Goal: Task Accomplishment & Management: Complete application form

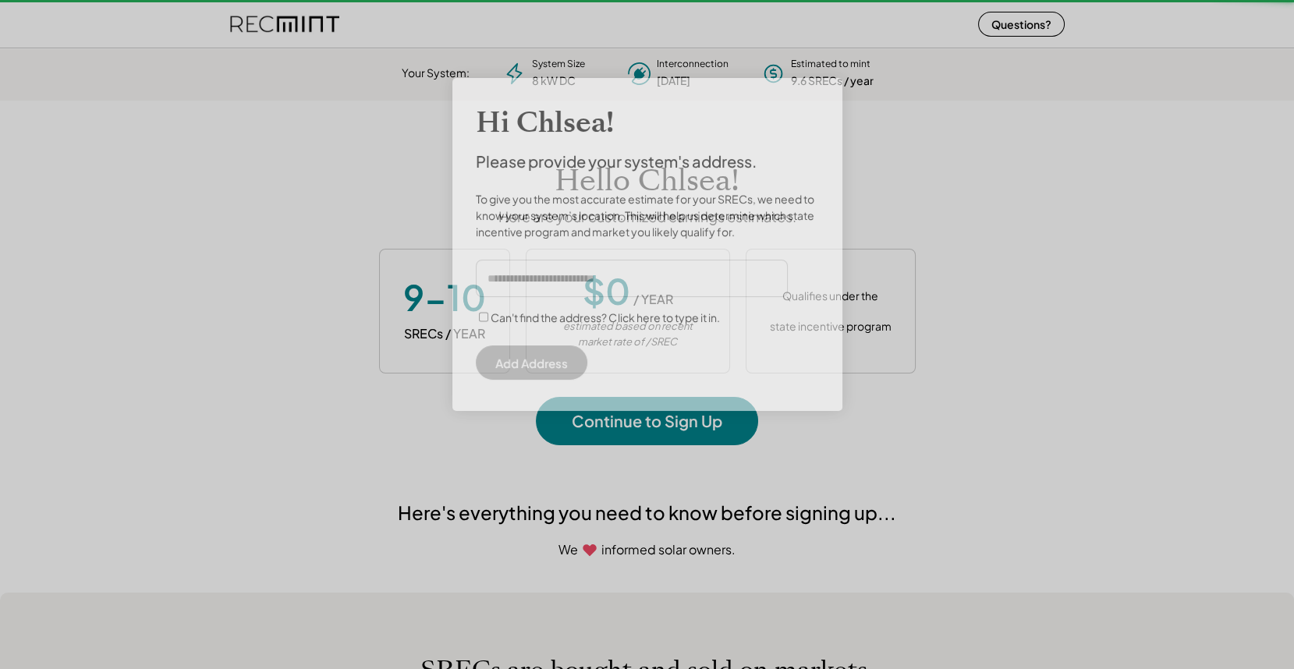
scroll to position [219, 435]
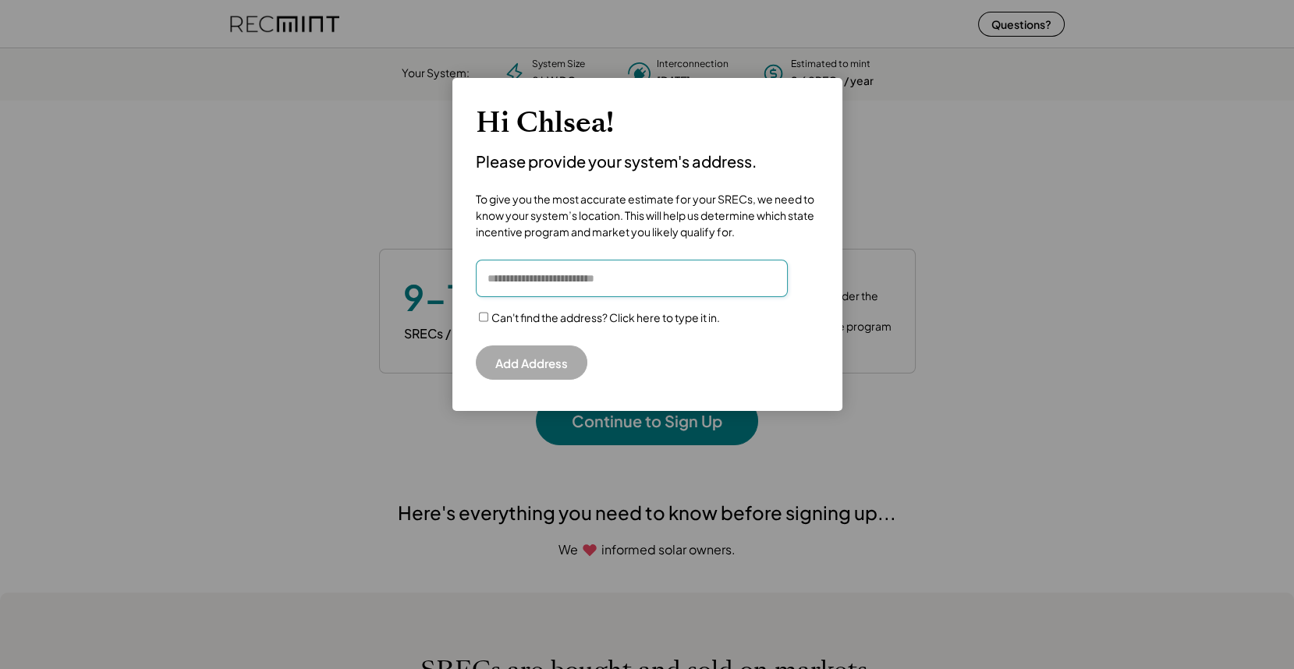
click at [560, 267] on input "input" at bounding box center [632, 278] width 312 height 37
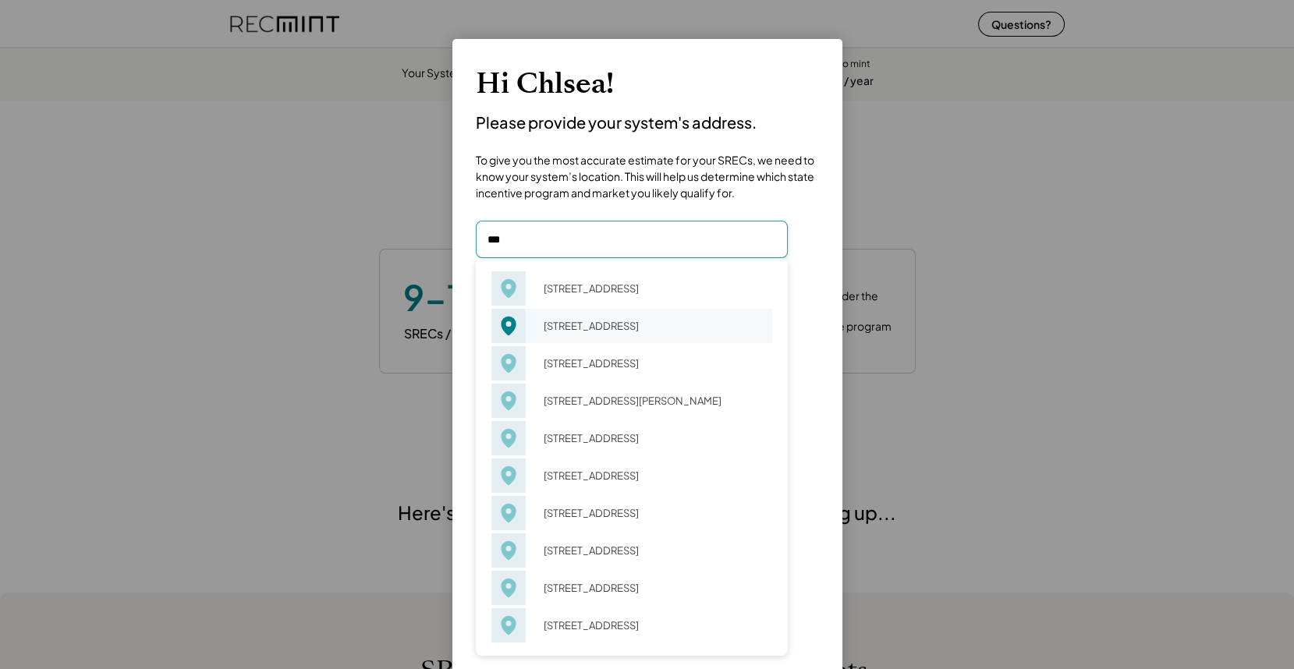
click at [571, 318] on div "123 4th St NW Charlottesville, VA 22903" at bounding box center [653, 326] width 239 height 22
type input "**********"
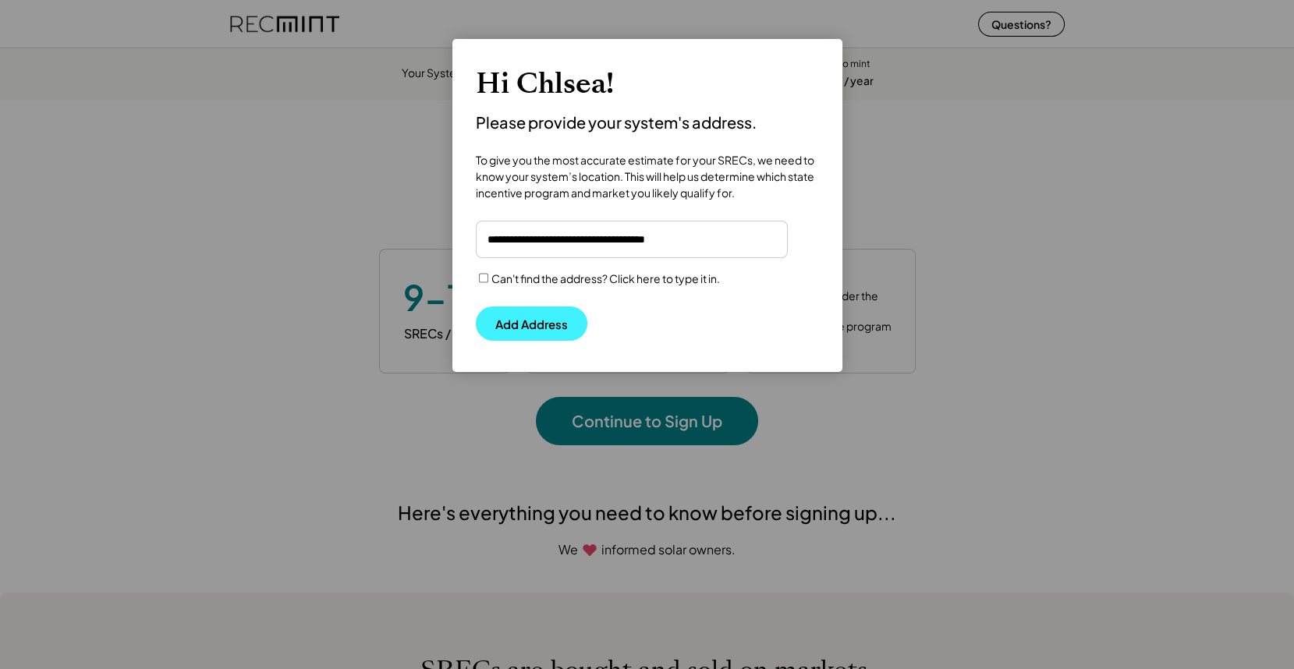
click at [541, 315] on button "Add Address" at bounding box center [532, 324] width 112 height 34
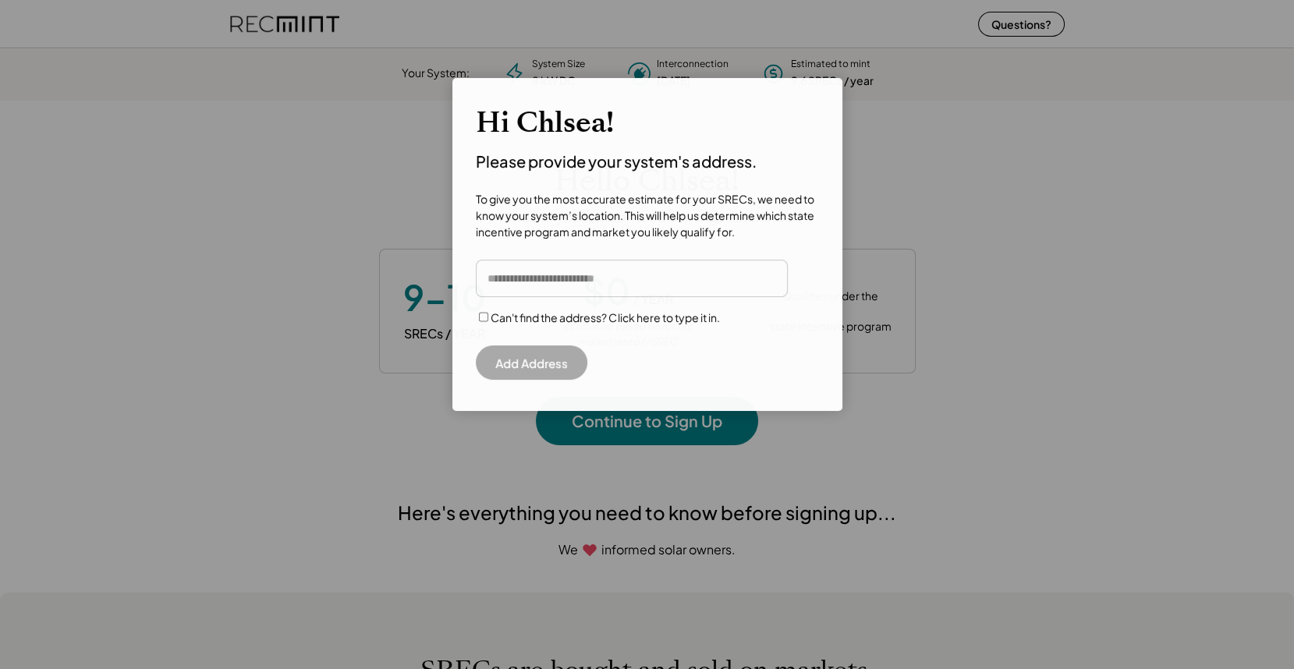
scroll to position [219, 435]
click at [555, 275] on input "input" at bounding box center [632, 278] width 312 height 37
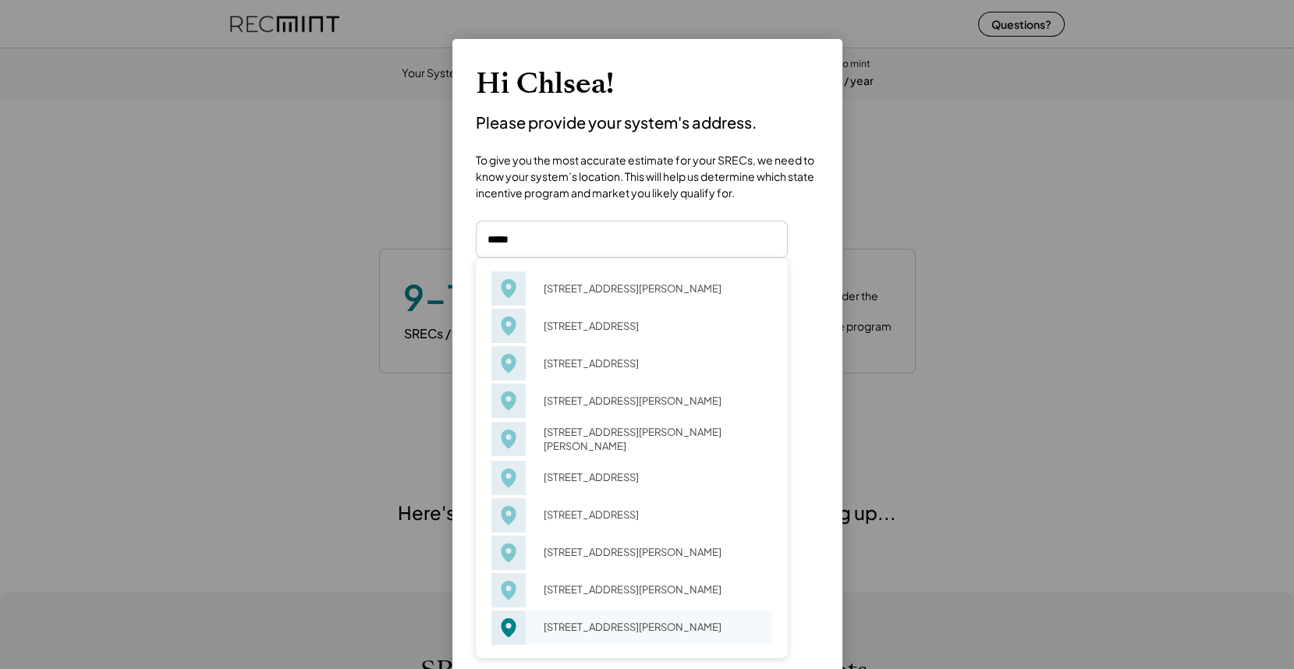
click at [605, 634] on div "34091 Alta Loma Dr Farmington, MI 48335" at bounding box center [653, 627] width 239 height 22
type input "**********"
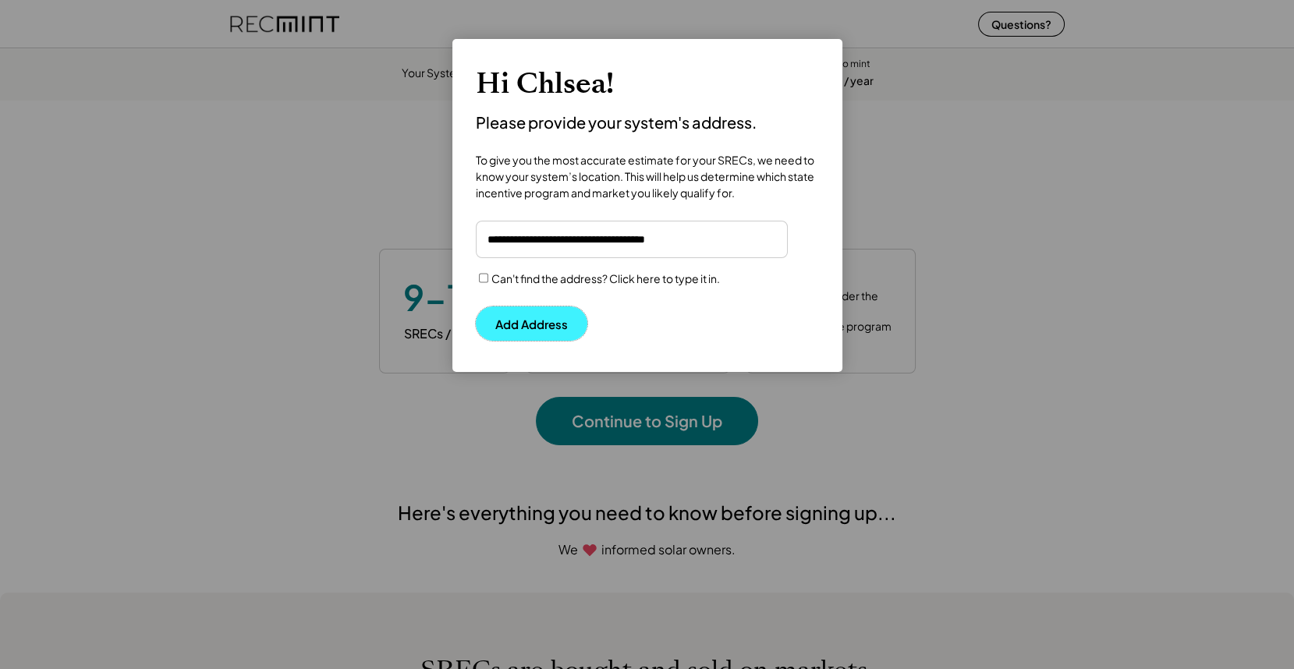
click at [523, 320] on button "Add Address" at bounding box center [532, 324] width 112 height 34
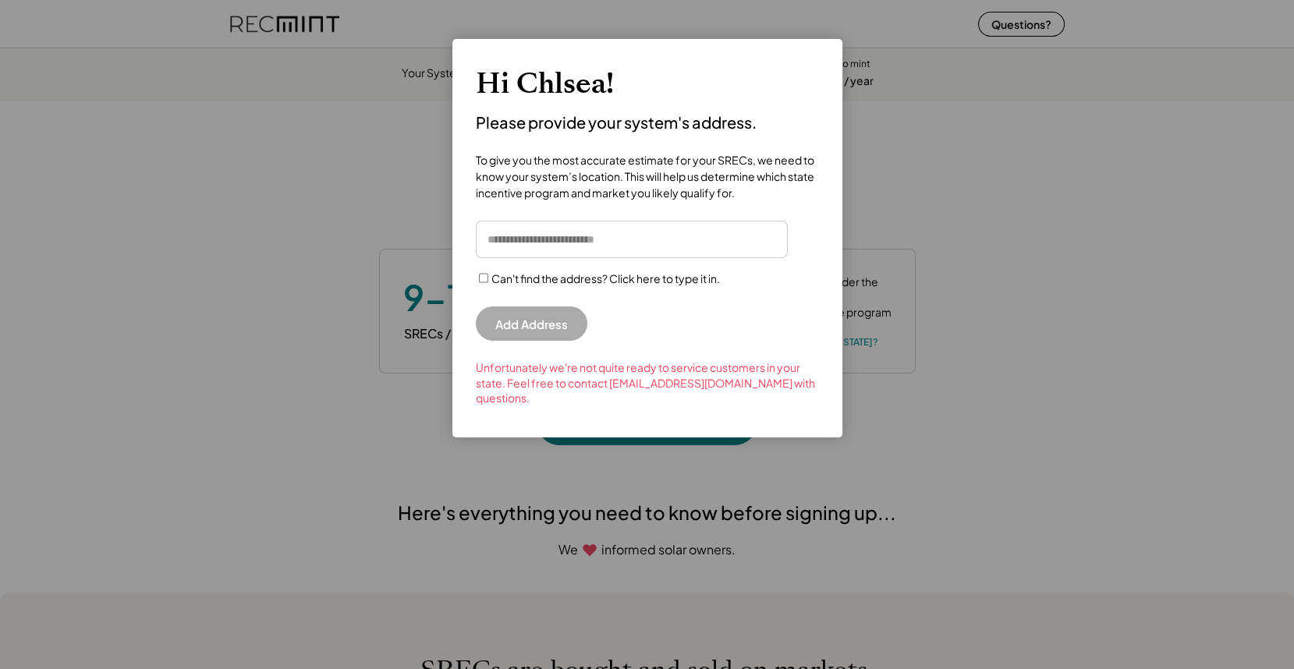
click at [551, 240] on input "input" at bounding box center [632, 239] width 312 height 37
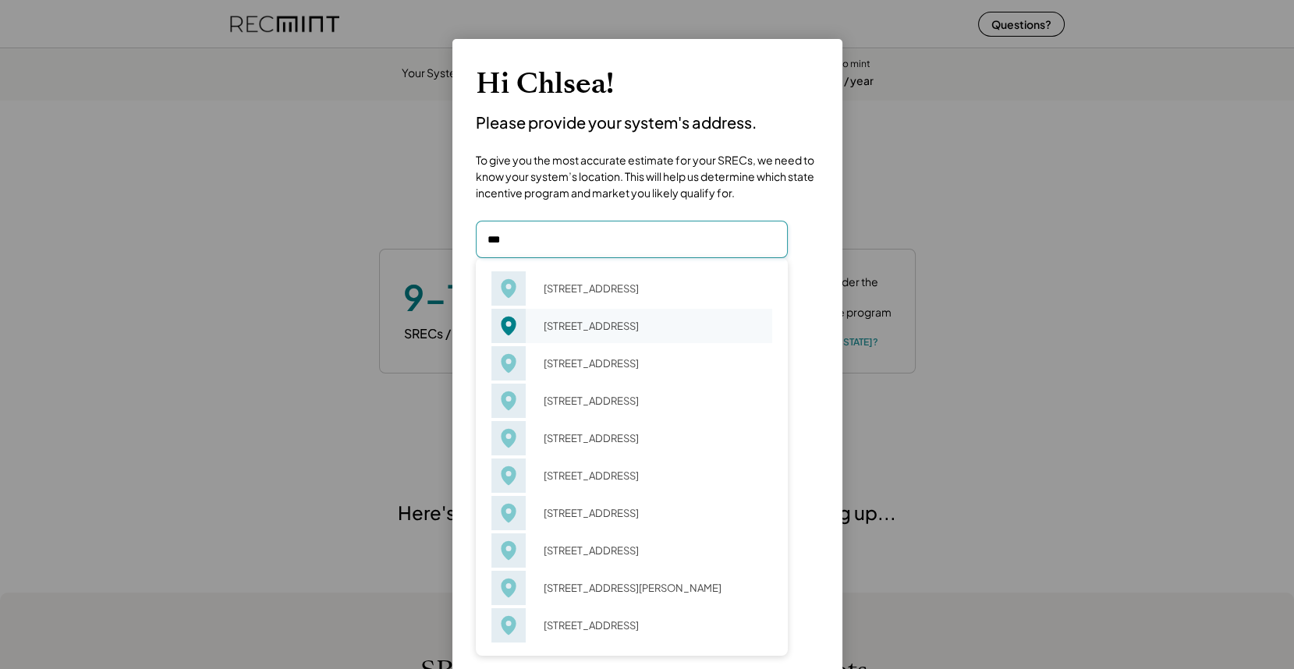
click at [592, 337] on div "213 2nd St SW Charlottesville, VA 22902" at bounding box center [653, 326] width 239 height 22
type input "**********"
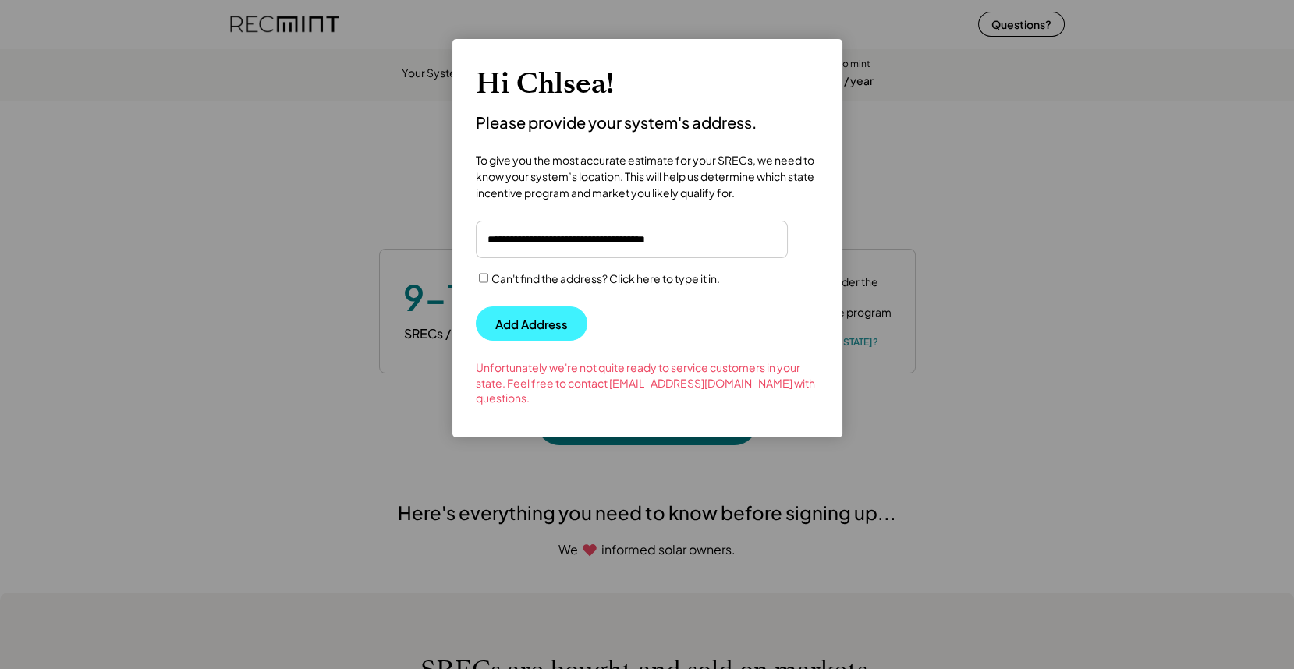
click at [527, 319] on button "Add Address" at bounding box center [532, 324] width 112 height 34
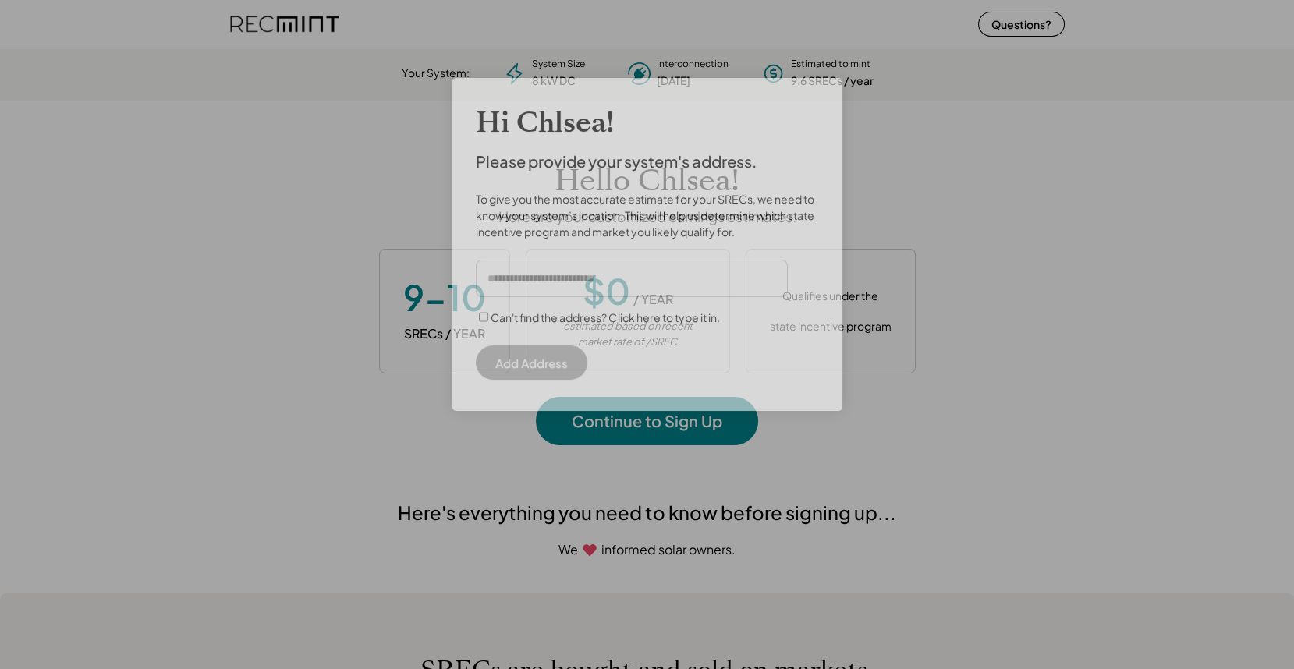
scroll to position [219, 435]
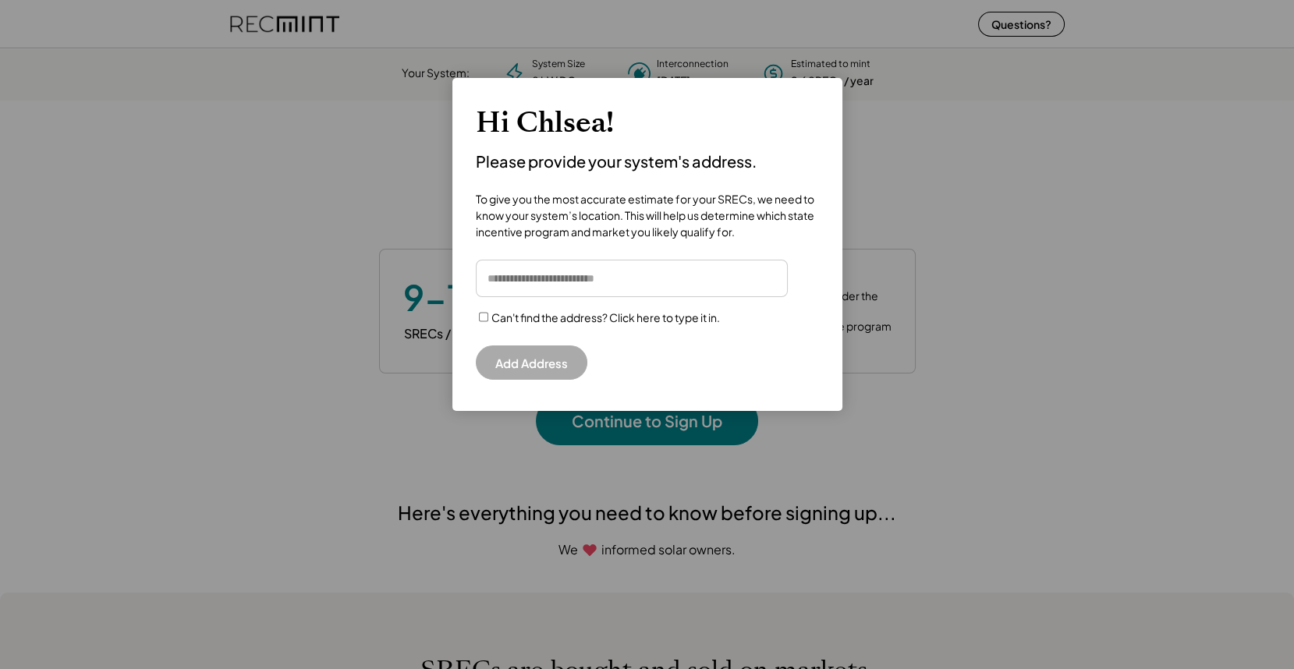
click at [608, 279] on input "input" at bounding box center [632, 278] width 312 height 37
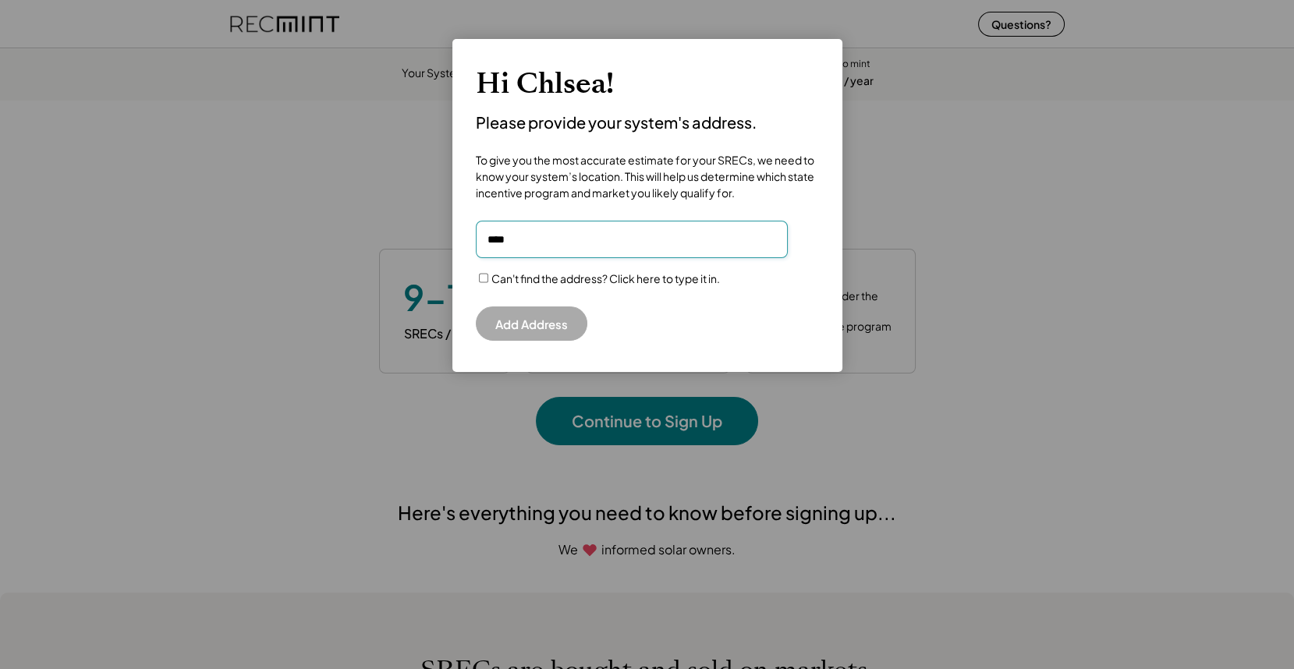
drag, startPoint x: 552, startPoint y: 243, endPoint x: 399, endPoint y: 217, distance: 155.1
click at [404, 217] on body "Your System: System Size 8 kW DC Interconnection March 2024 Estimated to mint 9…" at bounding box center [647, 334] width 1294 height 669
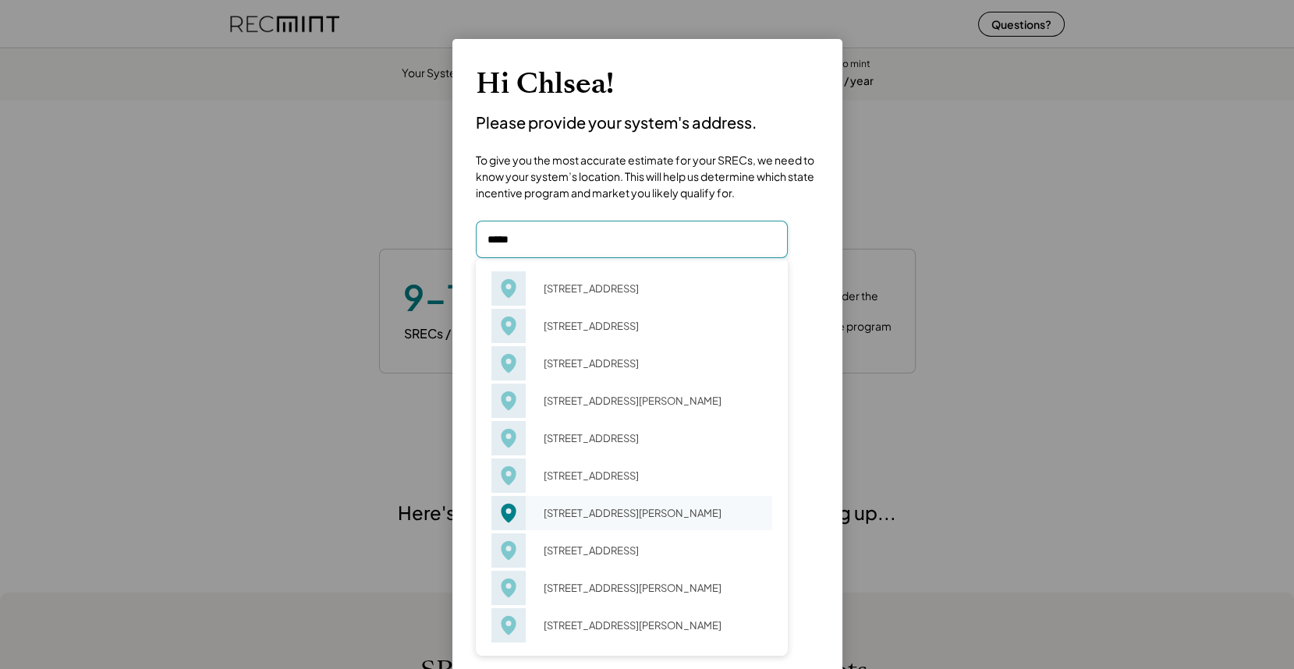
click at [600, 516] on div "51224 E Arnold Dr New Buffalo, MI 49117" at bounding box center [653, 513] width 239 height 22
type input "**********"
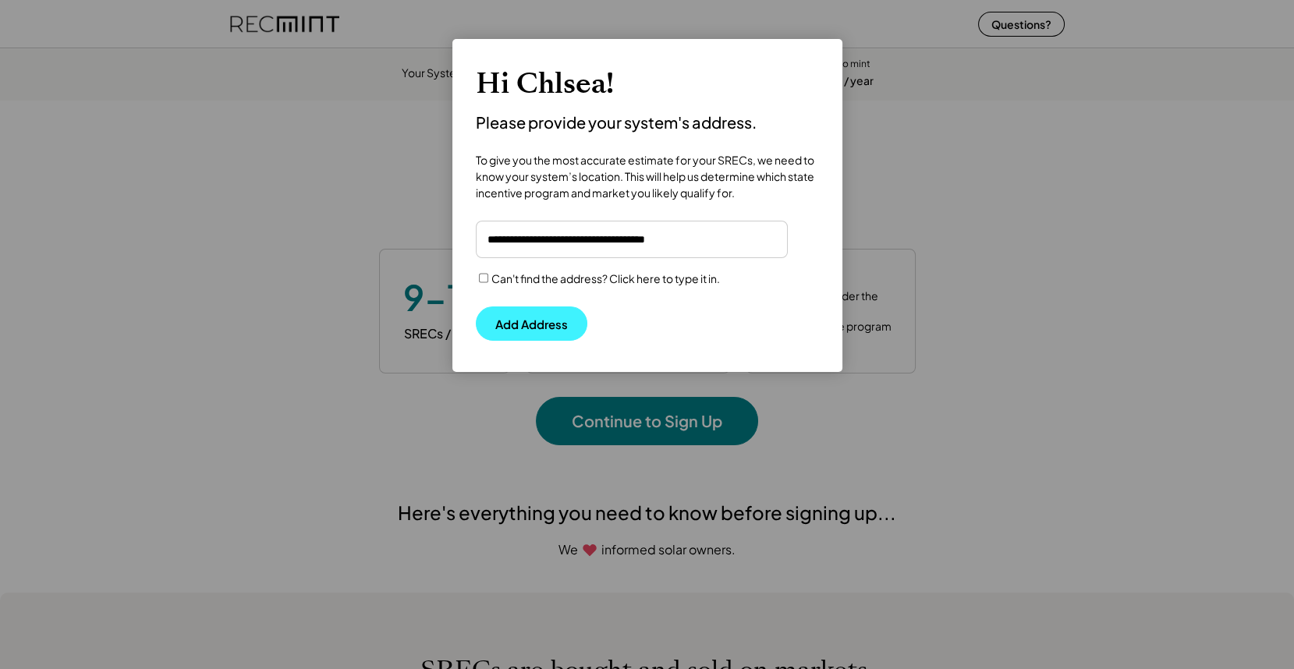
click at [538, 319] on button "Add Address" at bounding box center [532, 324] width 112 height 34
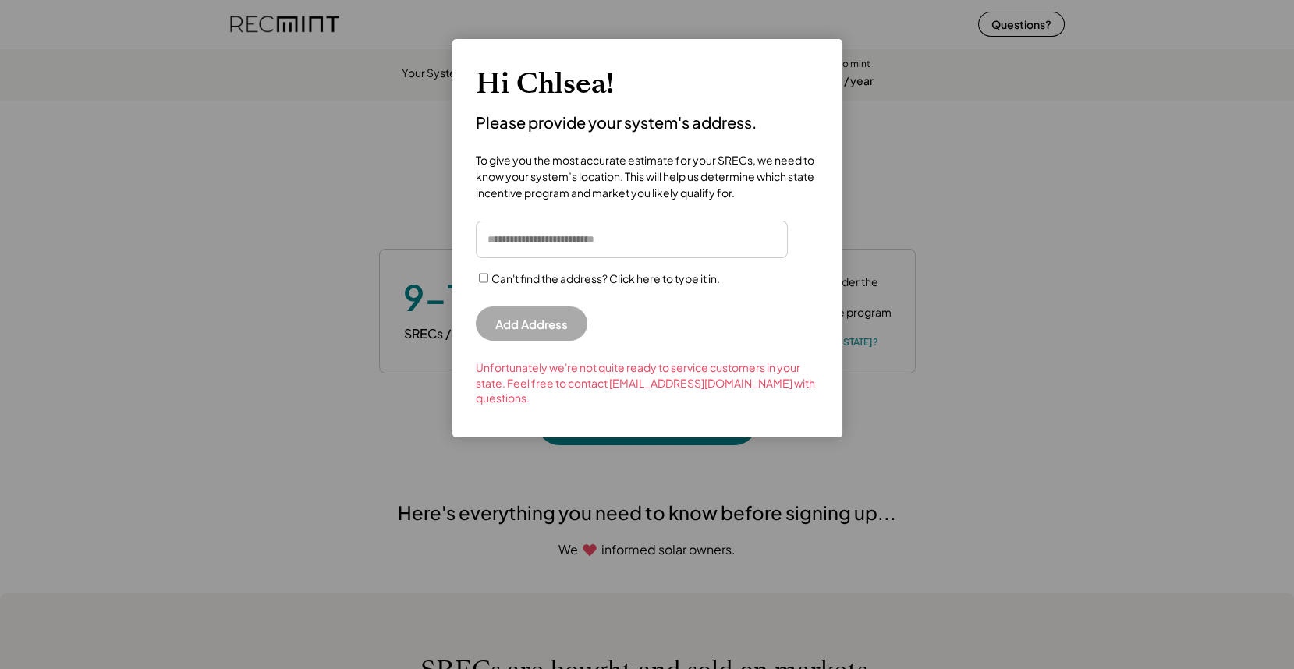
click at [585, 250] on input "input" at bounding box center [632, 239] width 312 height 37
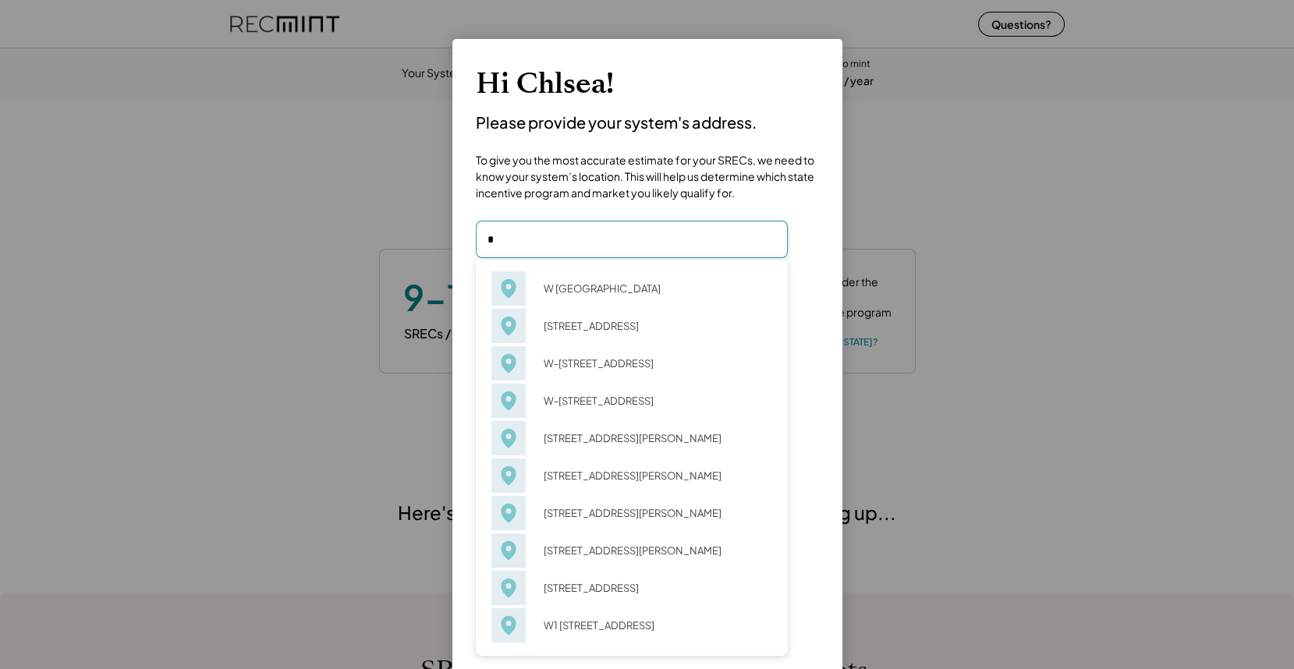
type input "*"
click at [596, 288] on div "W Calle 12 Dorado, PR 00646" at bounding box center [653, 289] width 239 height 22
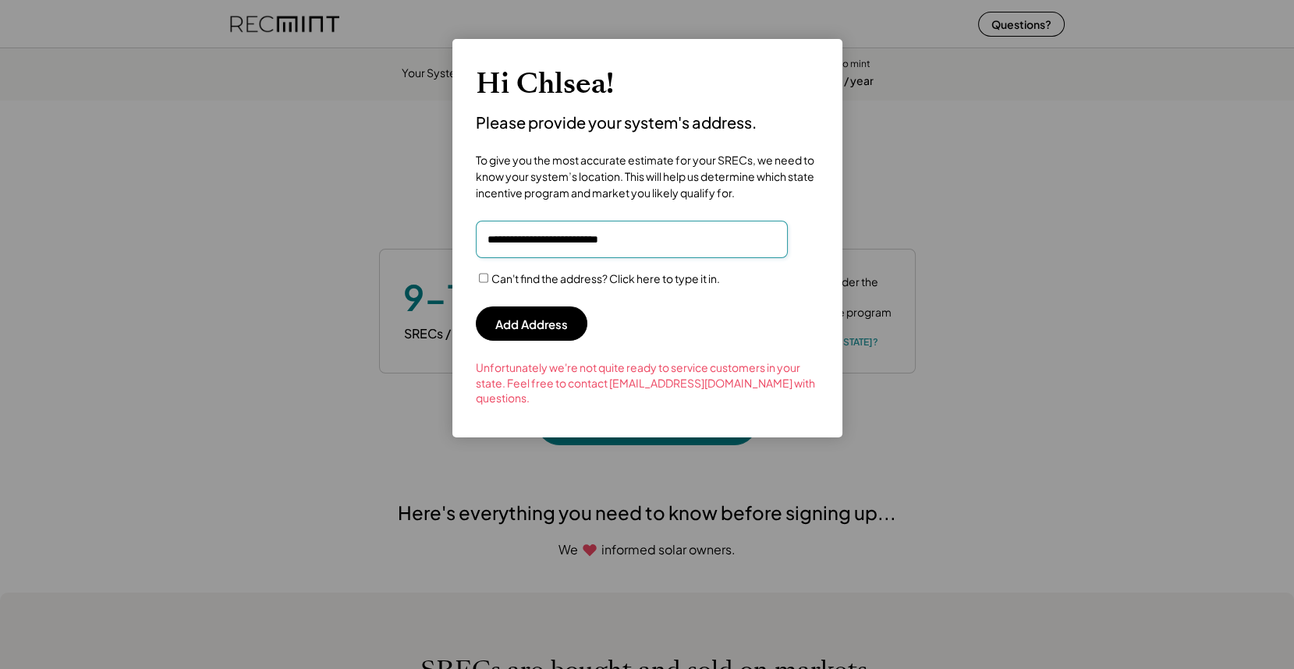
drag, startPoint x: 676, startPoint y: 242, endPoint x: 398, endPoint y: 200, distance: 281.7
click at [398, 200] on body "Your System: System Size 8 kW DC Interconnection March 2024 Estimated to mint 9…" at bounding box center [647, 334] width 1294 height 669
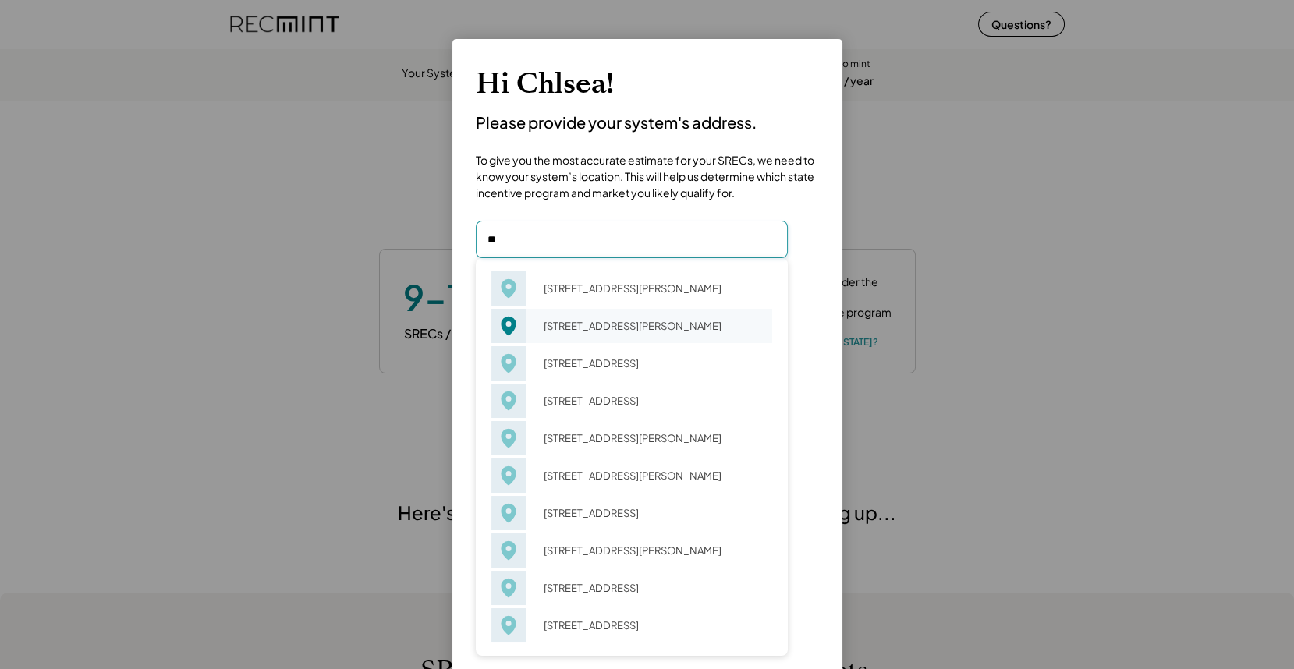
click at [569, 325] on div "53 Barclay Place Ct Charlottesville, VA 22901" at bounding box center [653, 326] width 239 height 22
type input "**********"
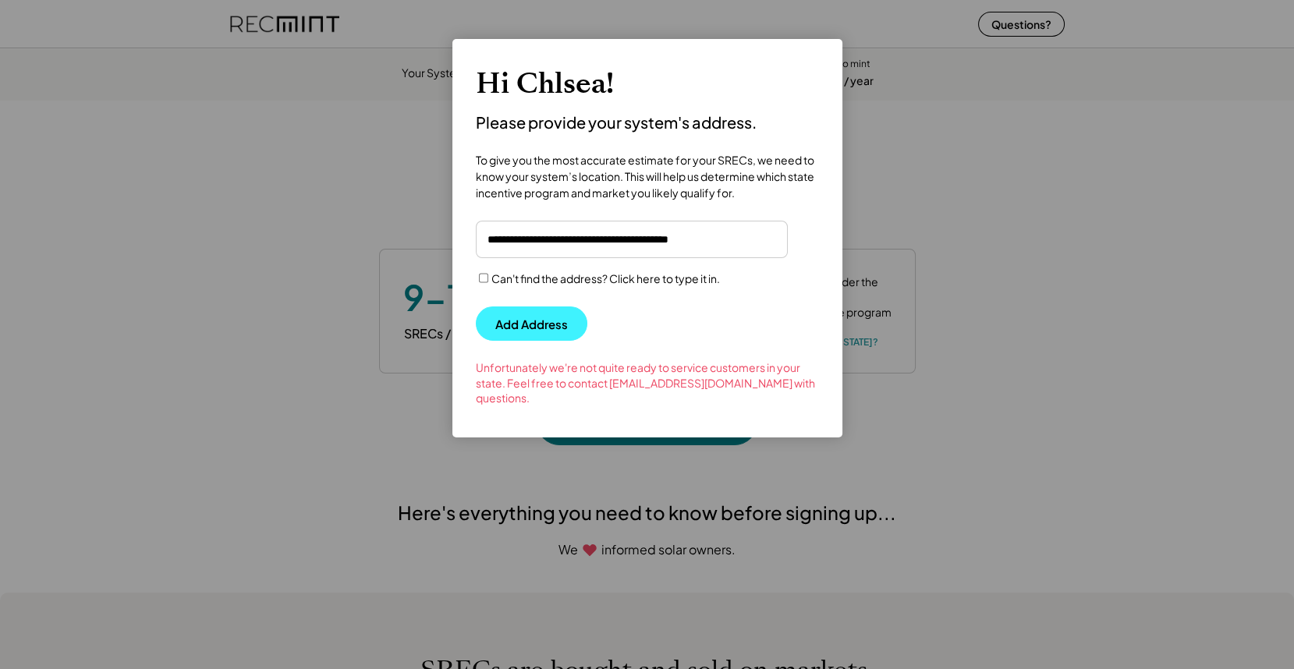
click at [509, 332] on button "Add Address" at bounding box center [532, 324] width 112 height 34
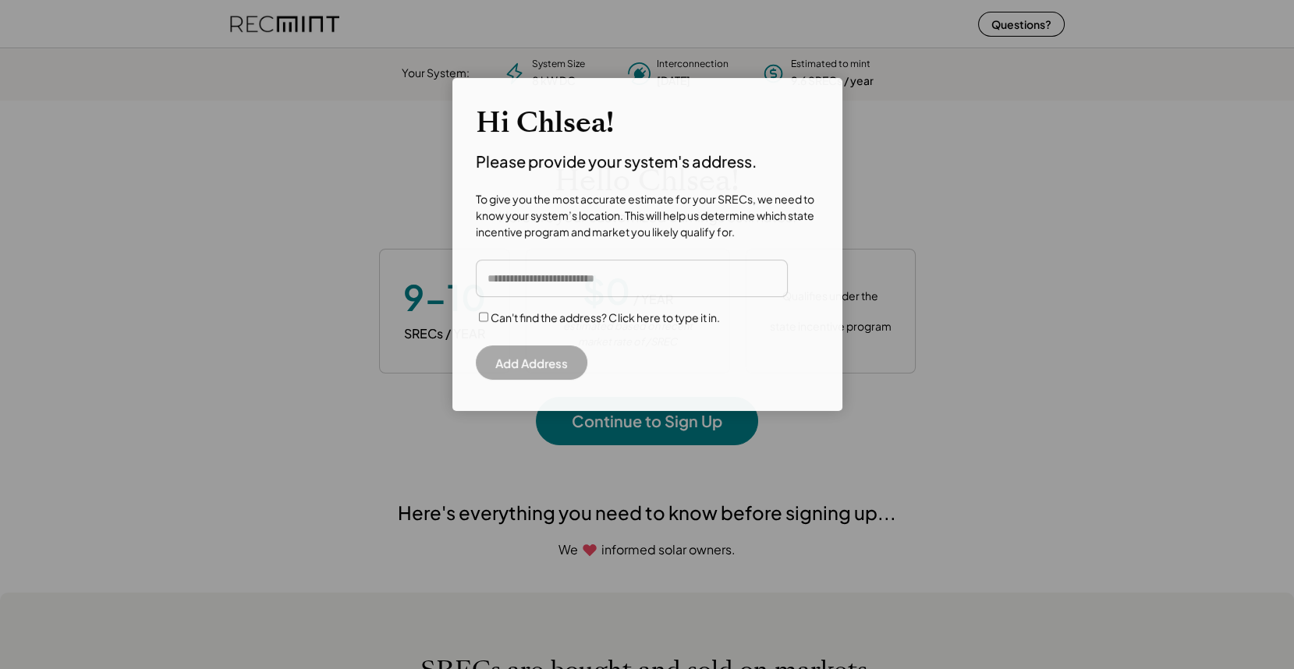
scroll to position [219, 435]
click at [588, 278] on input "input" at bounding box center [632, 278] width 312 height 37
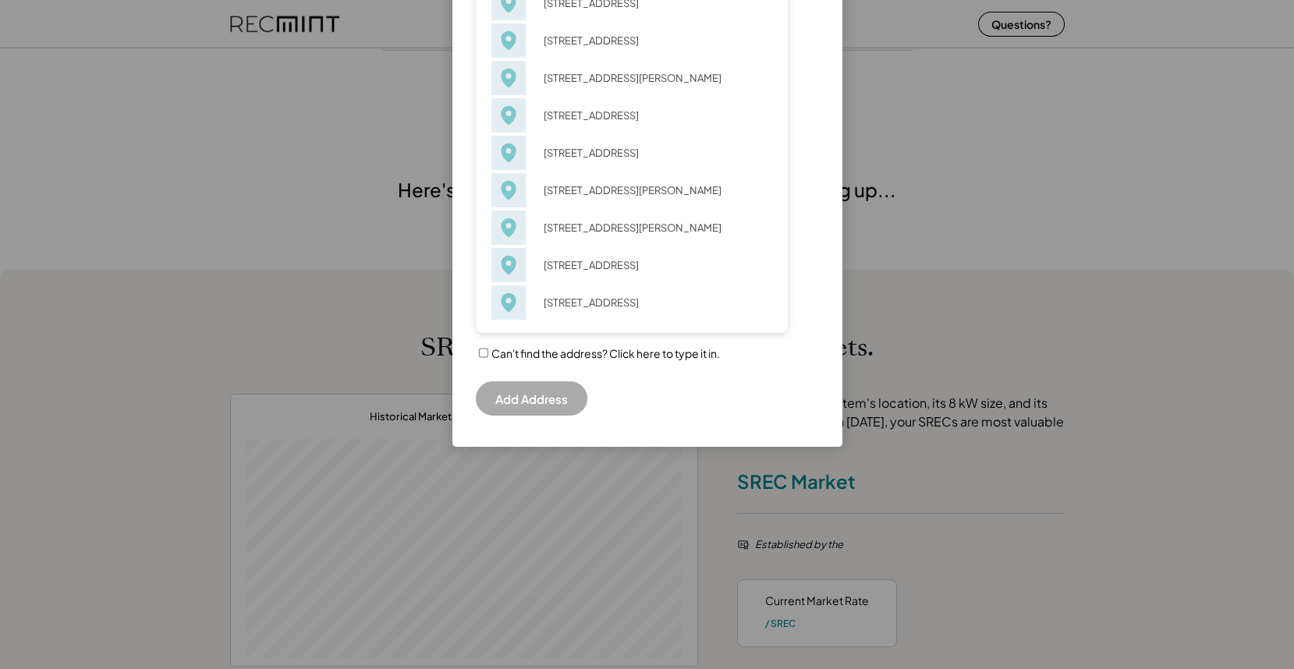
scroll to position [232, 0]
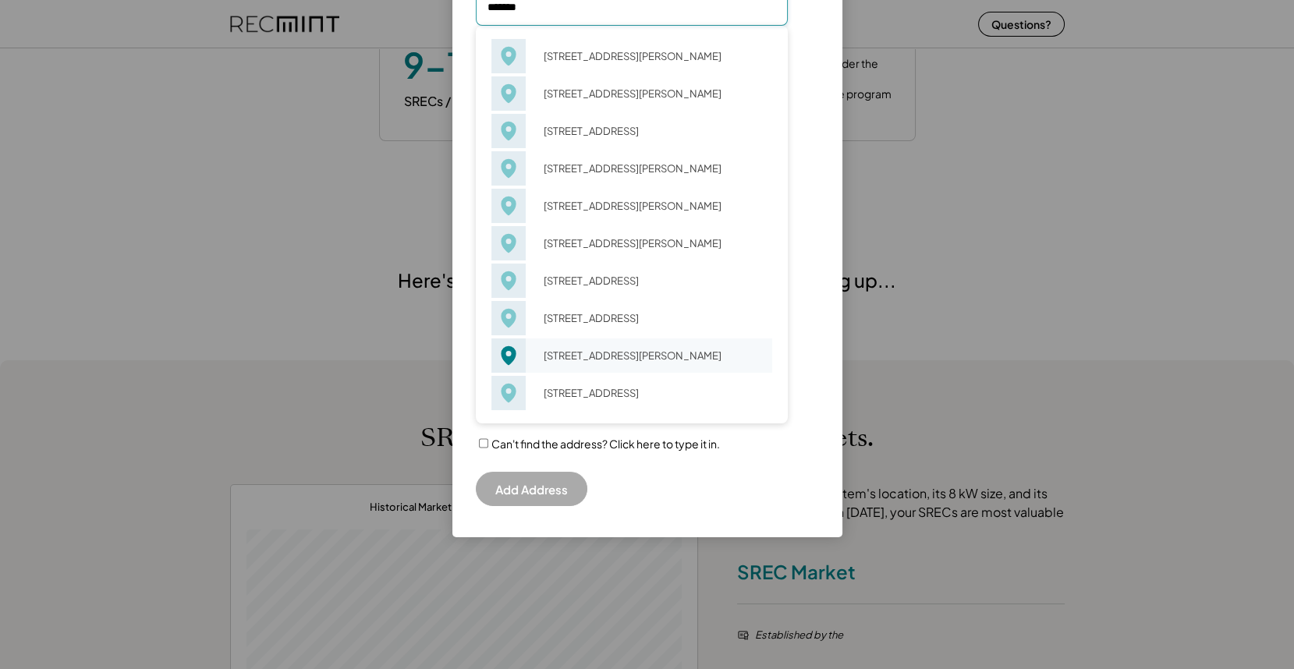
click at [609, 367] on div "24001 SE Gusa Rd Amity, OR 97101" at bounding box center [653, 356] width 239 height 22
type input "**********"
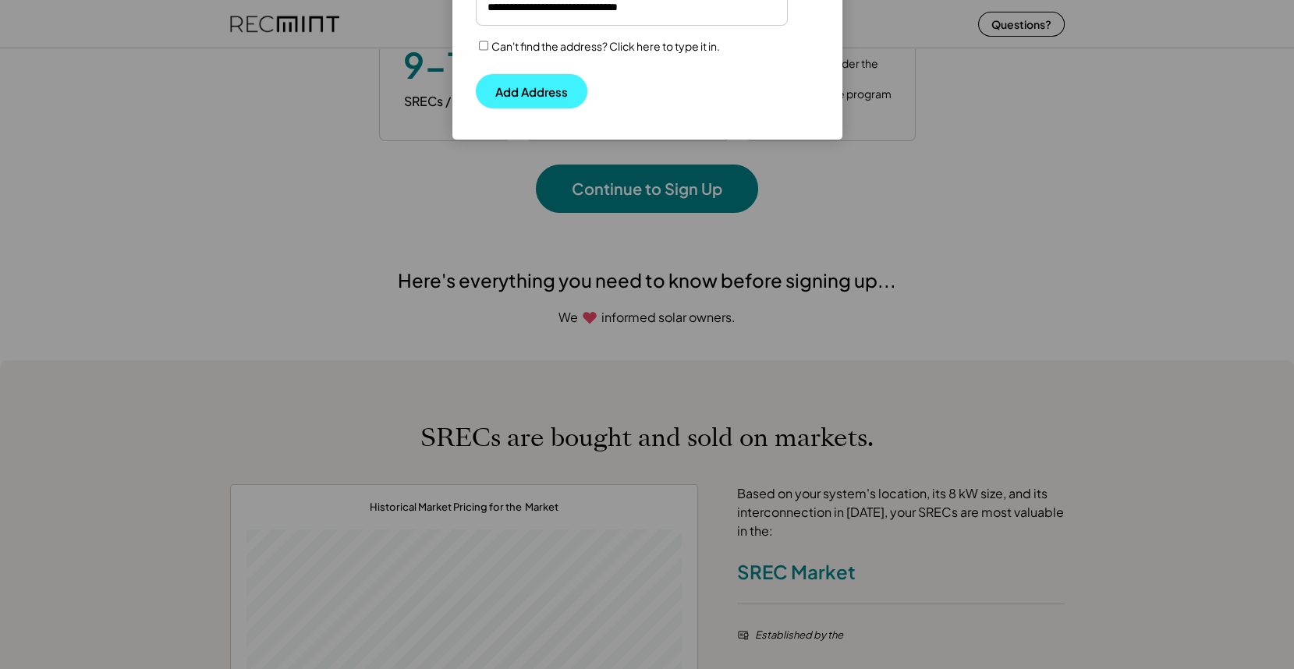
click at [520, 93] on button "Add Address" at bounding box center [532, 91] width 112 height 34
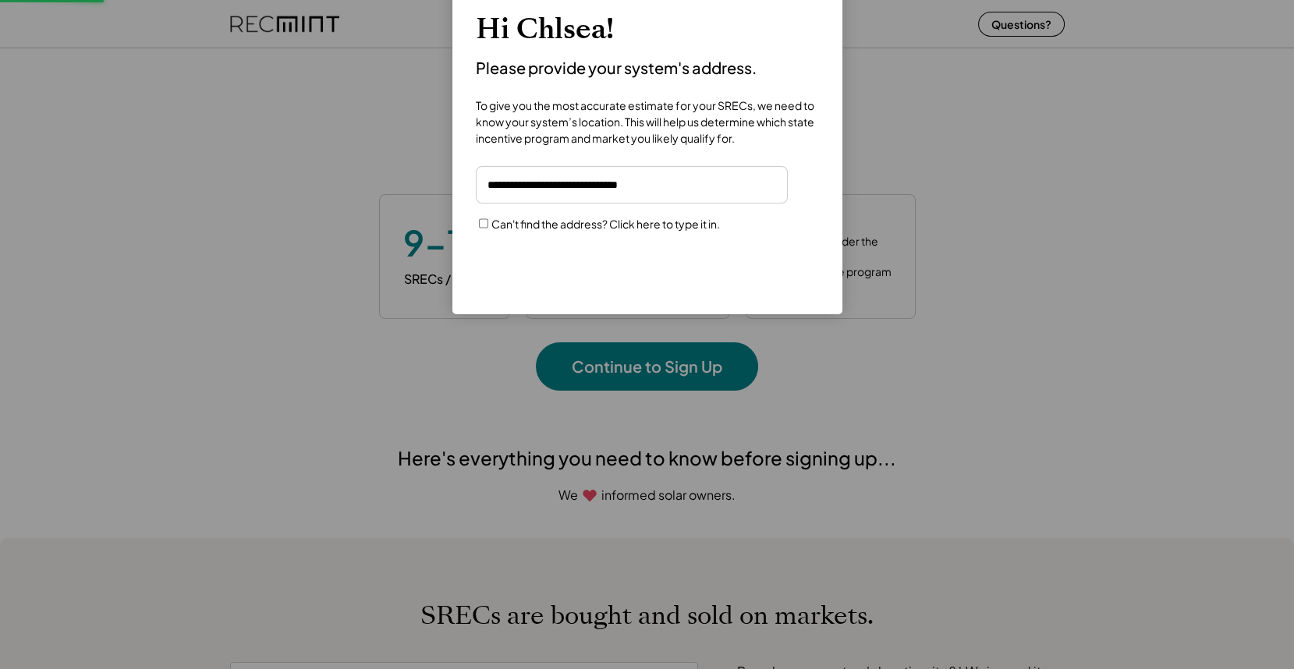
scroll to position [0, 0]
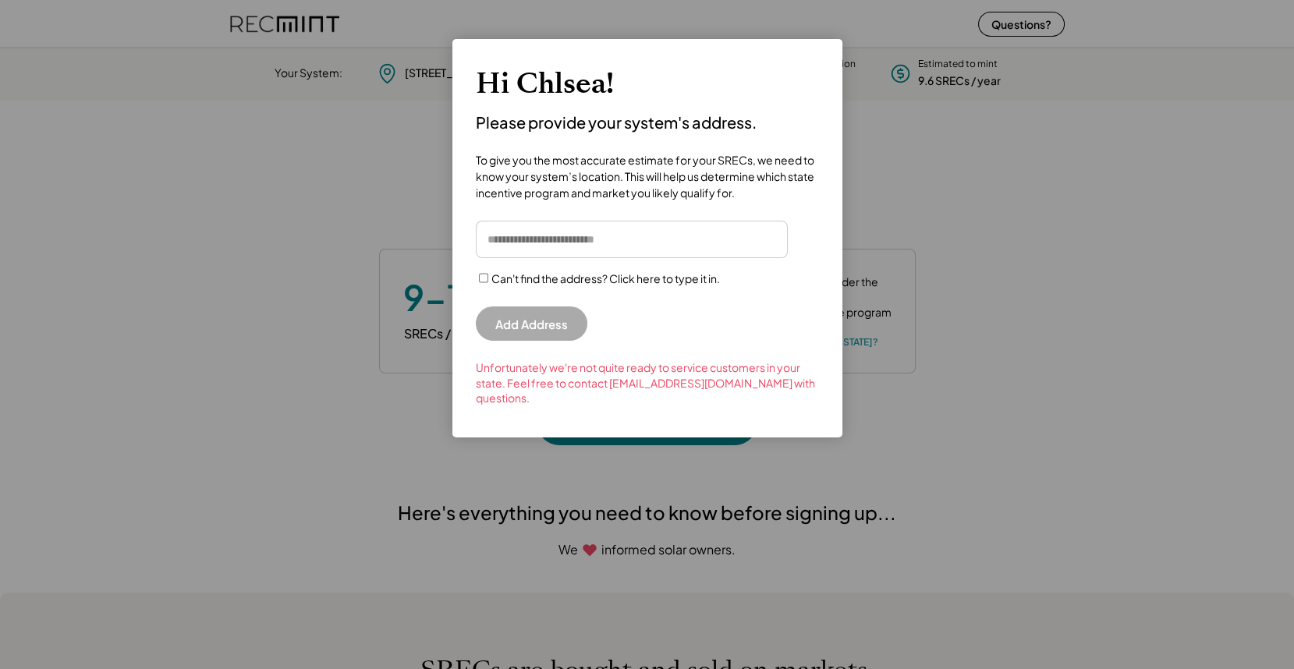
click at [564, 247] on input "input" at bounding box center [632, 239] width 312 height 37
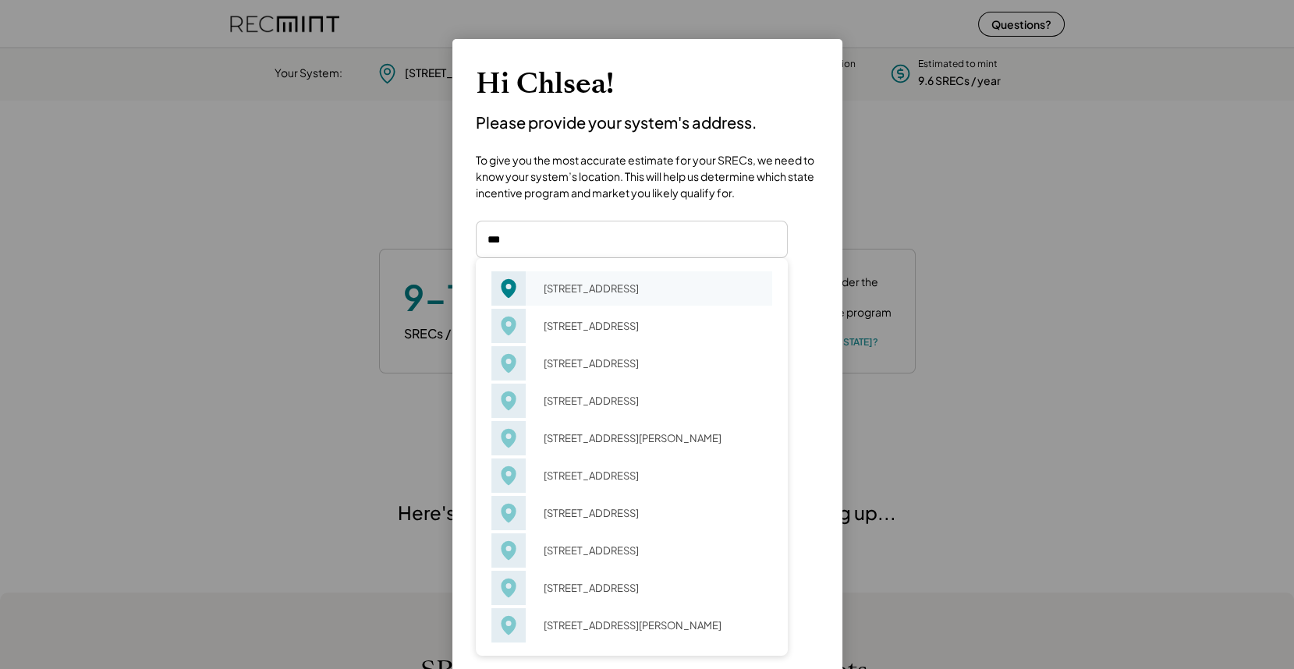
click at [583, 300] on div "411 1st St N Charlottesville, VA 22902" at bounding box center [653, 289] width 239 height 22
type input "**********"
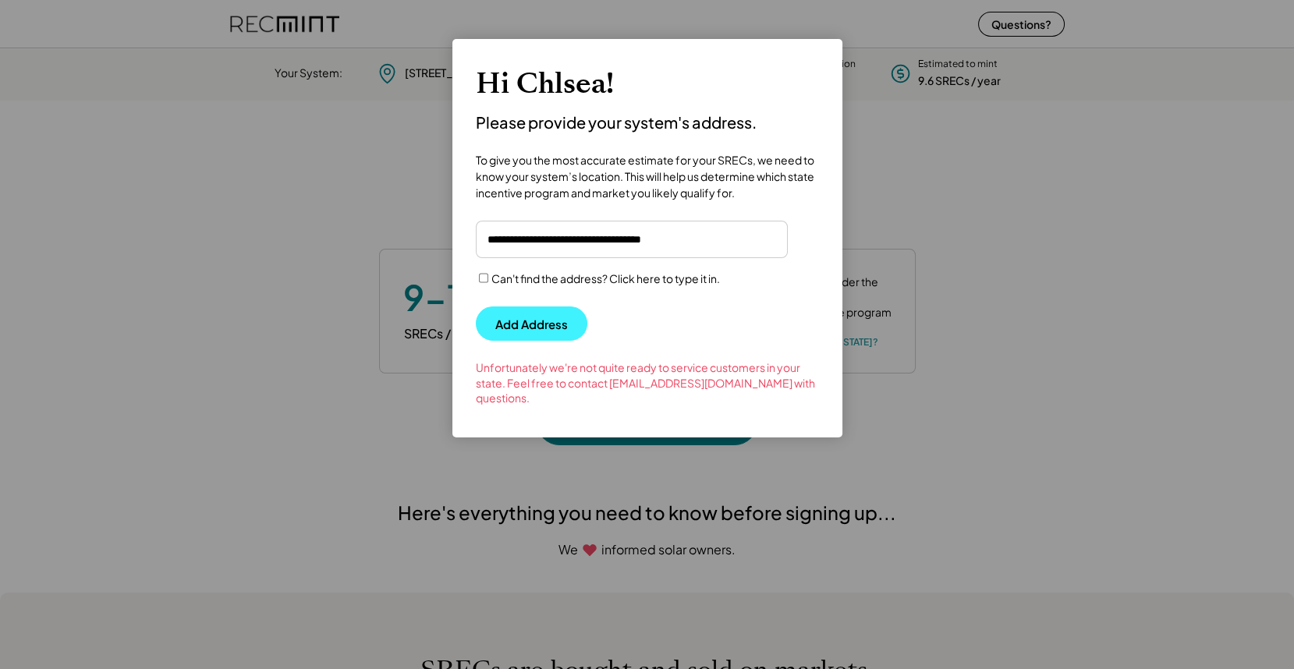
click at [531, 312] on button "Add Address" at bounding box center [532, 324] width 112 height 34
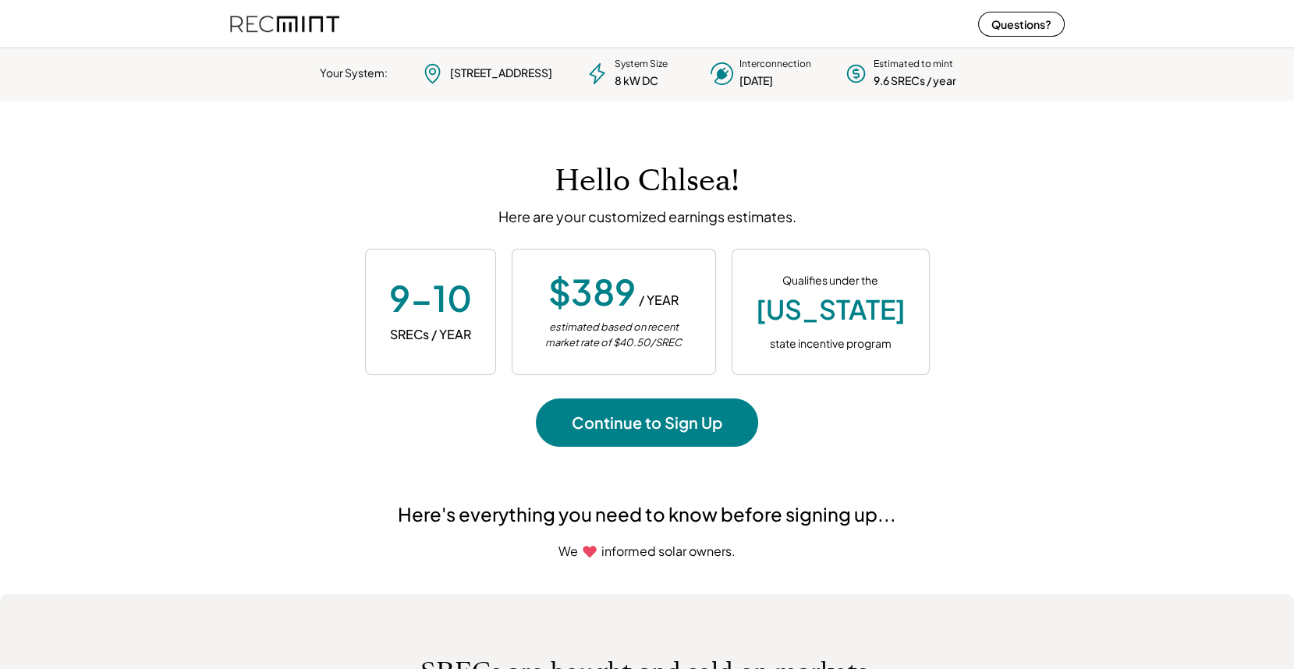
scroll to position [219, 435]
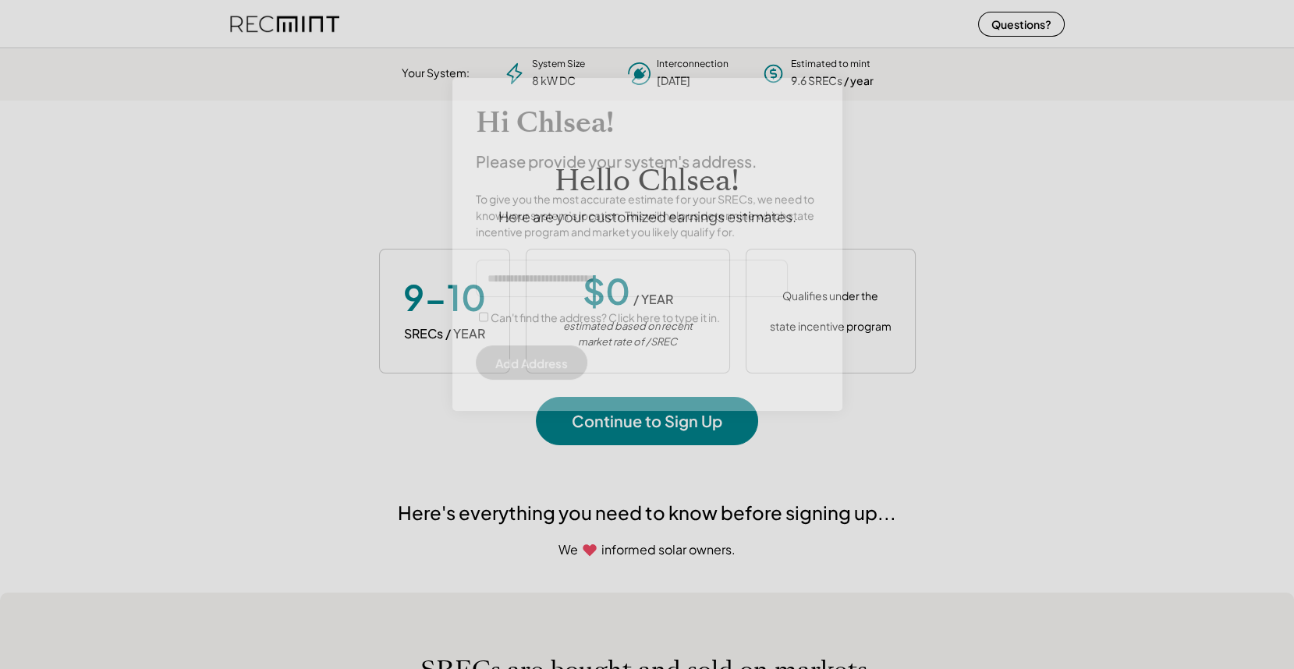
scroll to position [219, 435]
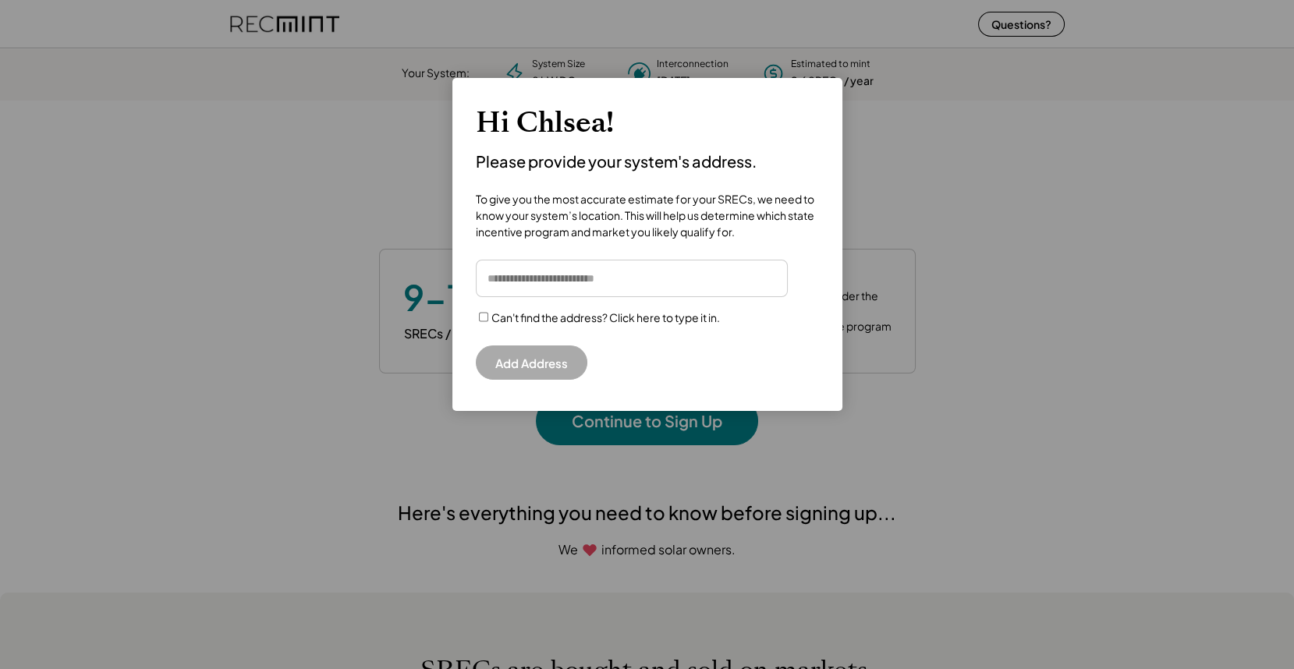
click at [614, 287] on input "input" at bounding box center [632, 278] width 312 height 37
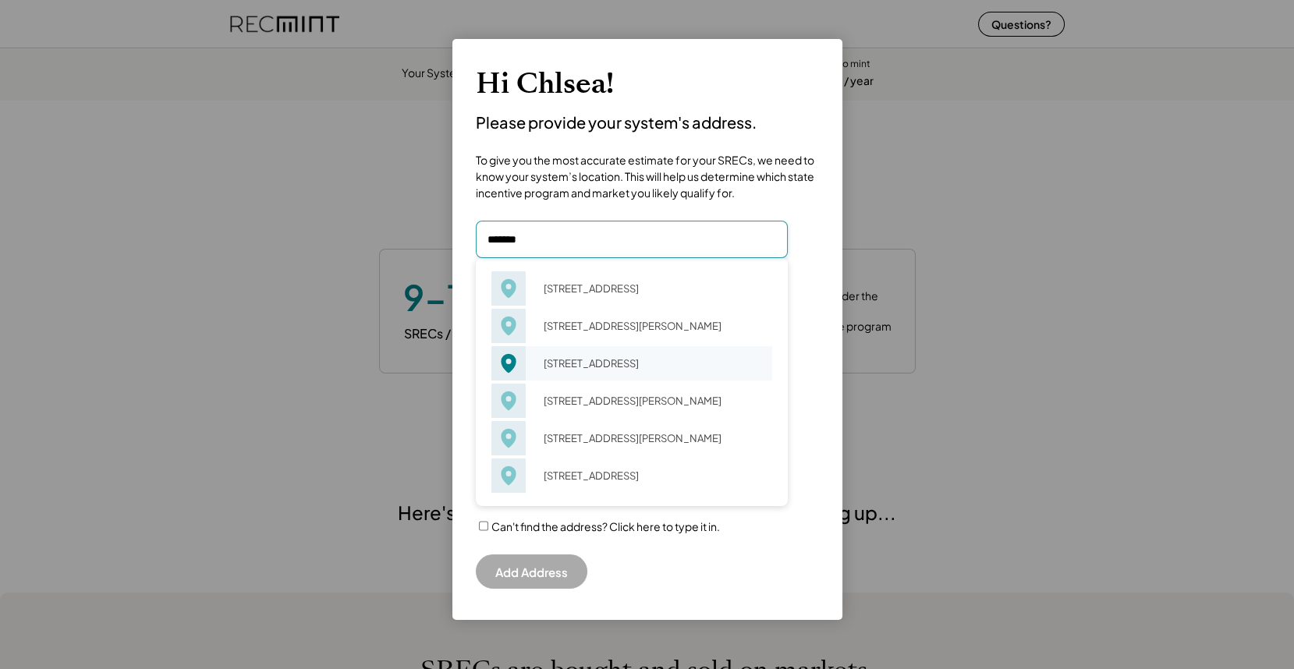
click at [644, 374] on div "[STREET_ADDRESS]" at bounding box center [653, 364] width 239 height 22
type input "**********"
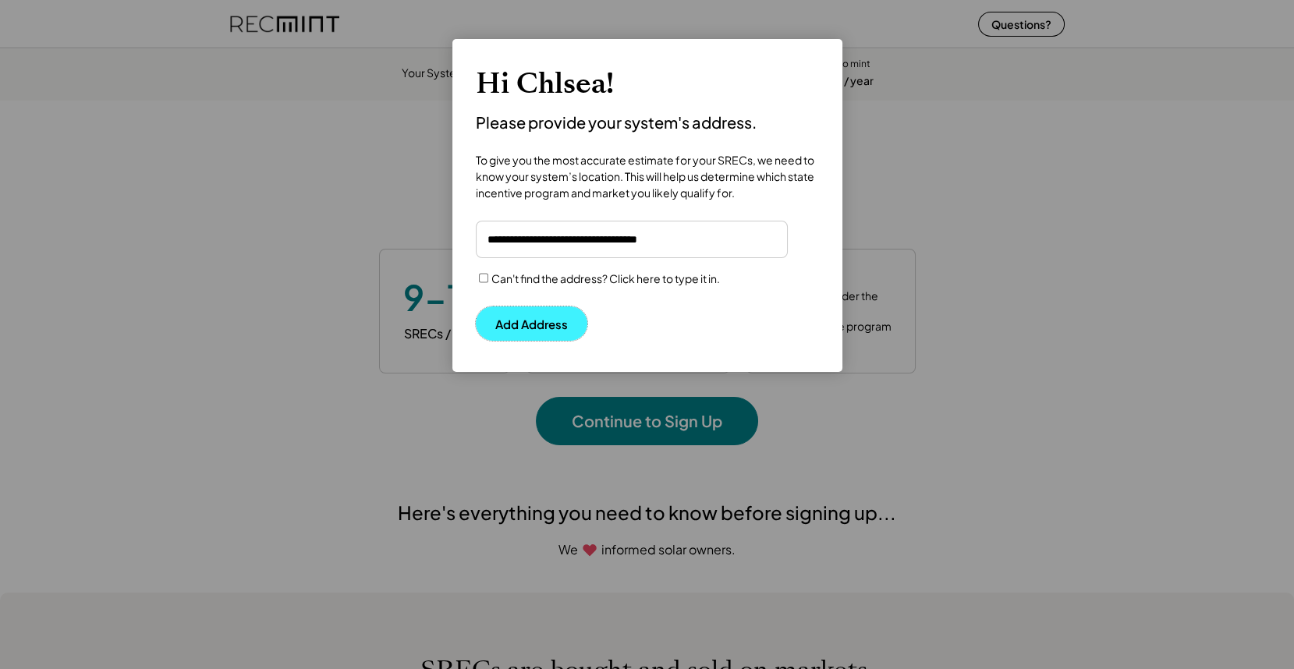
click at [523, 324] on button "Add Address" at bounding box center [532, 324] width 112 height 34
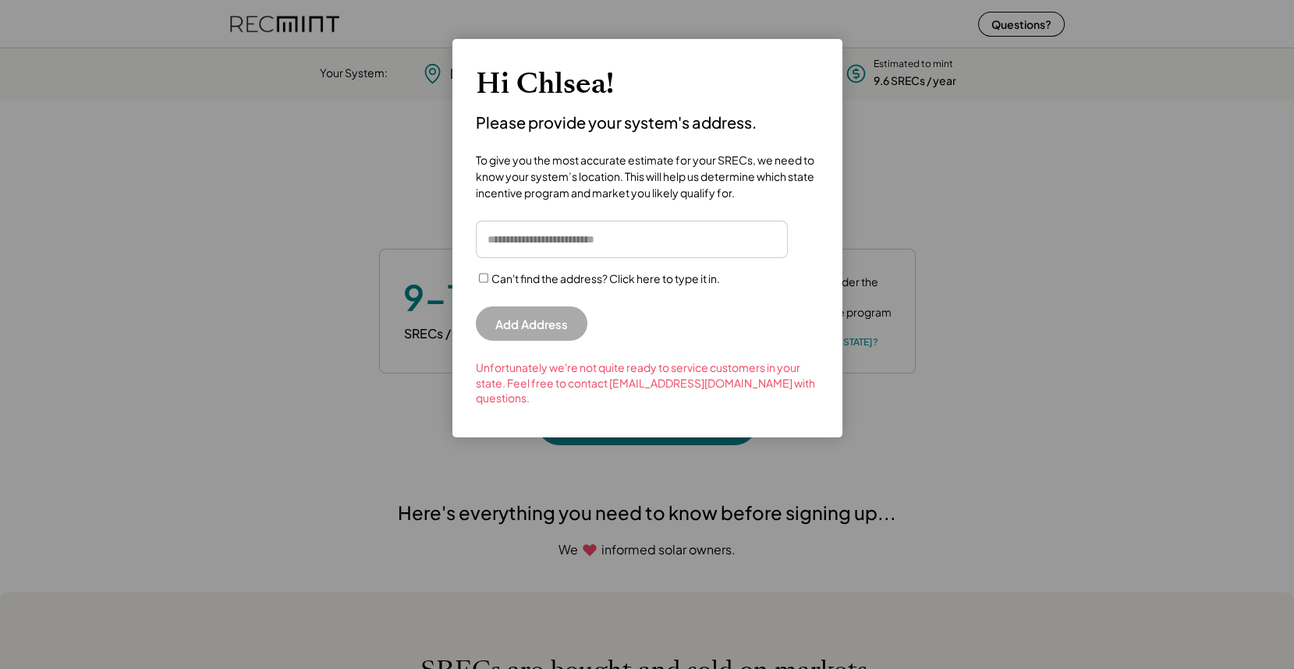
click at [556, 247] on input "input" at bounding box center [632, 239] width 312 height 37
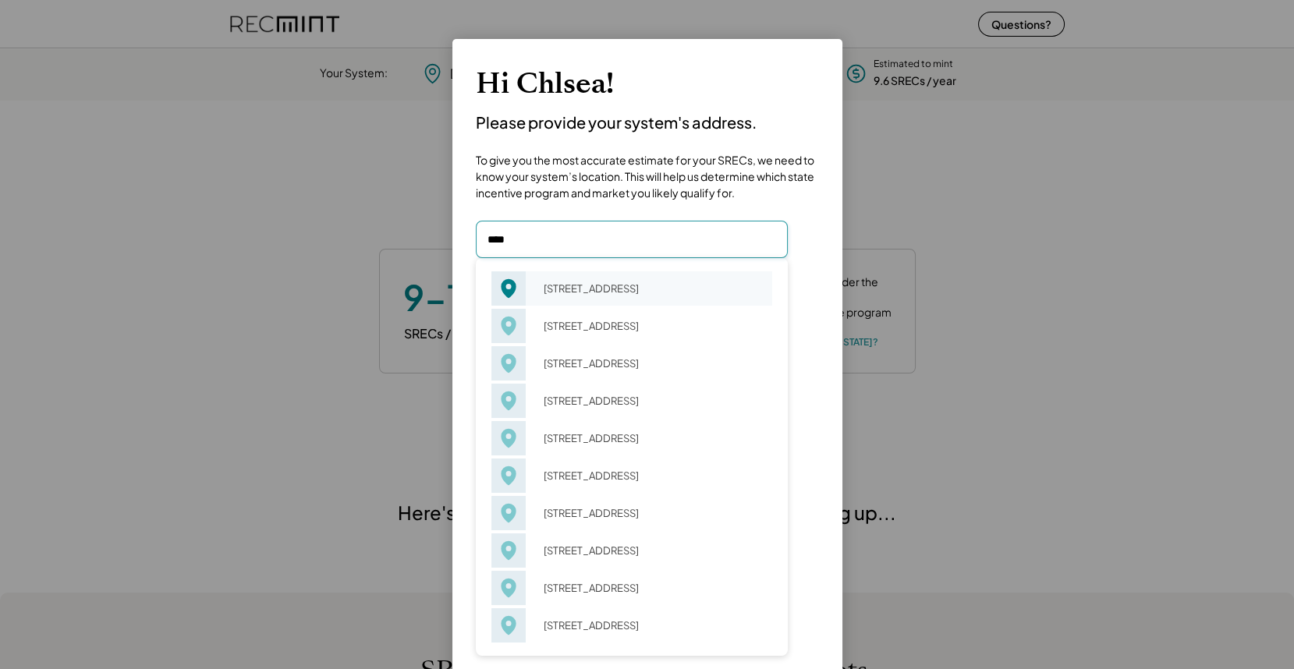
click at [610, 299] on div "[STREET_ADDRESS]" at bounding box center [653, 289] width 239 height 22
type input "**********"
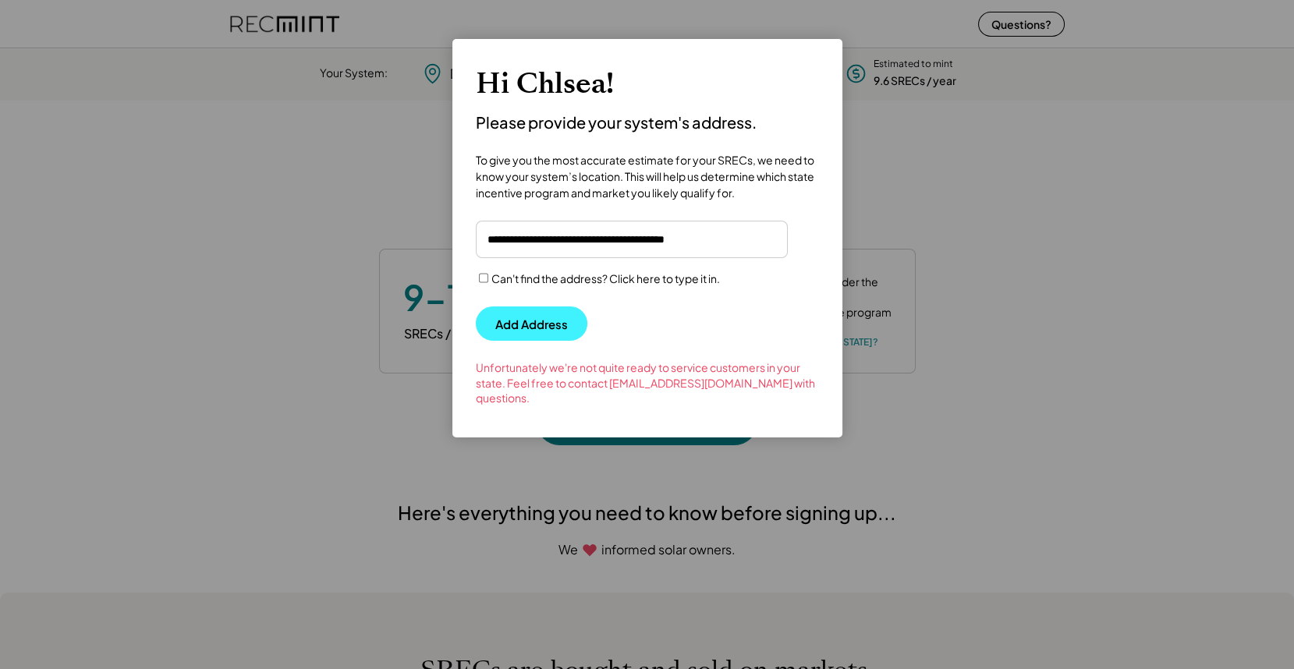
click at [499, 332] on button "Add Address" at bounding box center [532, 324] width 112 height 34
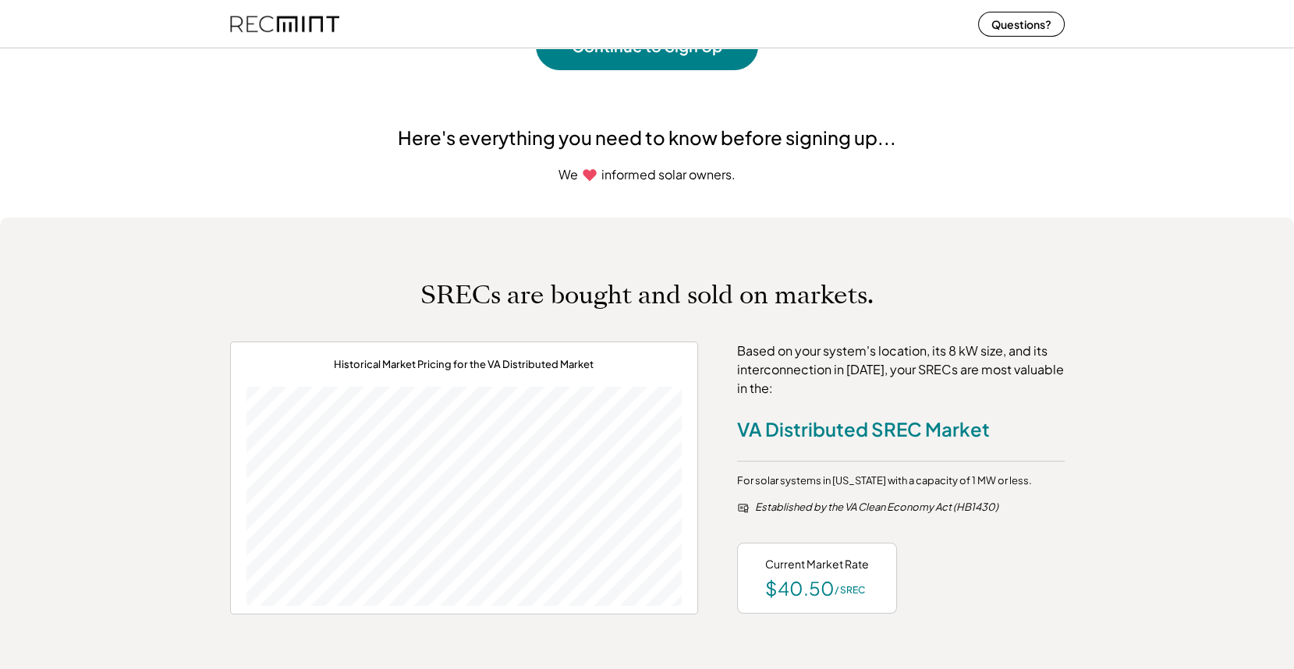
scroll to position [0, 0]
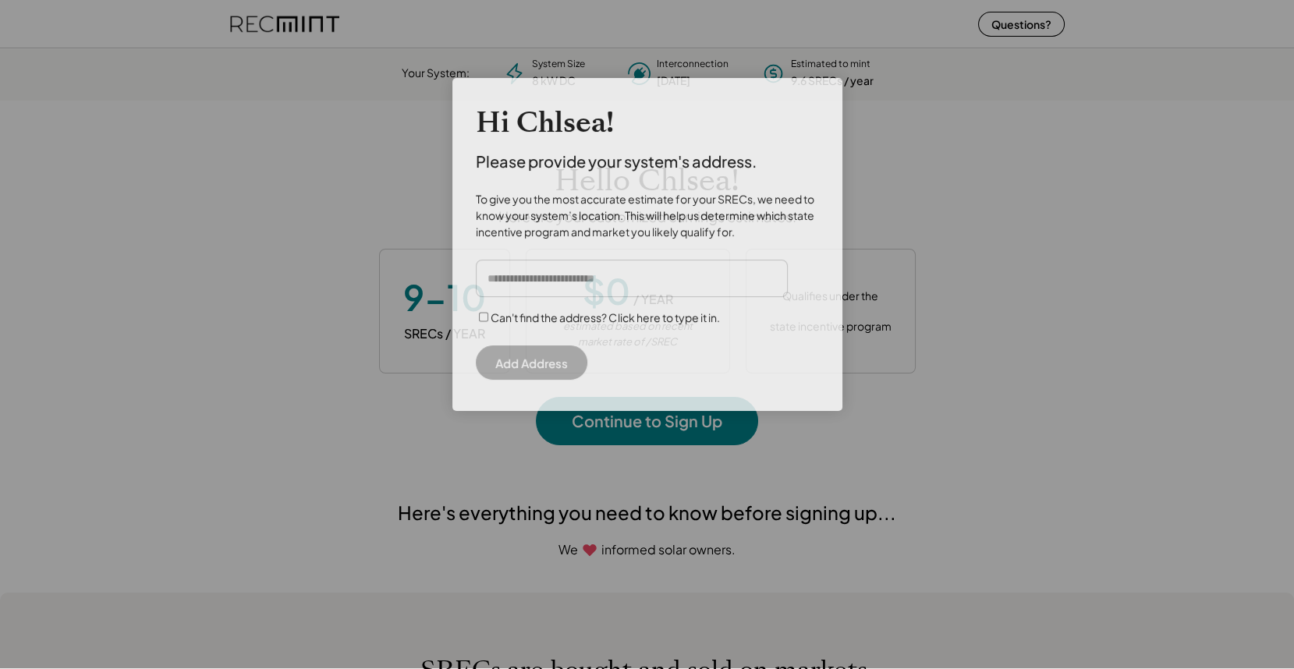
scroll to position [219, 435]
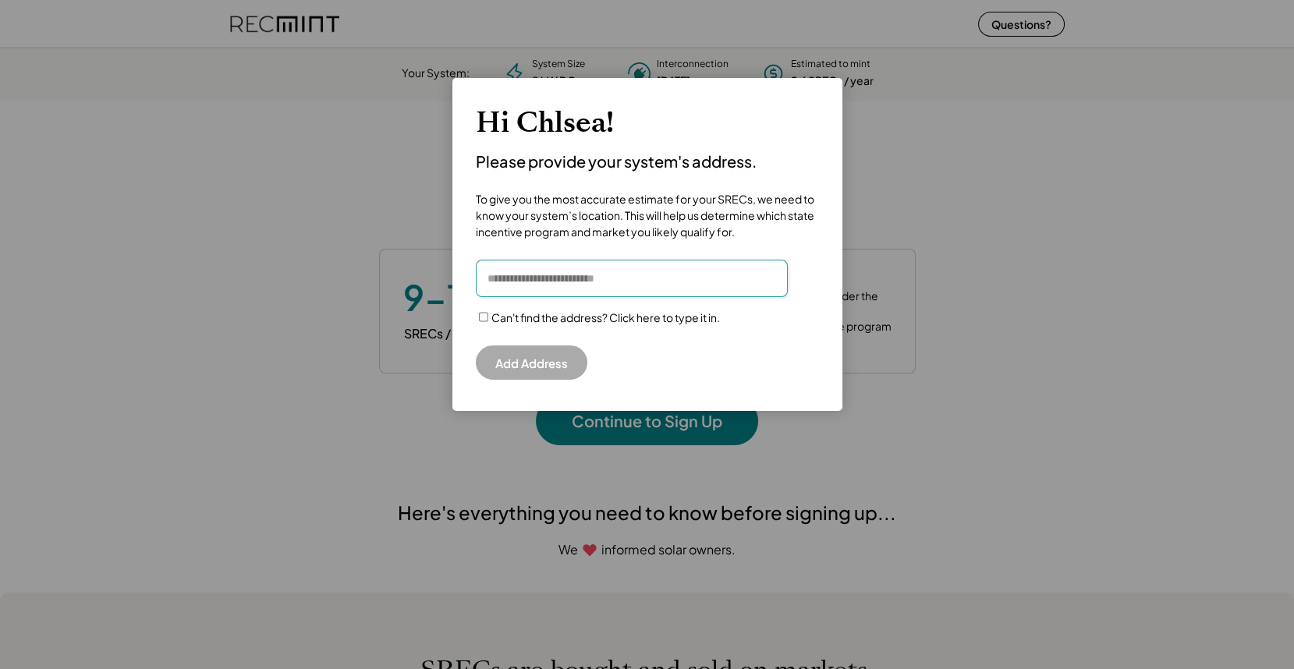
click at [528, 278] on input "input" at bounding box center [632, 278] width 312 height 37
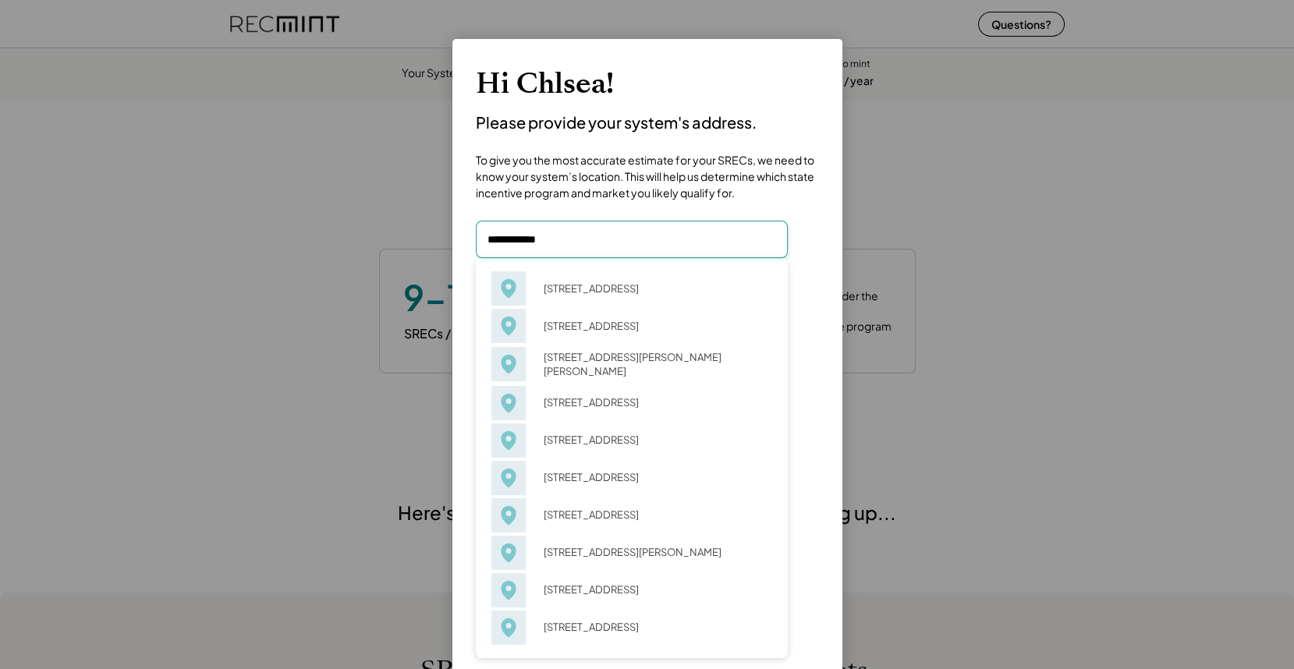
click at [498, 243] on input "input" at bounding box center [632, 239] width 312 height 37
click at [597, 281] on div "302 Baltimore Ave Apt, Oakland, MD 21550" at bounding box center [653, 289] width 239 height 22
type input "**********"
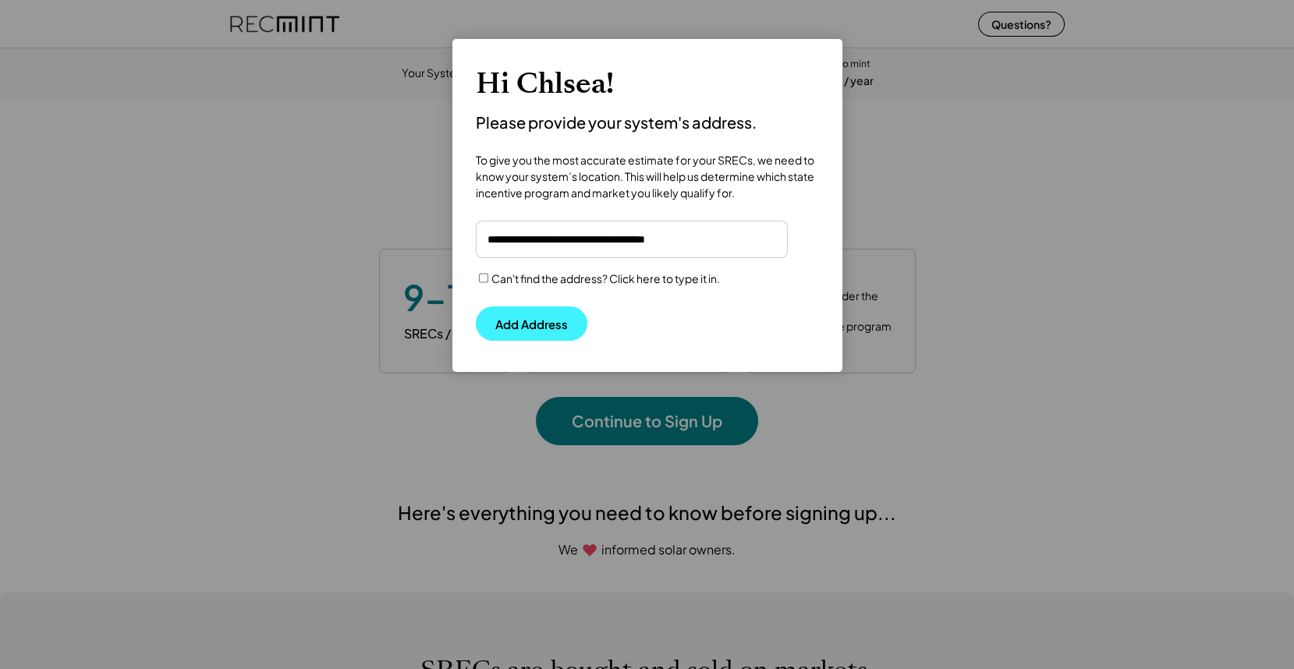
click at [509, 325] on button "Add Address" at bounding box center [532, 324] width 112 height 34
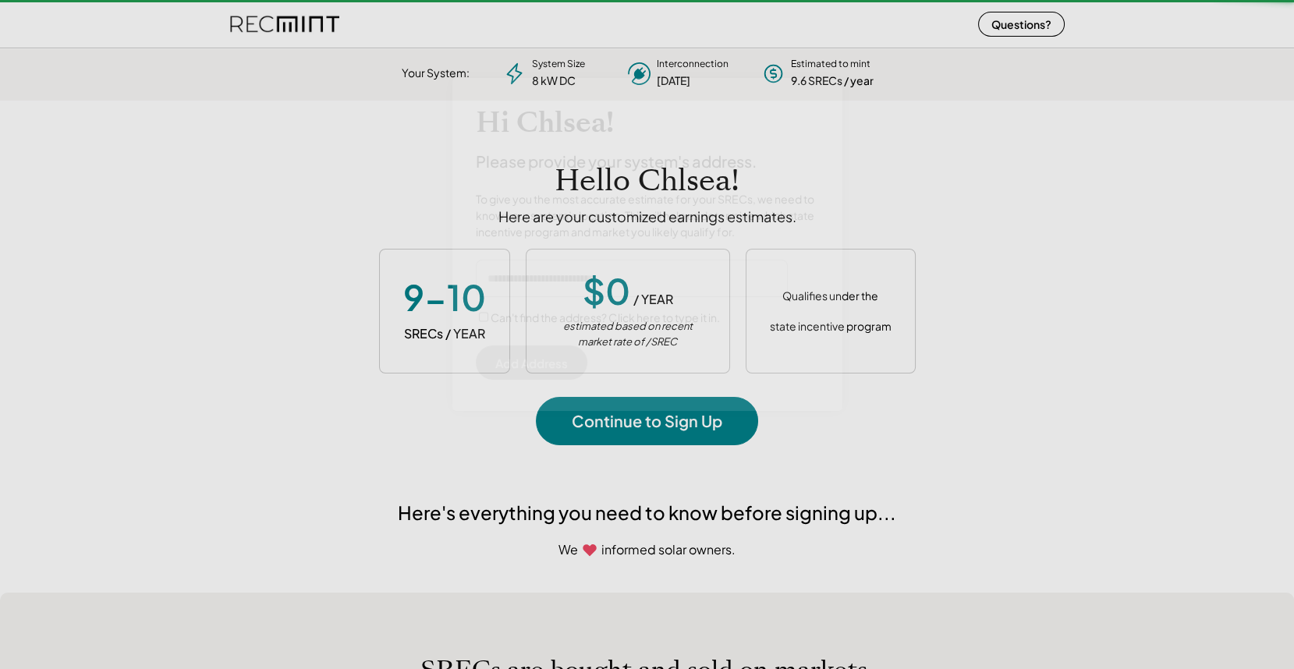
scroll to position [219, 435]
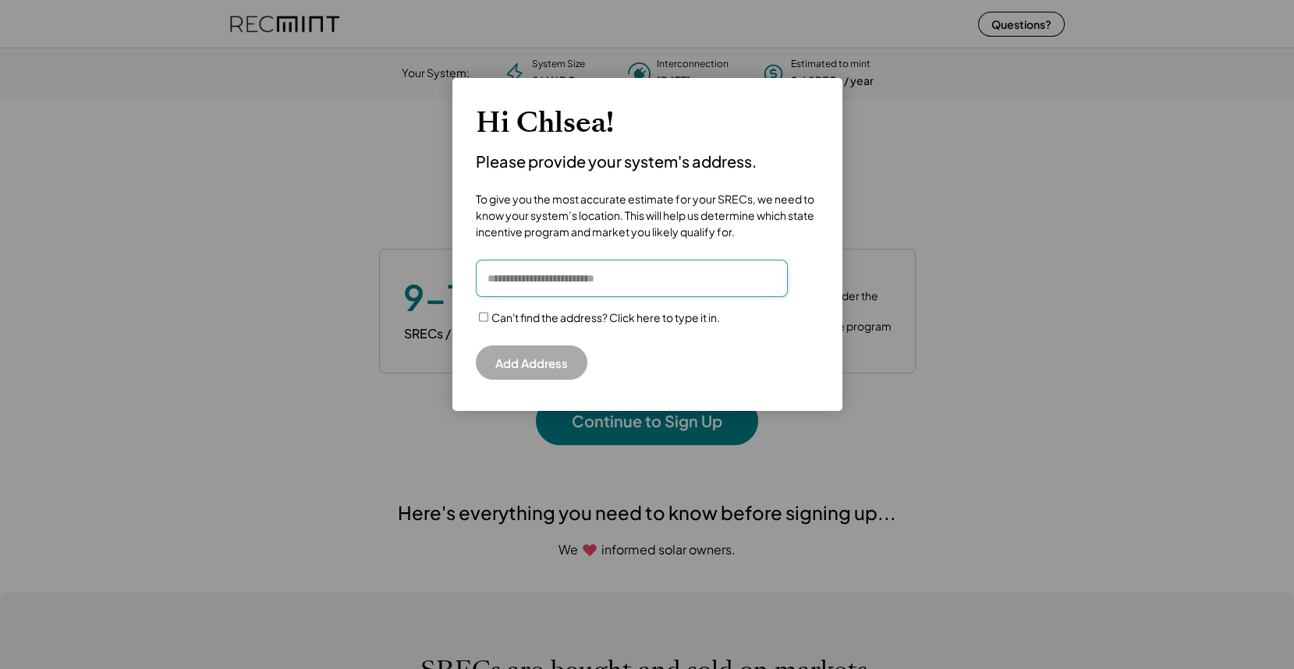
click at [618, 282] on input "input" at bounding box center [632, 278] width 312 height 37
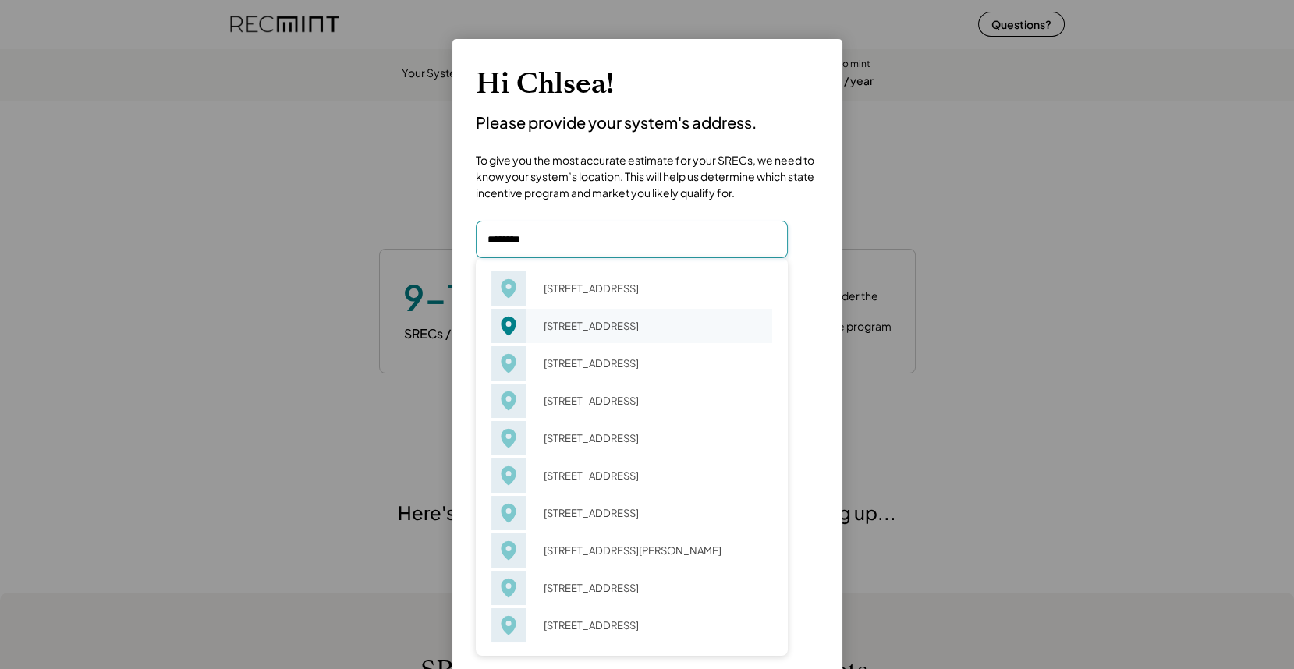
click at [603, 331] on div "500 Baltic Ave Brooklyn, MD 21225" at bounding box center [653, 326] width 239 height 22
type input "**********"
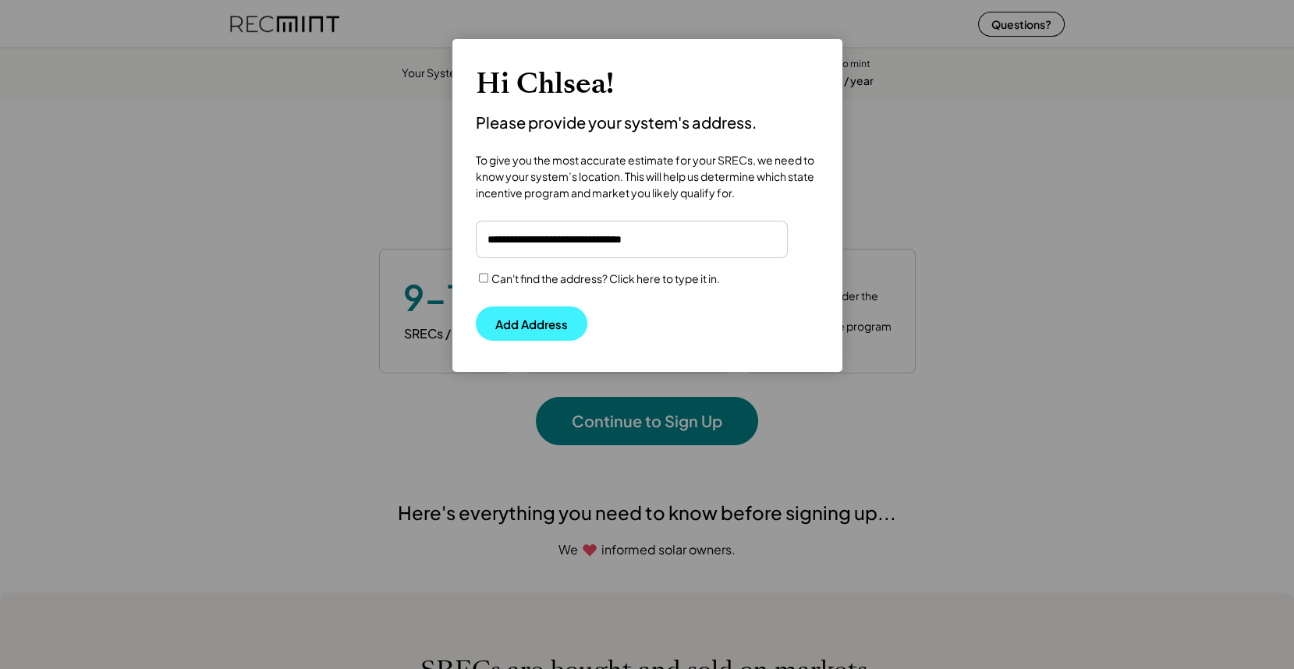
click at [516, 326] on button "Add Address" at bounding box center [532, 324] width 112 height 34
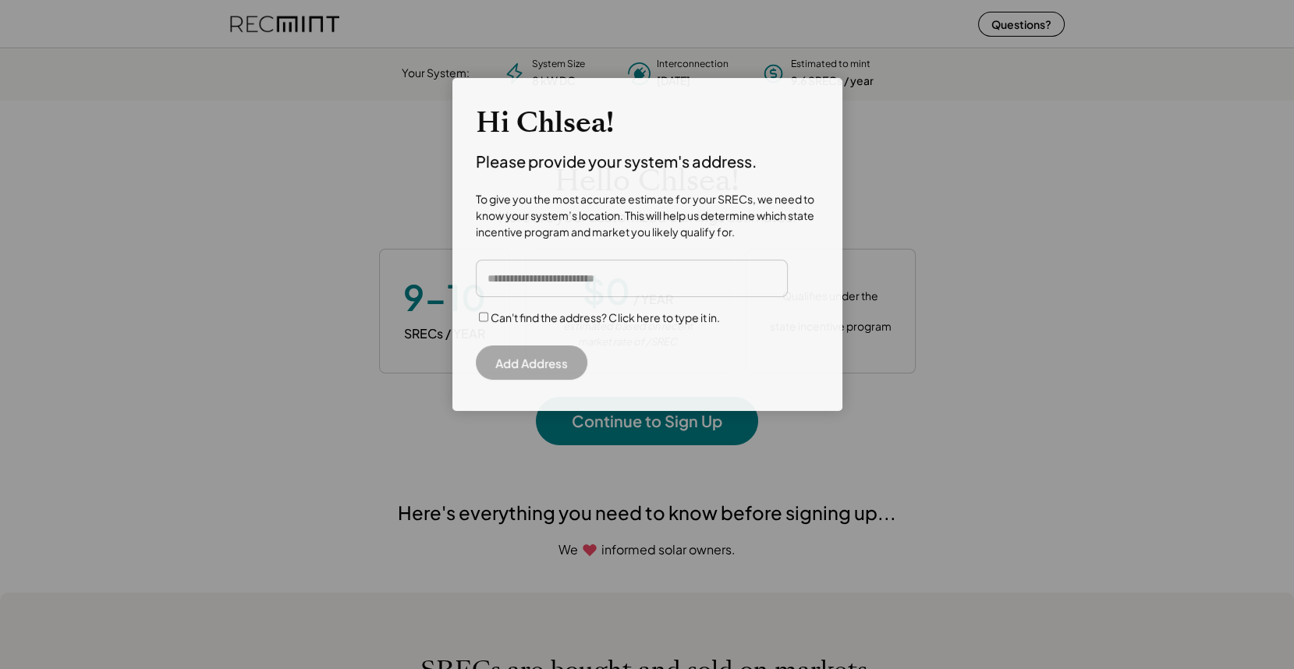
scroll to position [219, 435]
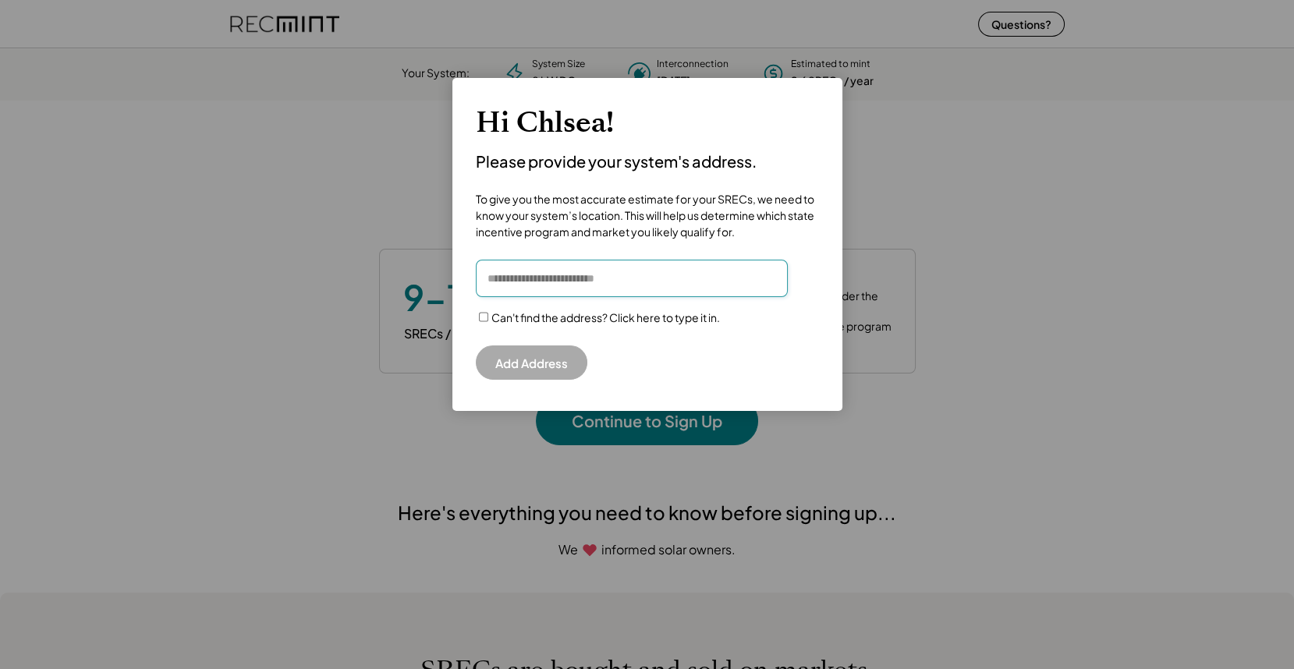
click at [559, 275] on input "input" at bounding box center [632, 278] width 312 height 37
paste input "**********"
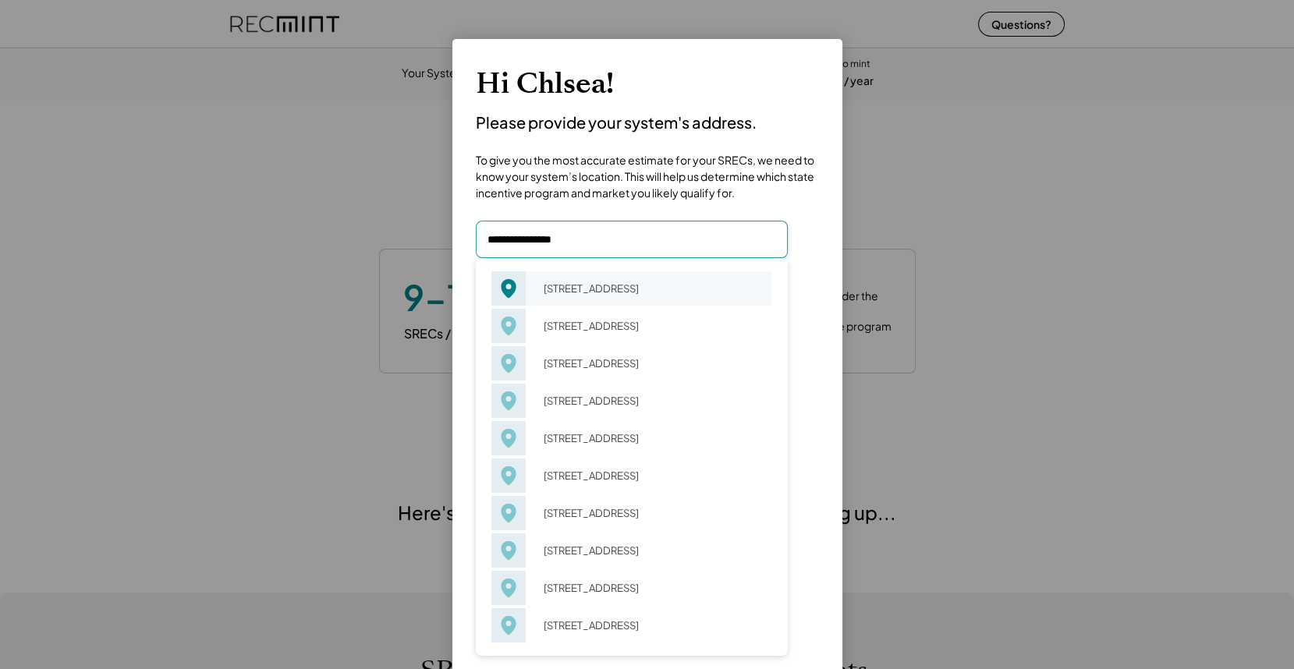
click at [617, 293] on div "4225 29th St Mount Rainier, MD 20712" at bounding box center [653, 289] width 239 height 22
type input "**********"
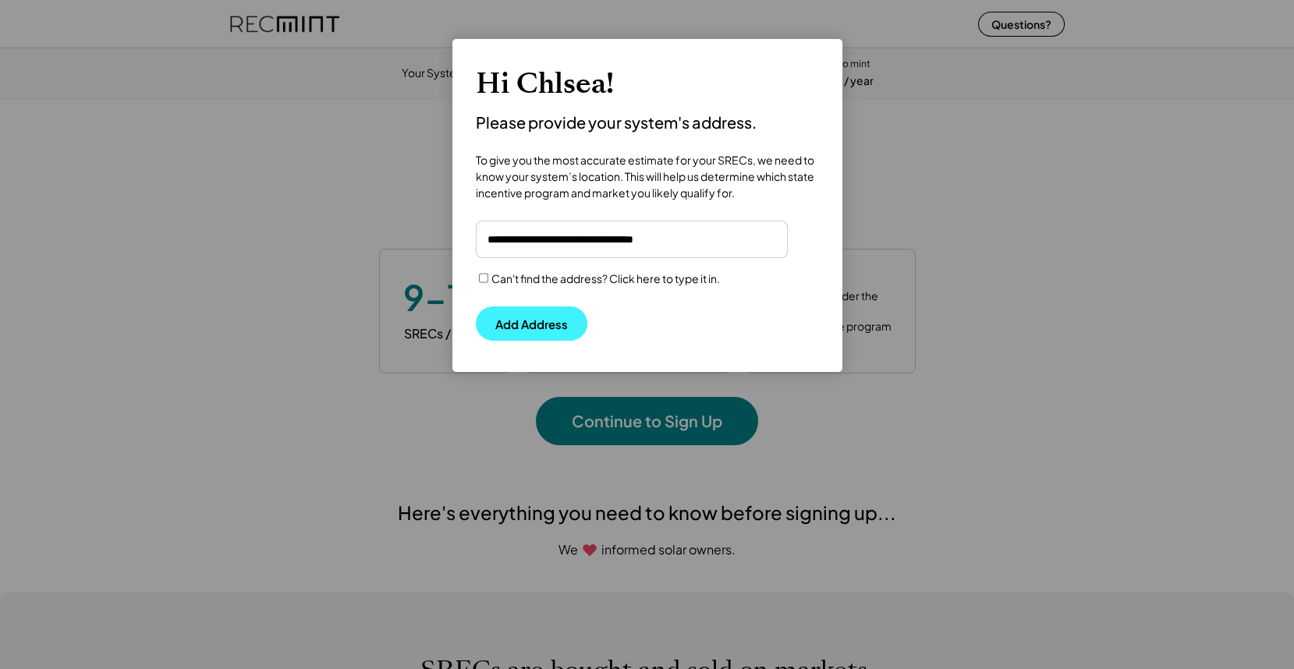
click at [526, 325] on button "Add Address" at bounding box center [532, 324] width 112 height 34
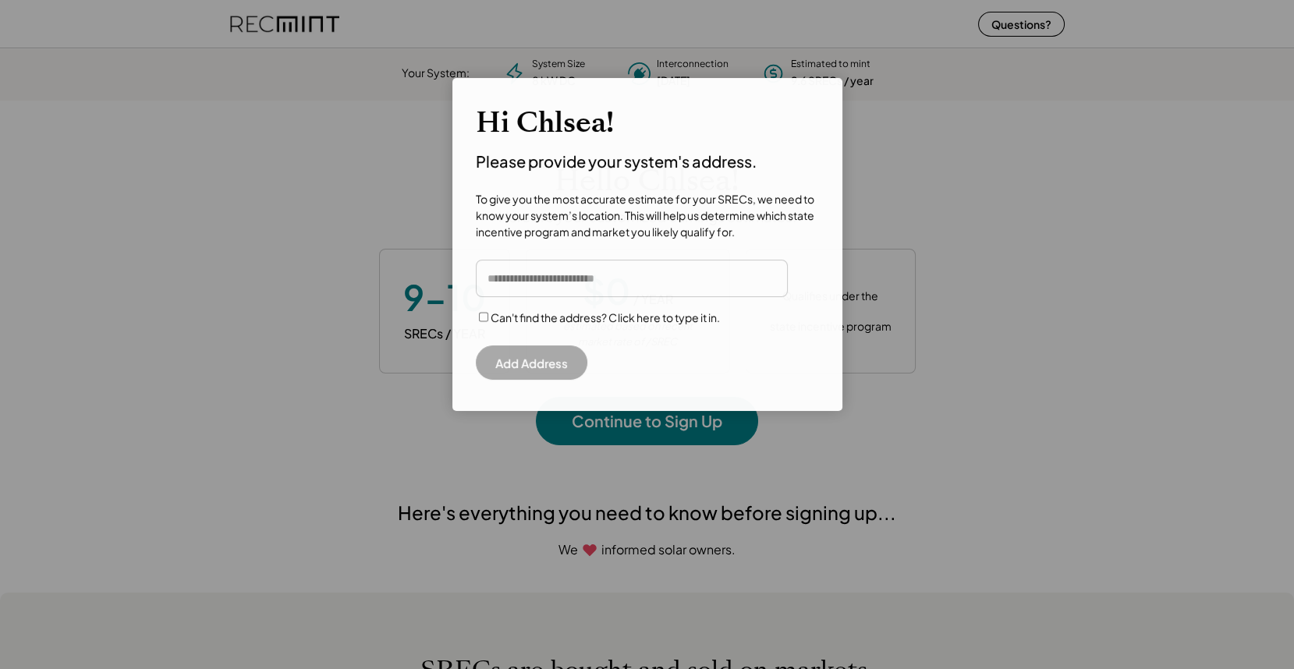
scroll to position [219, 435]
click at [577, 282] on input "input" at bounding box center [632, 278] width 312 height 37
paste input "**********"
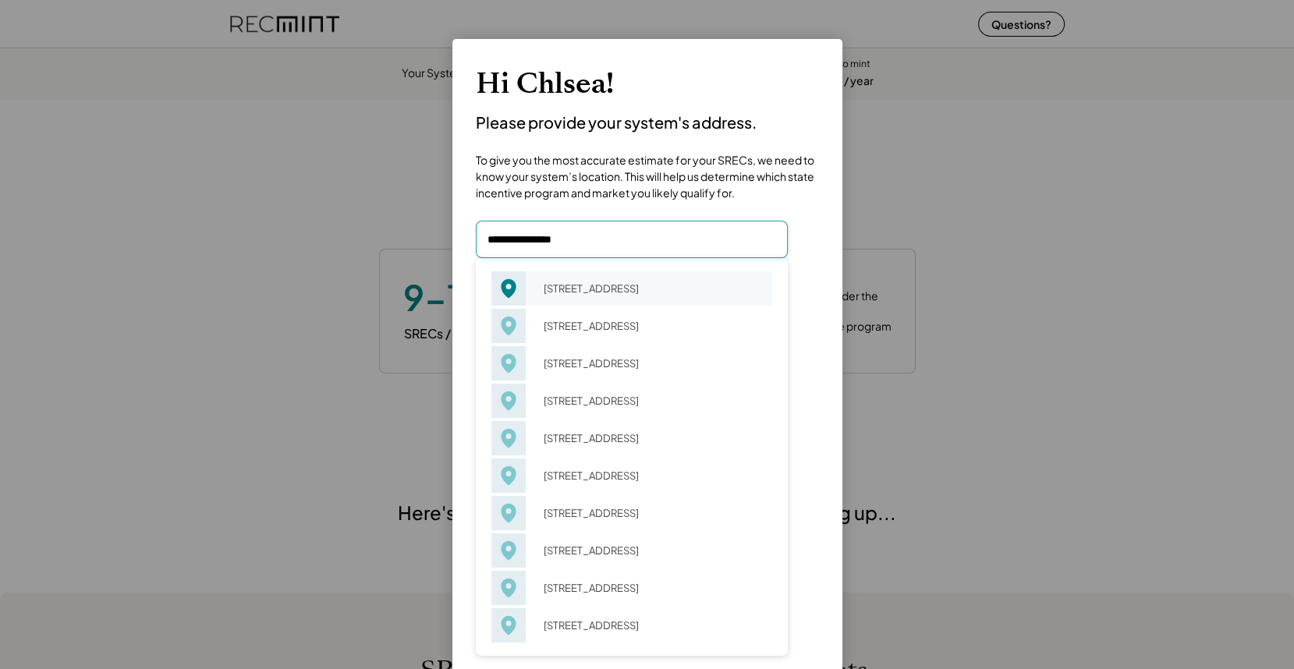
click at [630, 289] on div "[STREET_ADDRESS]" at bounding box center [653, 289] width 239 height 22
type input "**********"
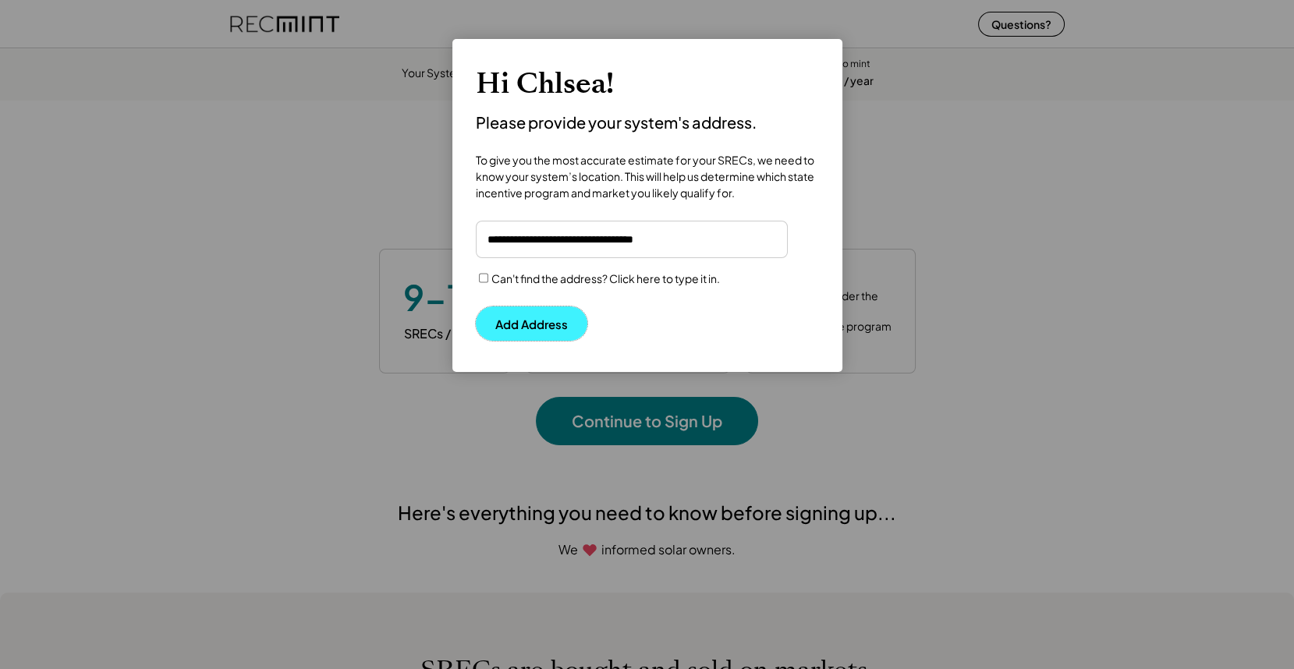
click at [525, 318] on button "Add Address" at bounding box center [532, 324] width 112 height 34
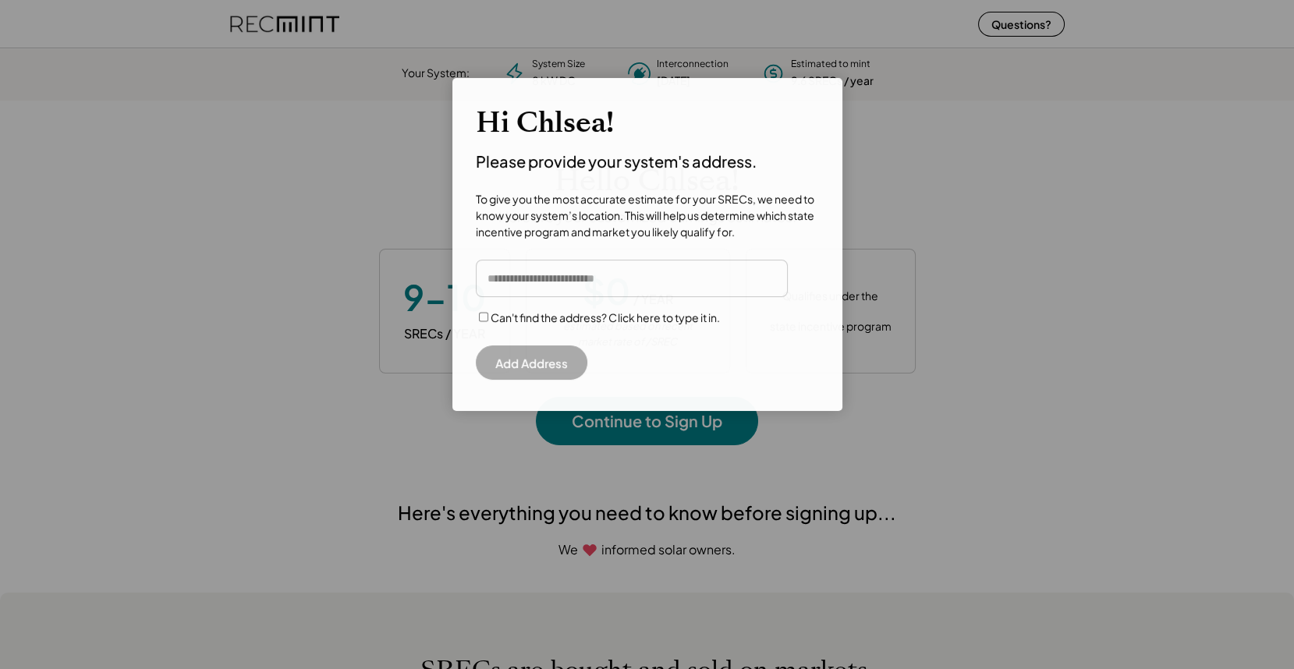
scroll to position [219, 435]
click at [533, 279] on input "input" at bounding box center [632, 278] width 312 height 37
type input "**"
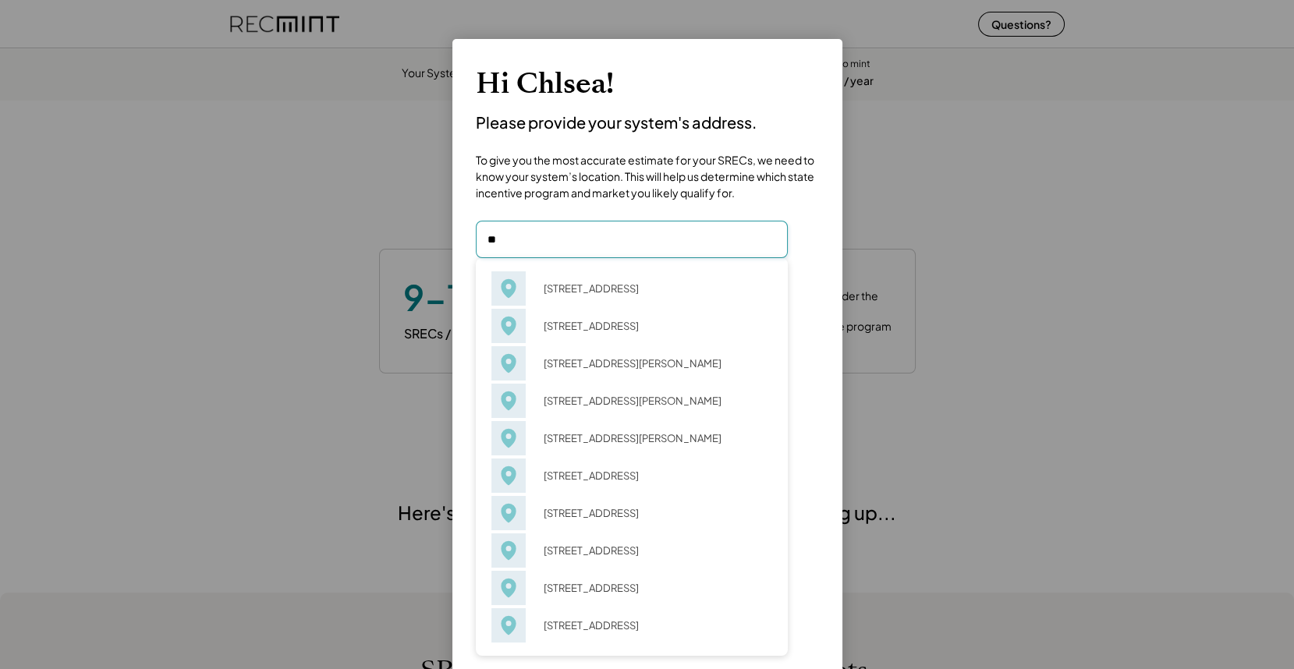
drag, startPoint x: 528, startPoint y: 243, endPoint x: 414, endPoint y: 227, distance: 115.1
click at [417, 228] on body "Your System: System Size 8 kW DC Interconnection March 2024 Estimated to mint 9…" at bounding box center [647, 334] width 1294 height 669
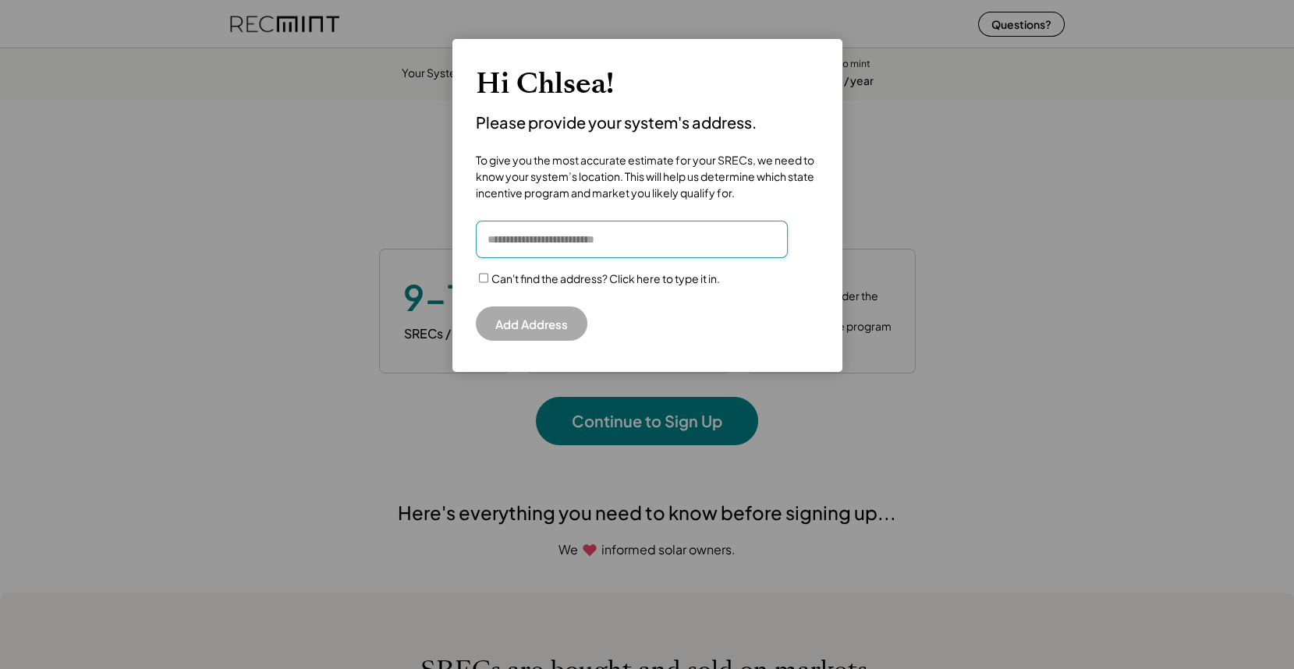
paste input "**********"
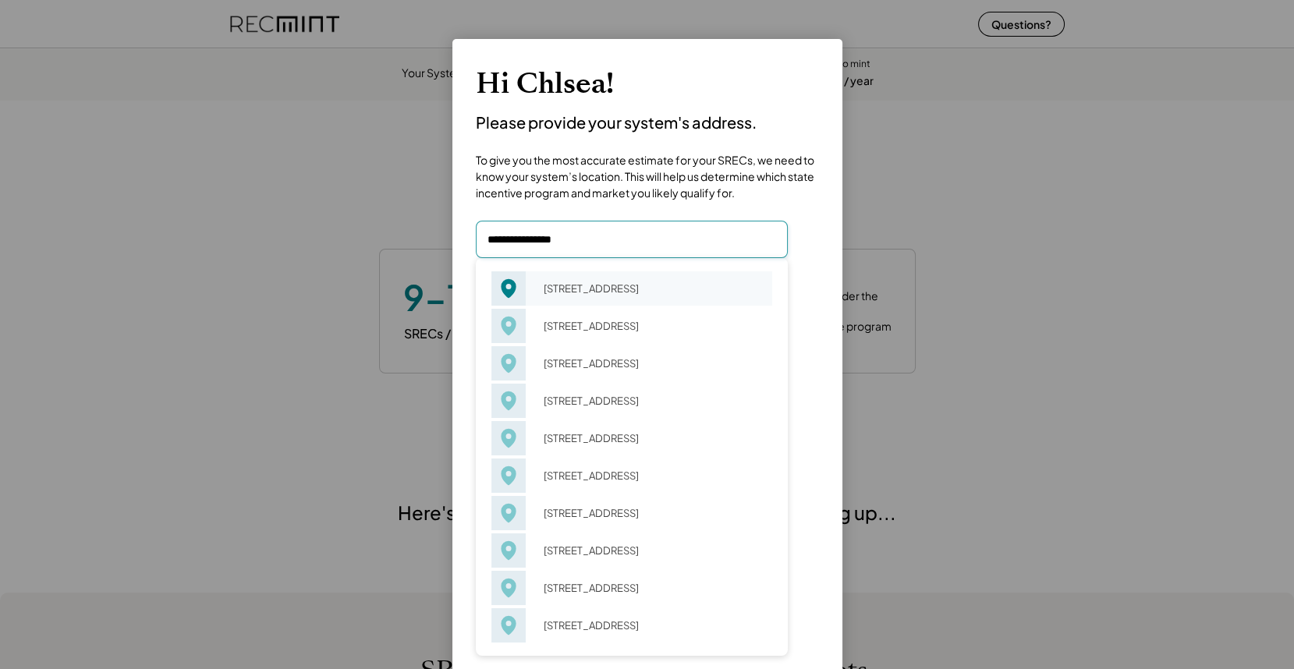
click at [595, 300] on div "4225 29th St Mount Rainier, MD 20712" at bounding box center [653, 289] width 239 height 22
type input "**********"
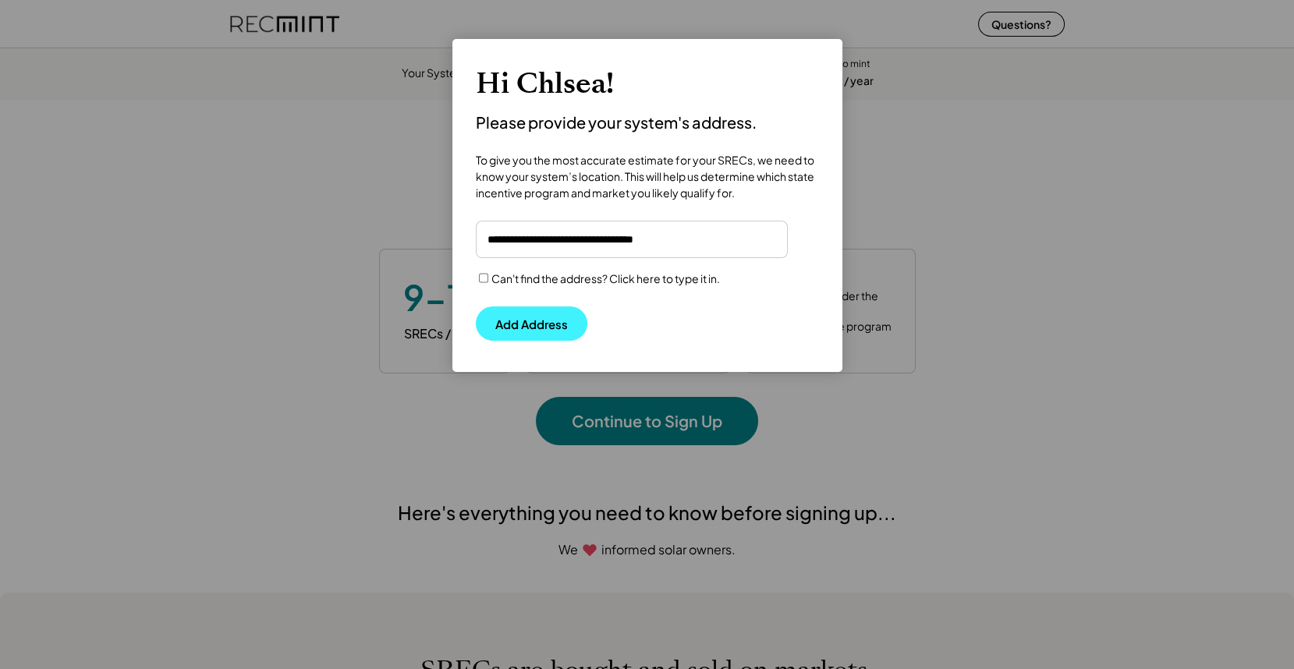
click at [526, 320] on button "Add Address" at bounding box center [532, 324] width 112 height 34
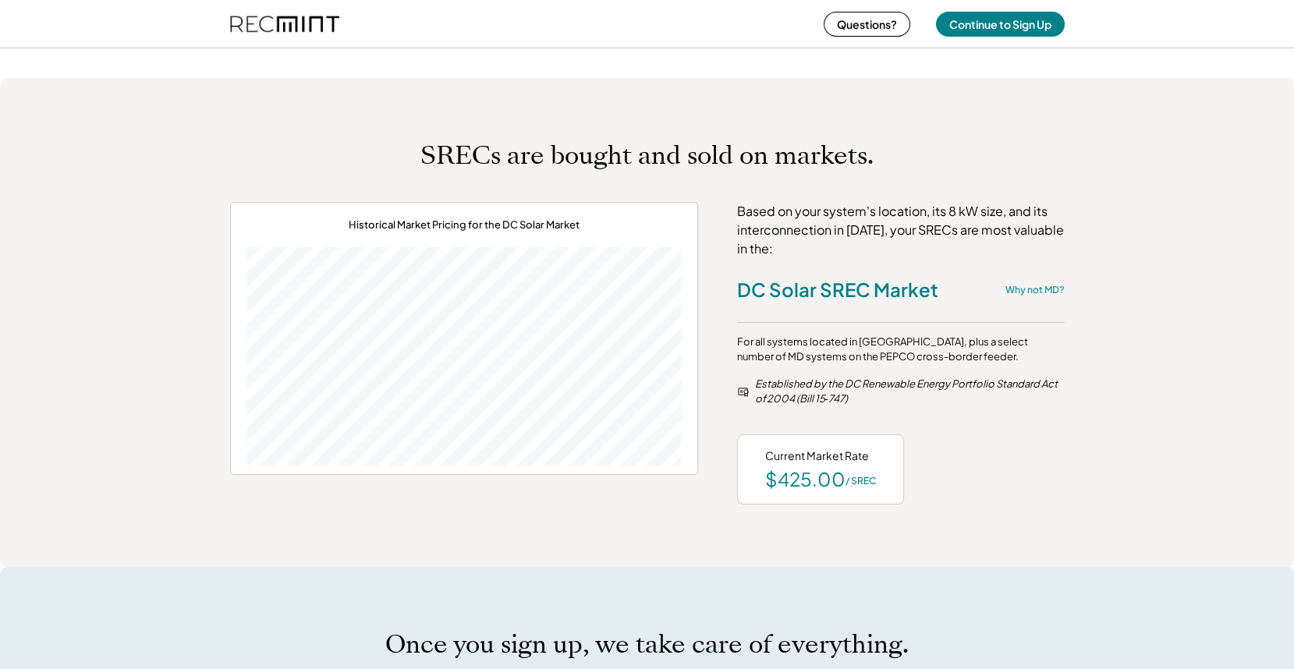
scroll to position [0, 0]
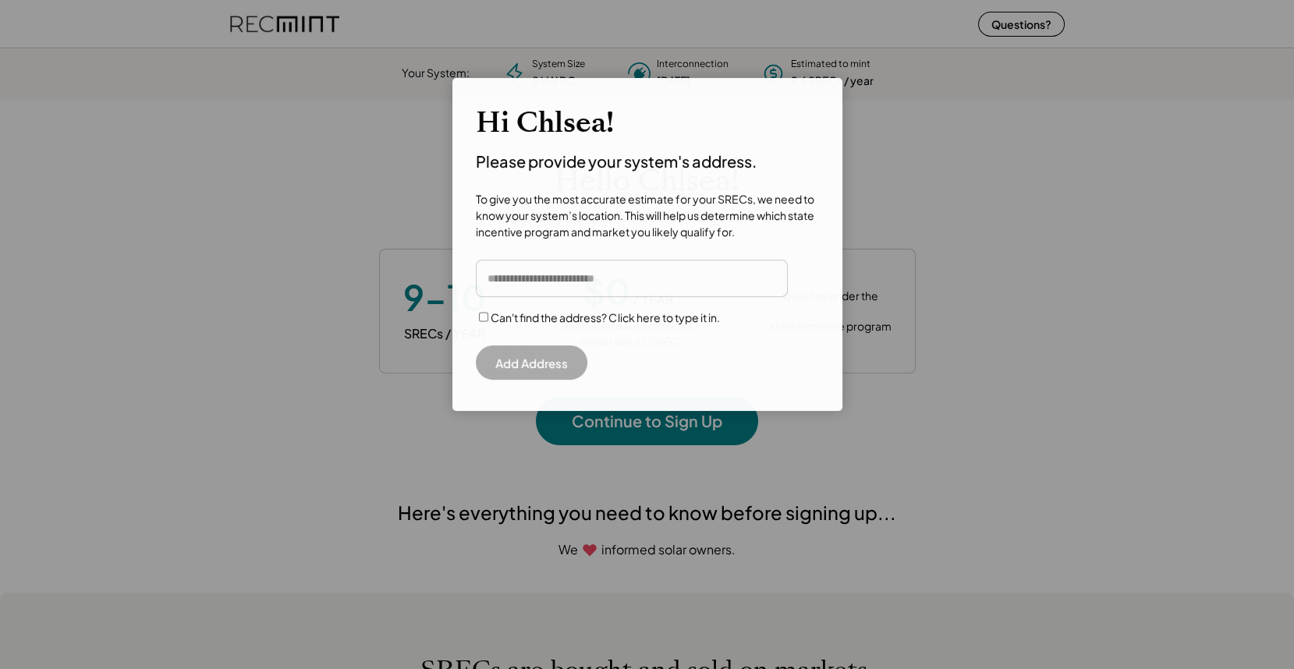
scroll to position [219, 435]
click at [596, 277] on input "input" at bounding box center [632, 278] width 312 height 37
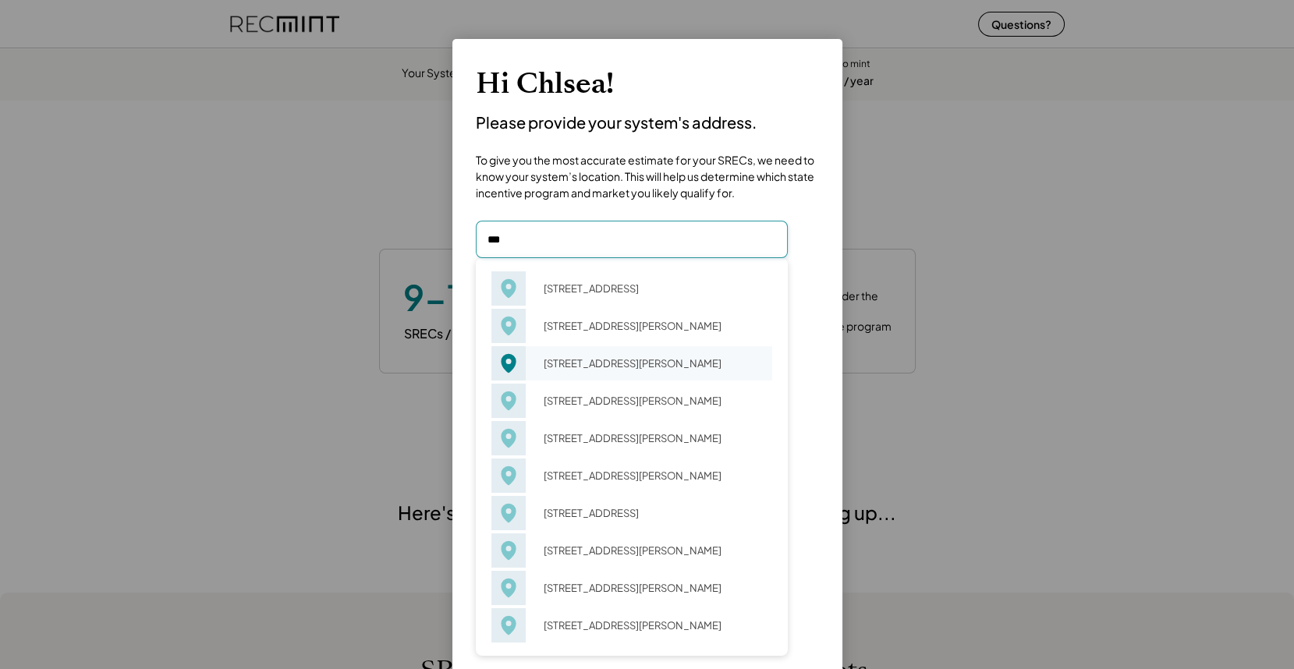
click at [573, 374] on div "[STREET_ADDRESS][PERSON_NAME]" at bounding box center [653, 364] width 239 height 22
type input "**********"
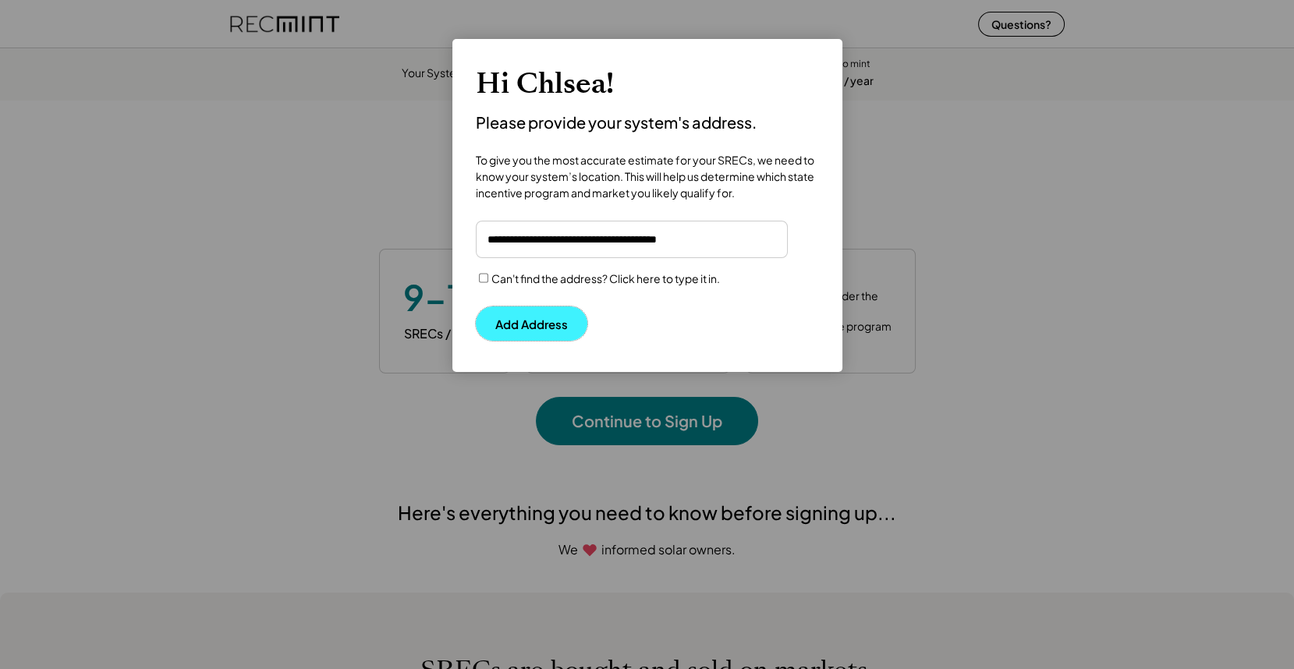
click at [515, 318] on button "Add Address" at bounding box center [532, 324] width 112 height 34
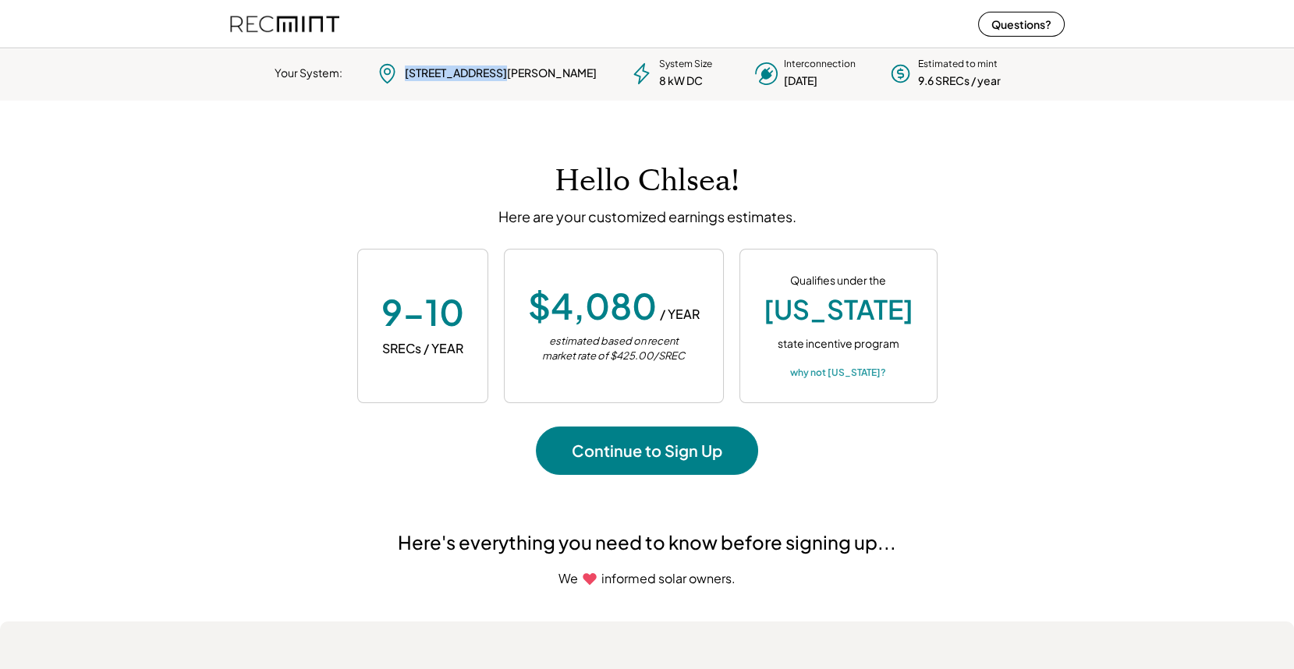
drag, startPoint x: 527, startPoint y: 67, endPoint x: 434, endPoint y: 66, distance: 93.6
click at [434, 66] on div "531 Caroline Ave Charlottesville, VA 22902" at bounding box center [485, 73] width 223 height 31
copy div "531 Caroline Ave"
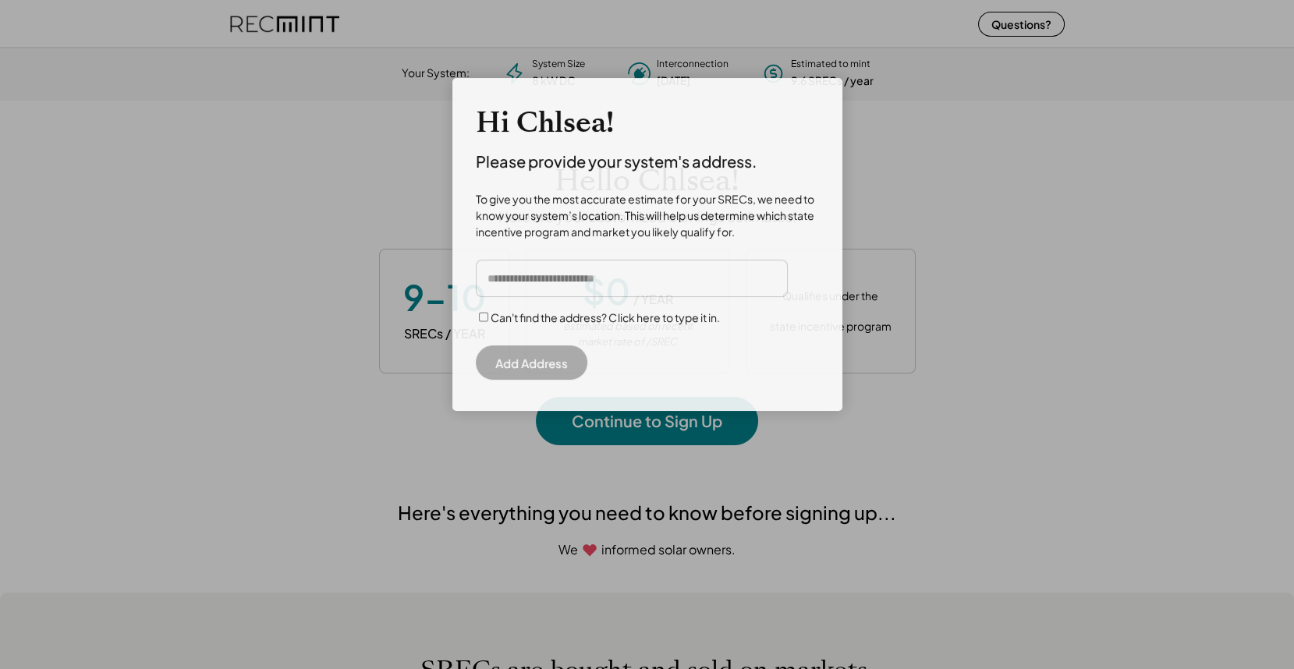
scroll to position [219, 435]
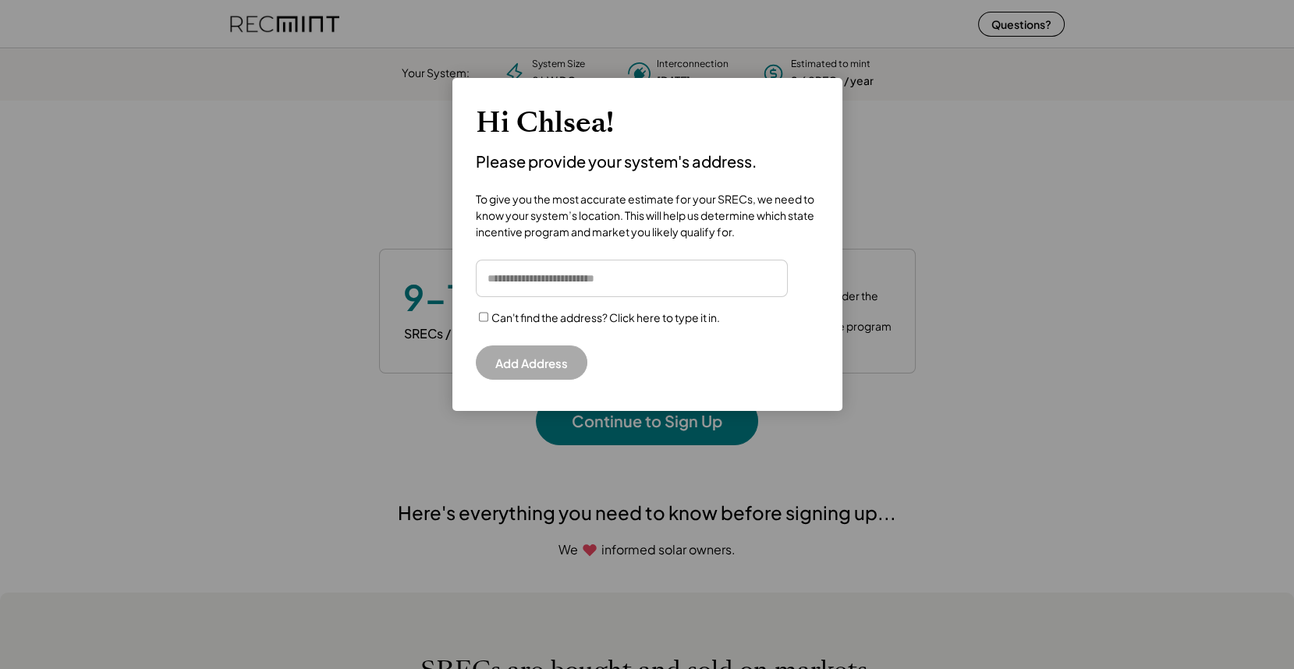
click at [580, 268] on input "input" at bounding box center [632, 278] width 312 height 37
paste input "**********"
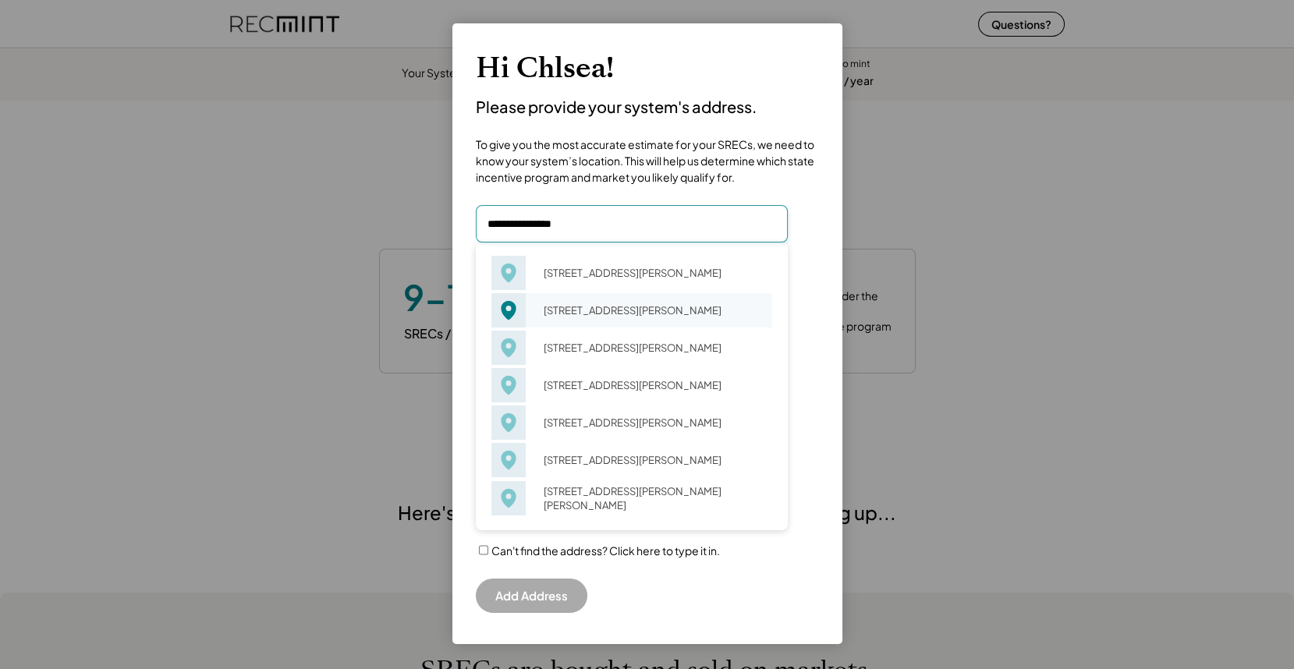
click at [595, 311] on div "531 Caroline Ave Charlottesville, VA 22902" at bounding box center [653, 311] width 239 height 22
type input "**********"
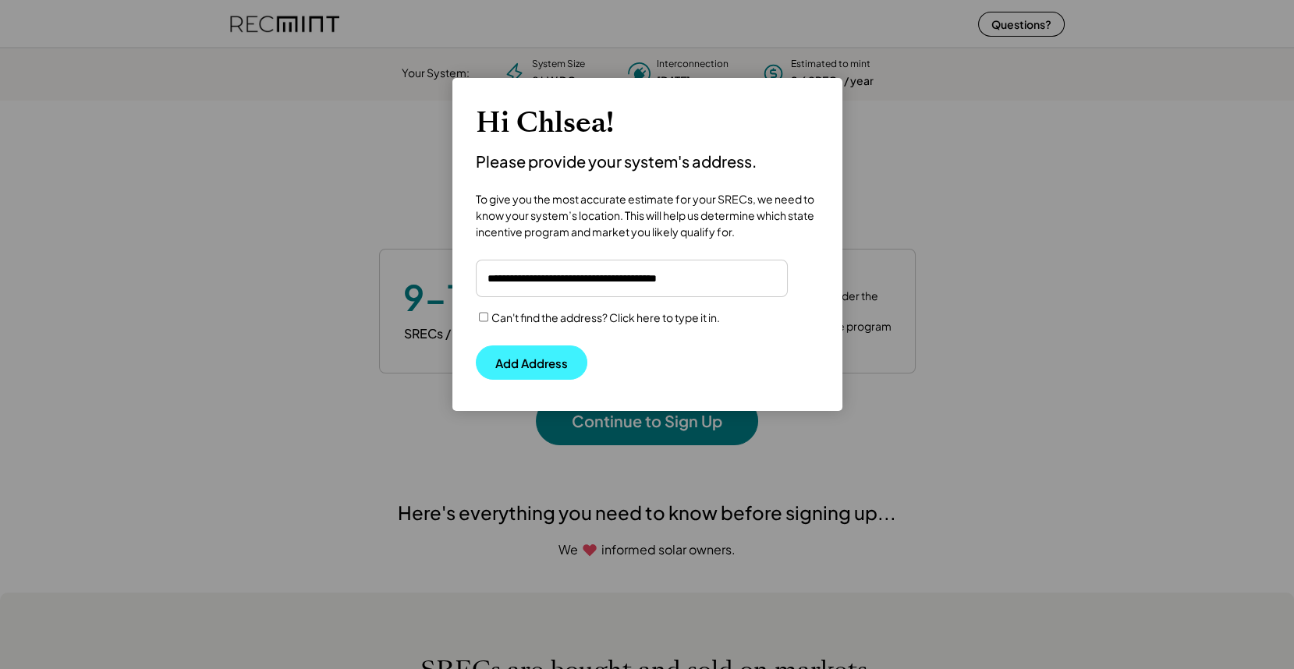
click at [502, 365] on button "Add Address" at bounding box center [532, 363] width 112 height 34
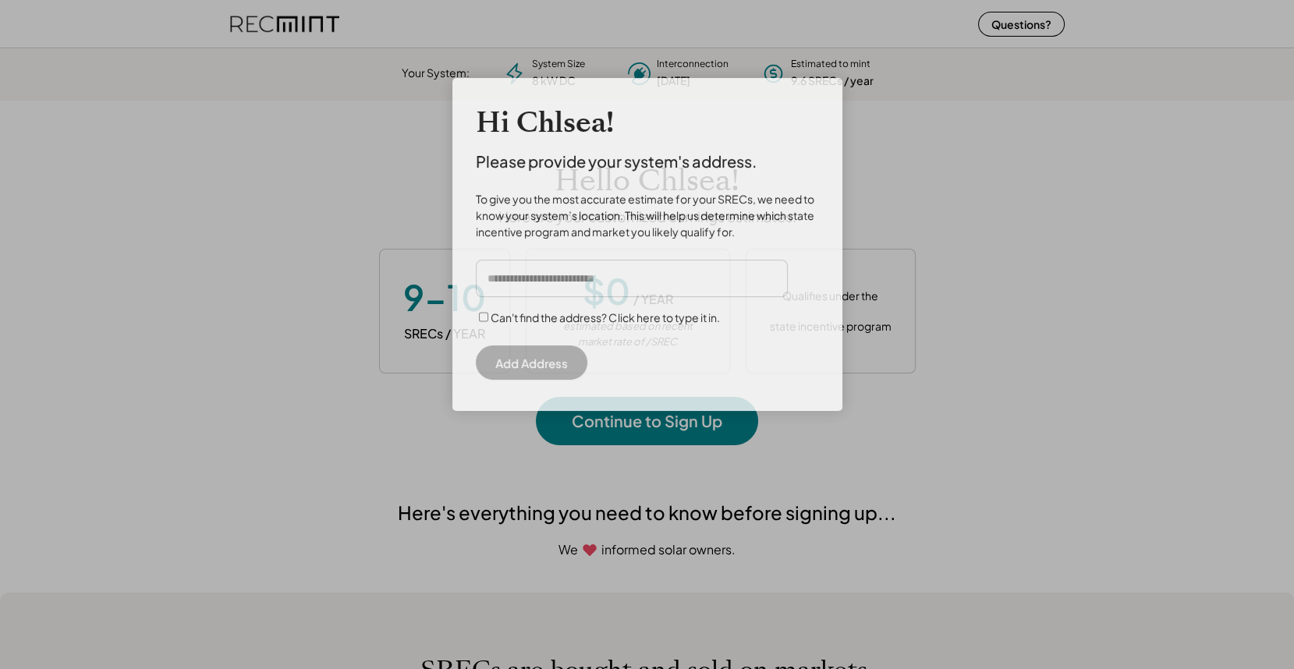
scroll to position [219, 435]
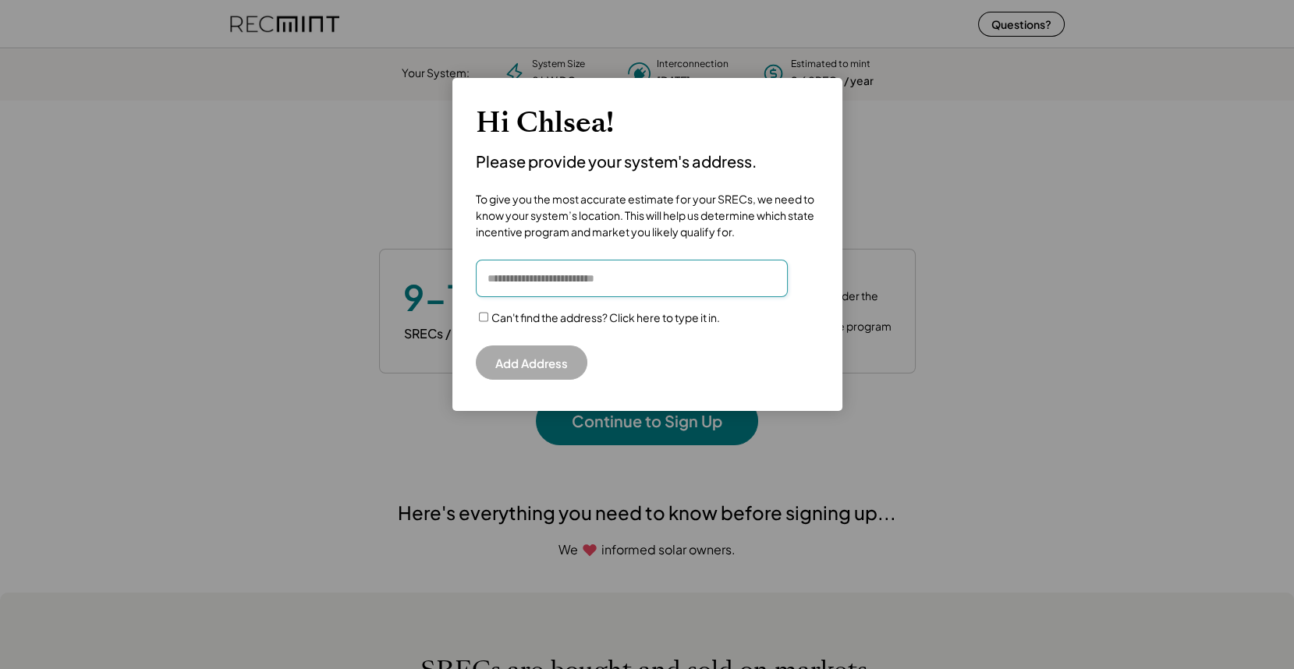
click at [577, 279] on input "input" at bounding box center [632, 278] width 312 height 37
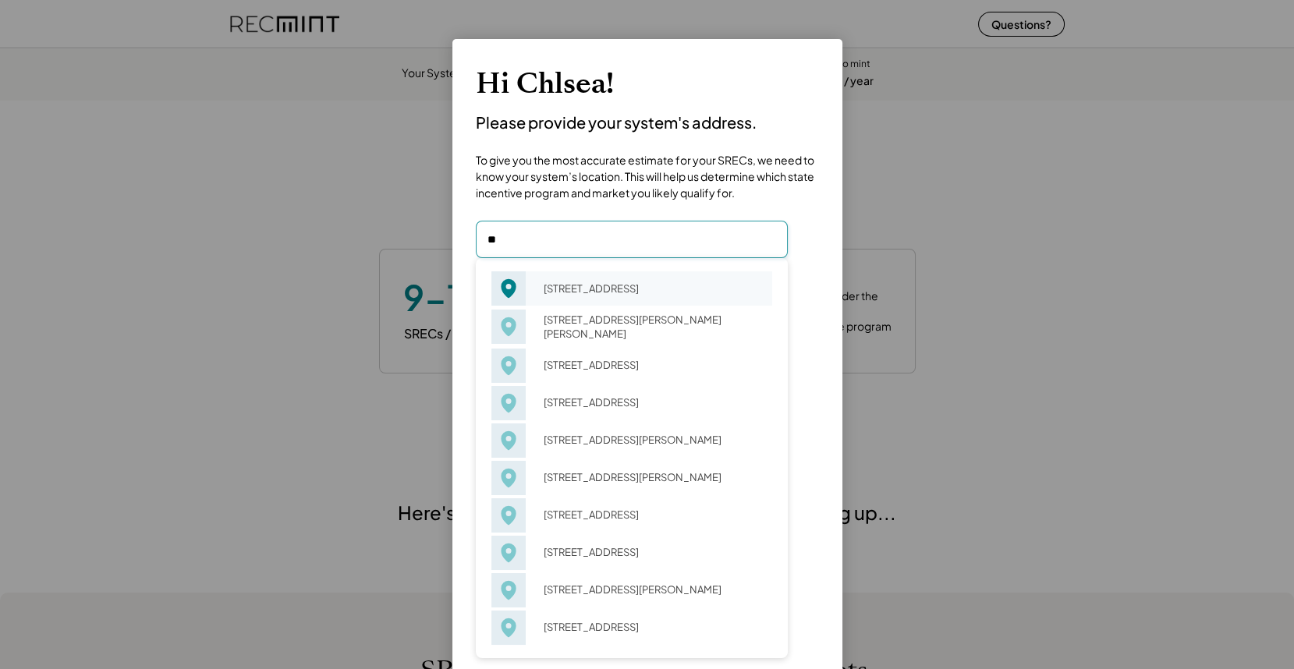
click at [581, 315] on div "[STREET_ADDRESS][PERSON_NAME][PERSON_NAME]" at bounding box center [653, 327] width 239 height 36
type input "**********"
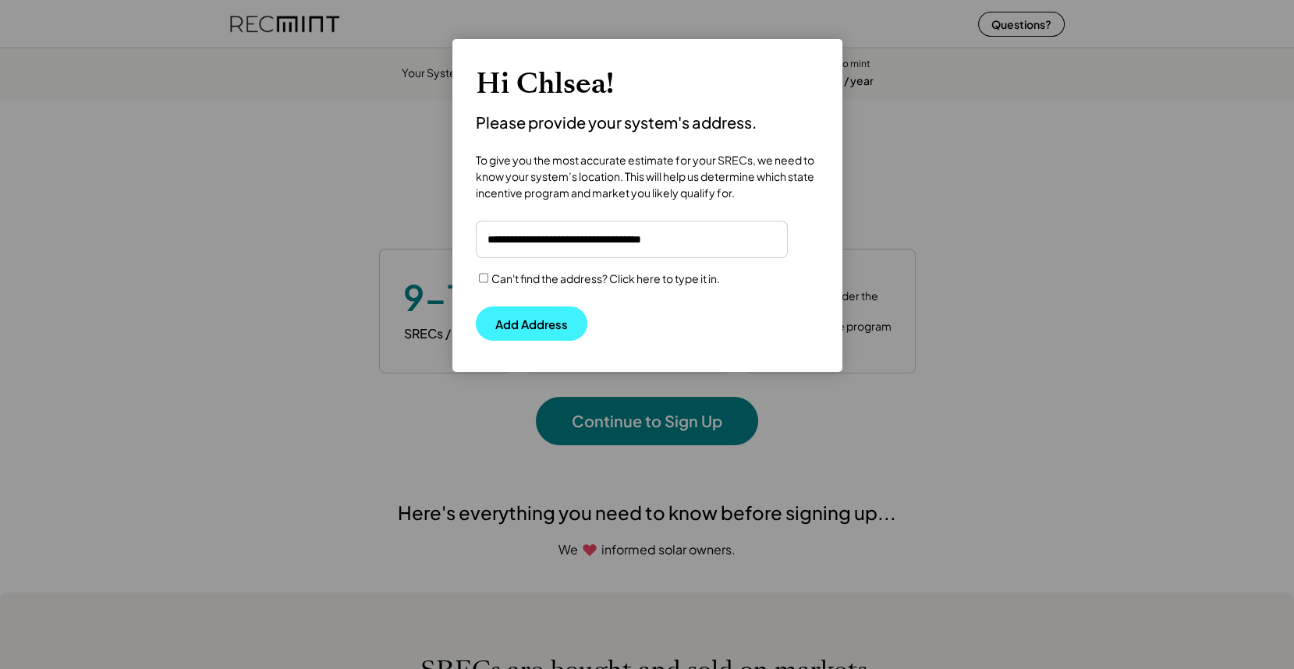
click at [522, 317] on button "Add Address" at bounding box center [532, 324] width 112 height 34
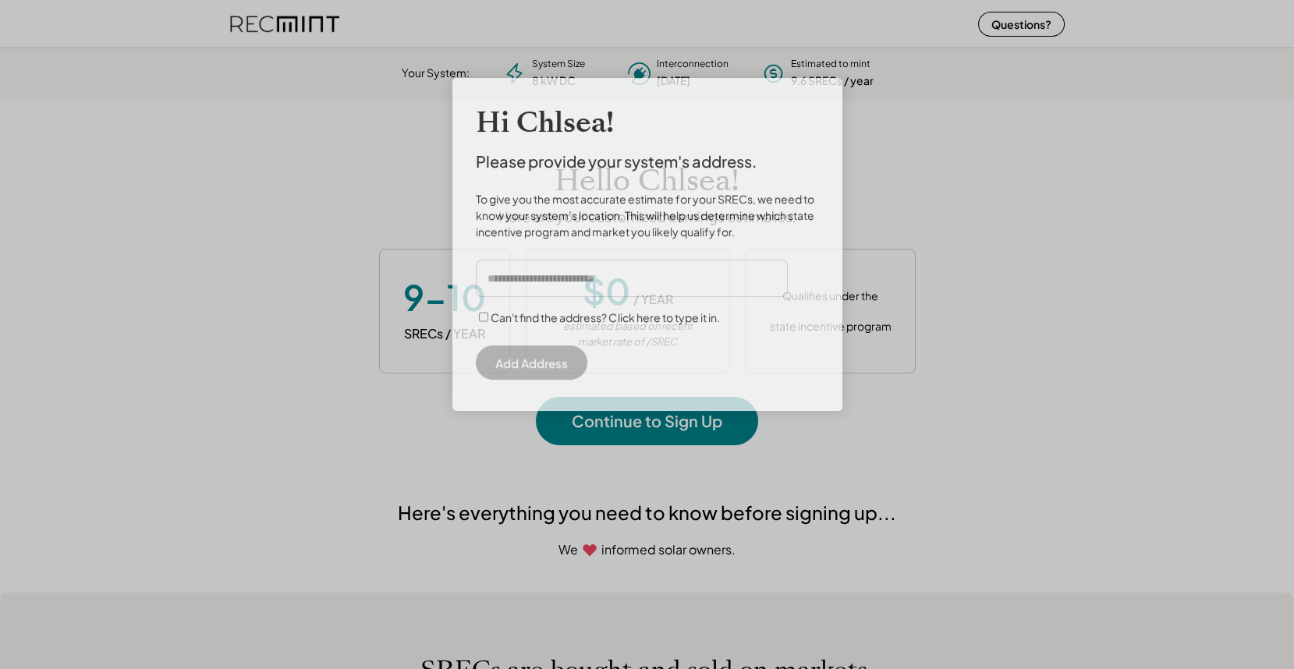
scroll to position [219, 435]
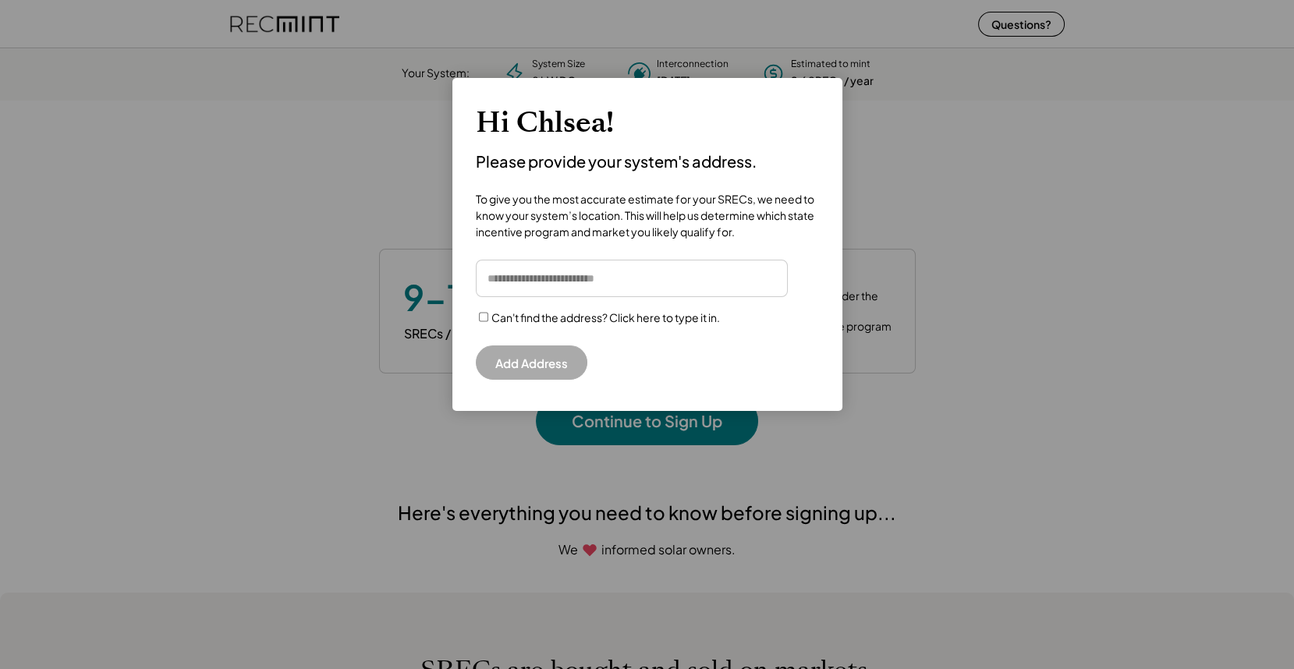
click at [566, 283] on input "input" at bounding box center [632, 278] width 312 height 37
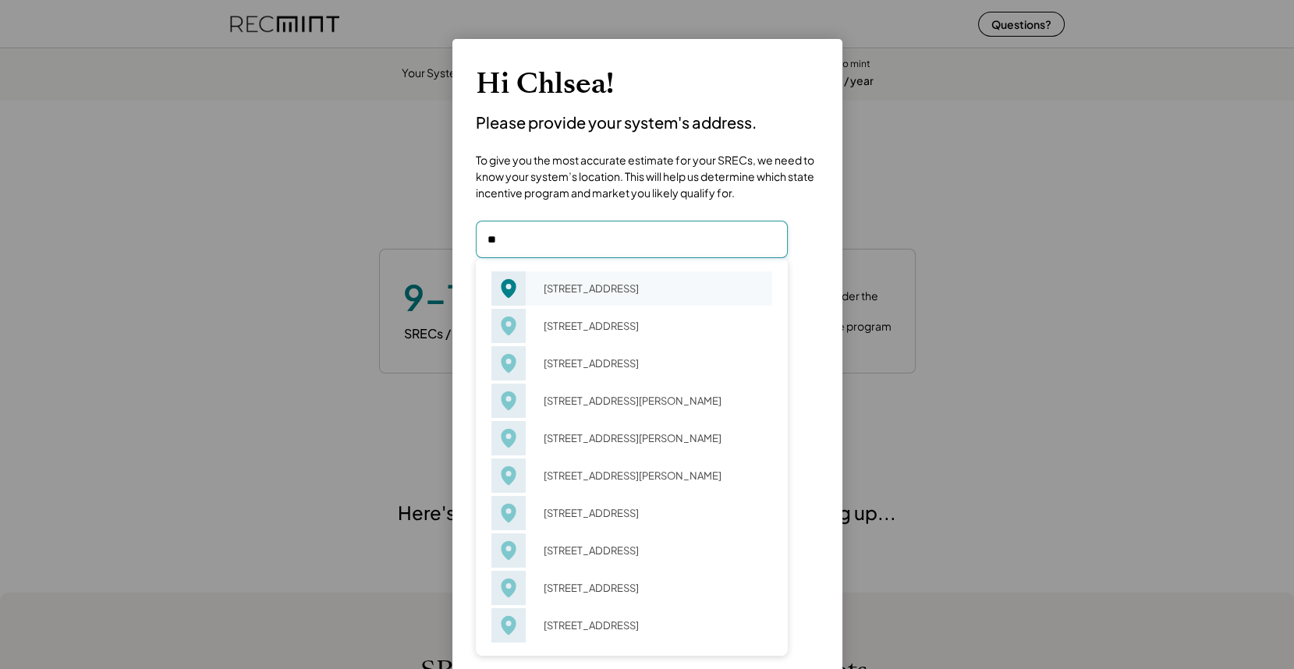
click at [615, 281] on div "31 Blenheim Farm Charlottesville, VA 22902" at bounding box center [653, 289] width 239 height 22
type input "**********"
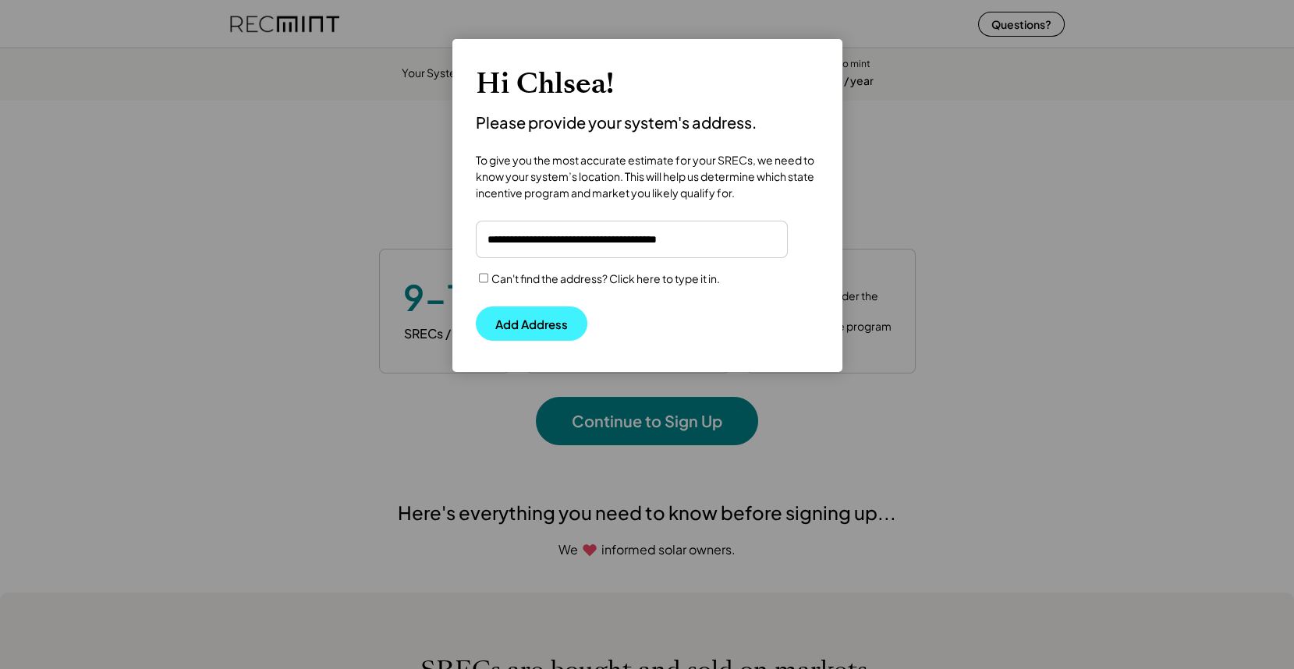
click at [543, 320] on button "Add Address" at bounding box center [532, 324] width 112 height 34
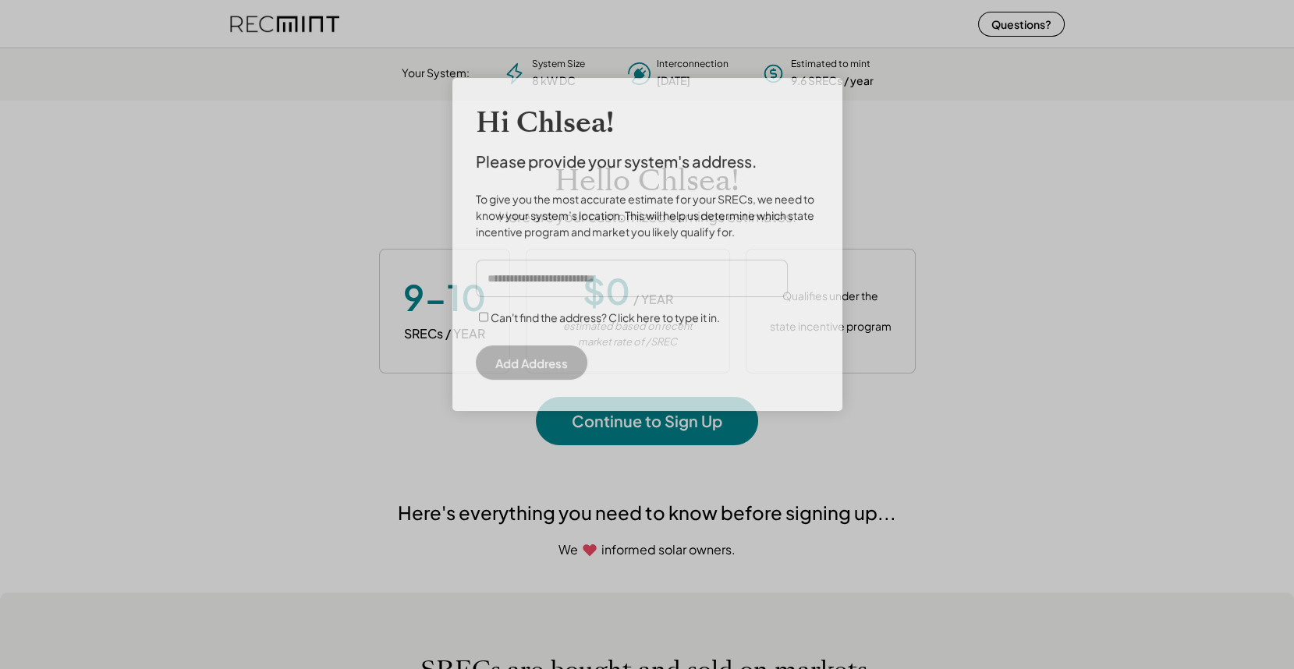
scroll to position [219, 435]
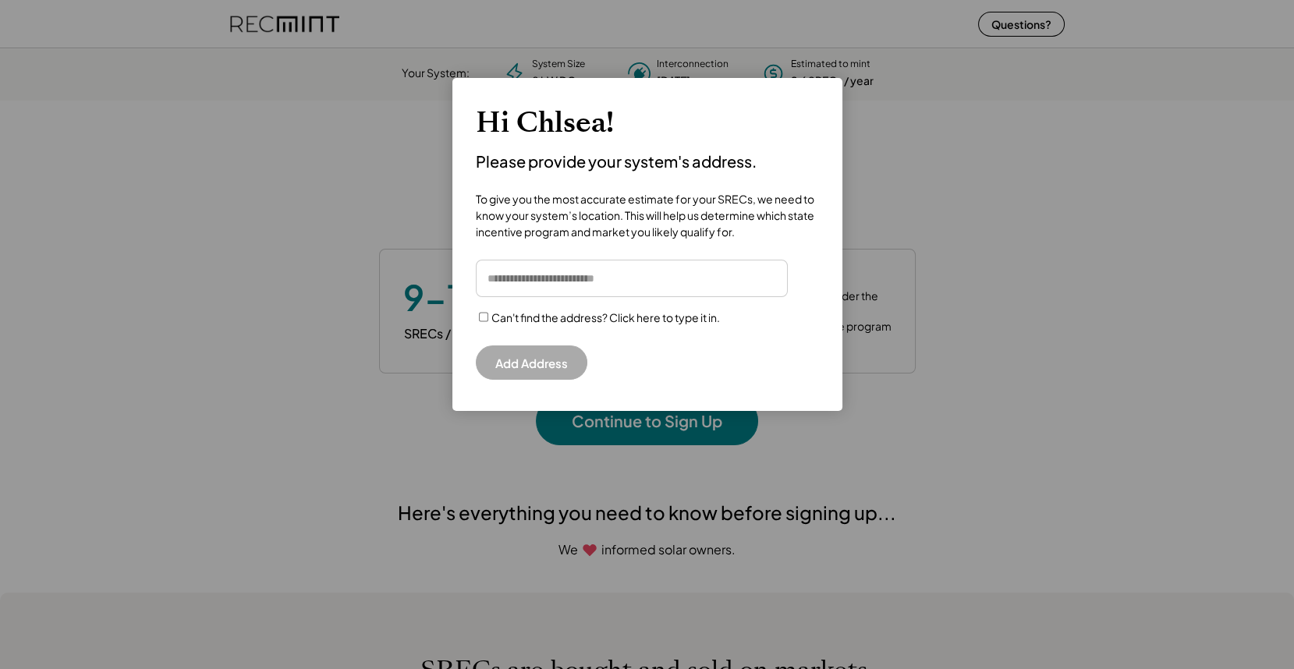
click at [553, 271] on input "input" at bounding box center [632, 278] width 312 height 37
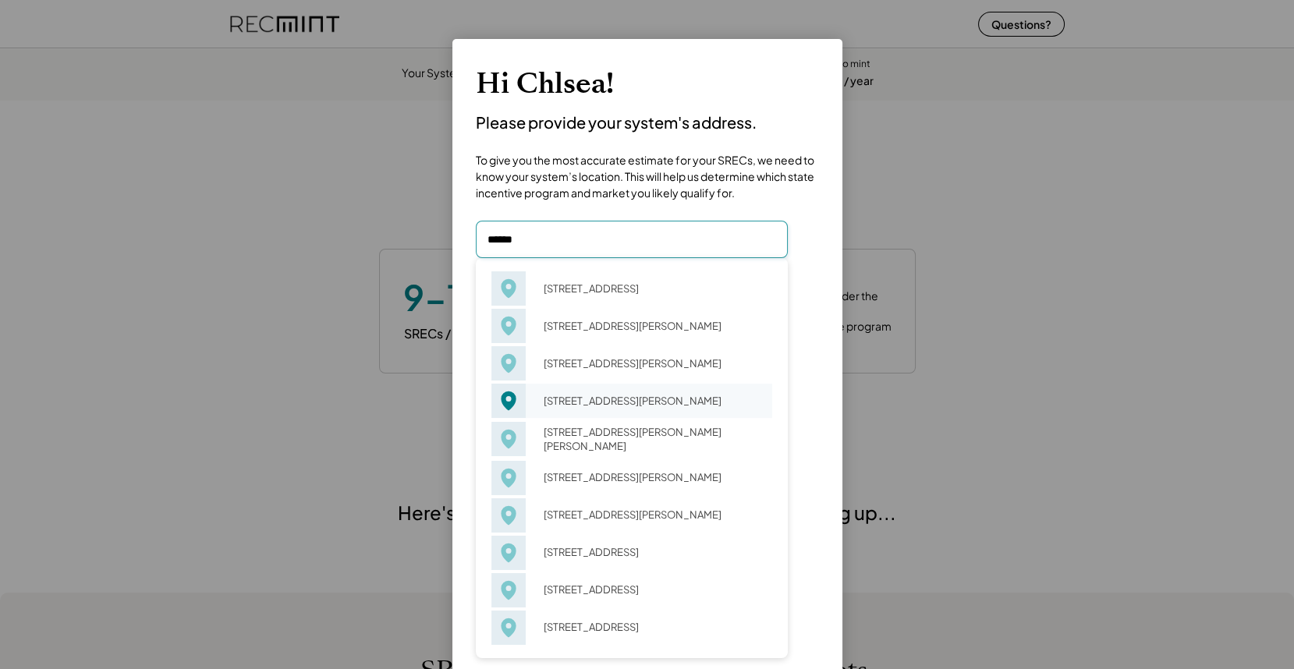
click at [627, 402] on div "40 Grobmyer Cir Forrest City, AR 72335" at bounding box center [653, 401] width 239 height 22
type input "**********"
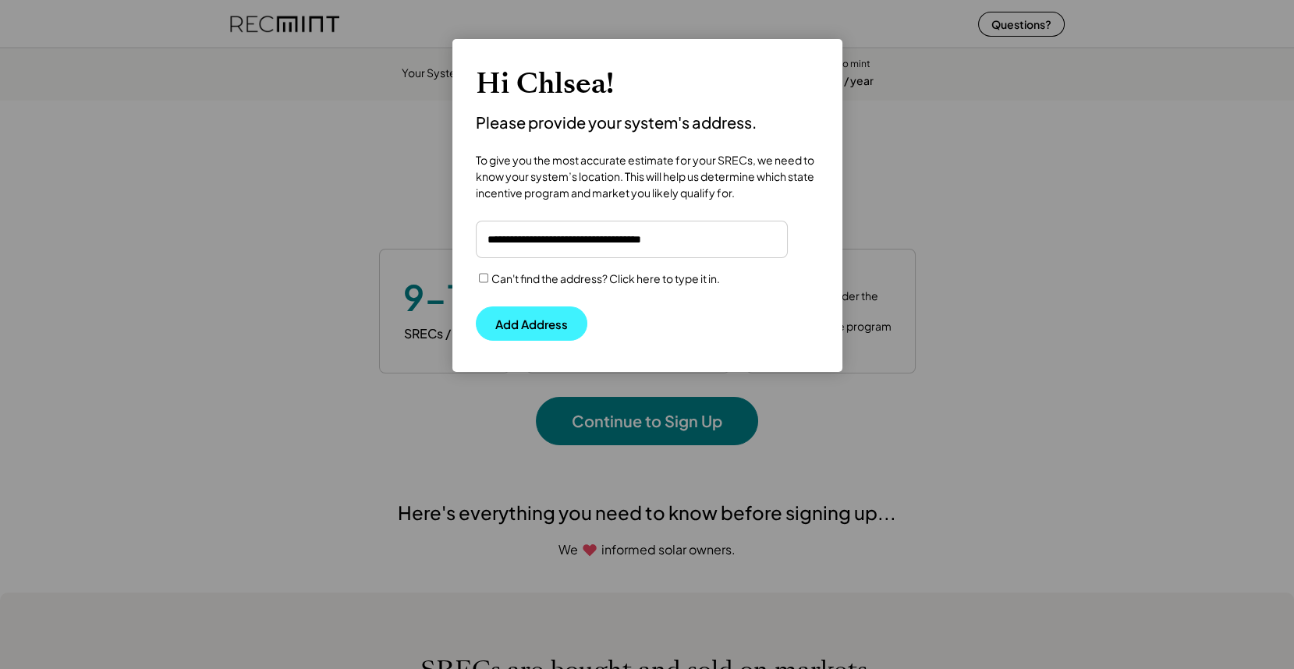
click at [510, 326] on button "Add Address" at bounding box center [532, 324] width 112 height 34
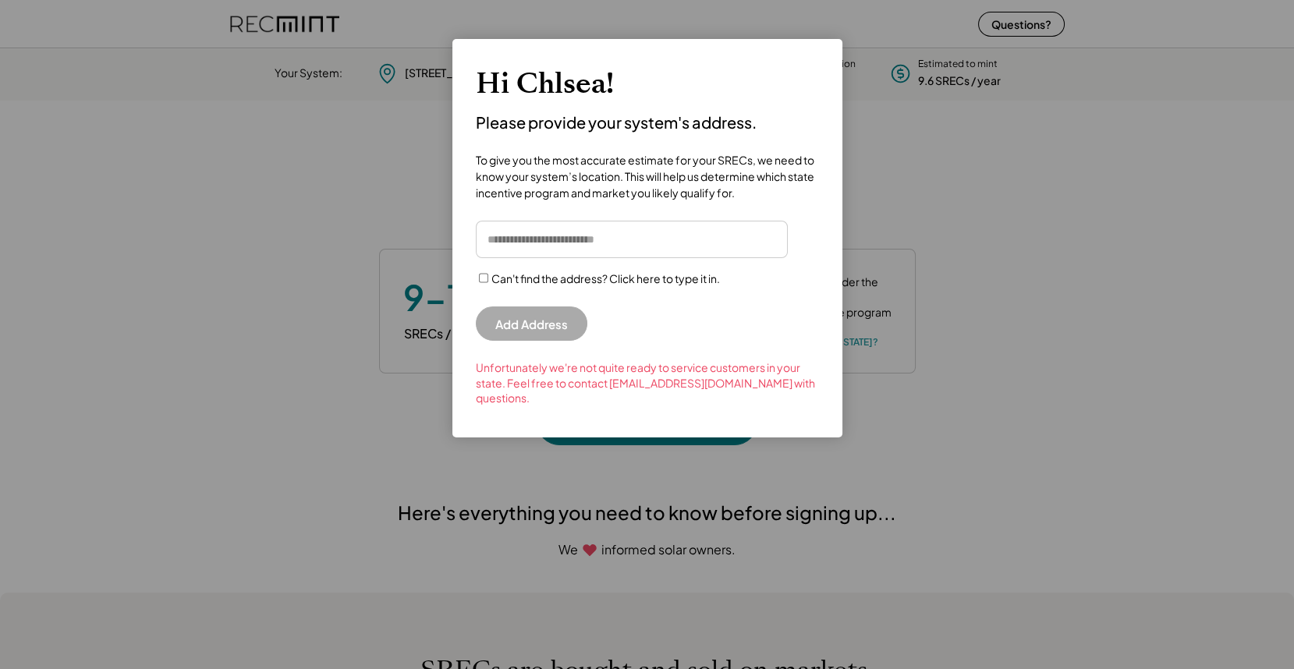
click at [570, 242] on input "input" at bounding box center [632, 239] width 312 height 37
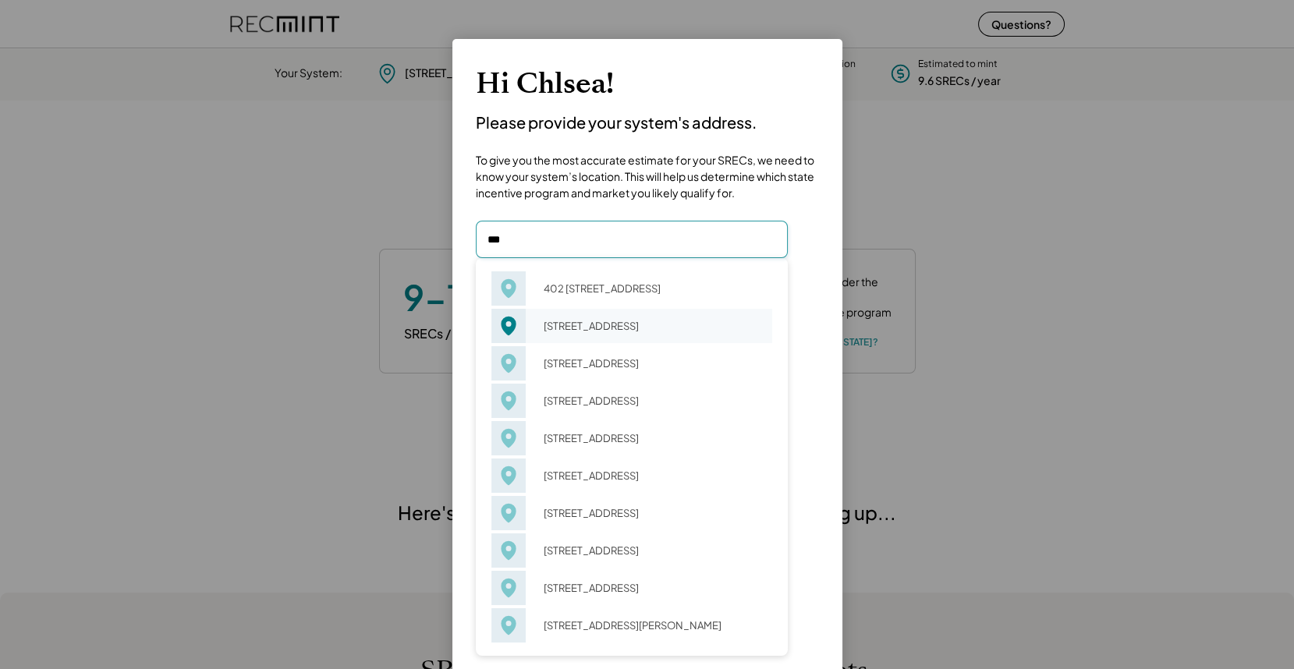
click at [590, 326] on div "402 11th St NE Apt, Charlottesville, VA 22902" at bounding box center [653, 326] width 239 height 22
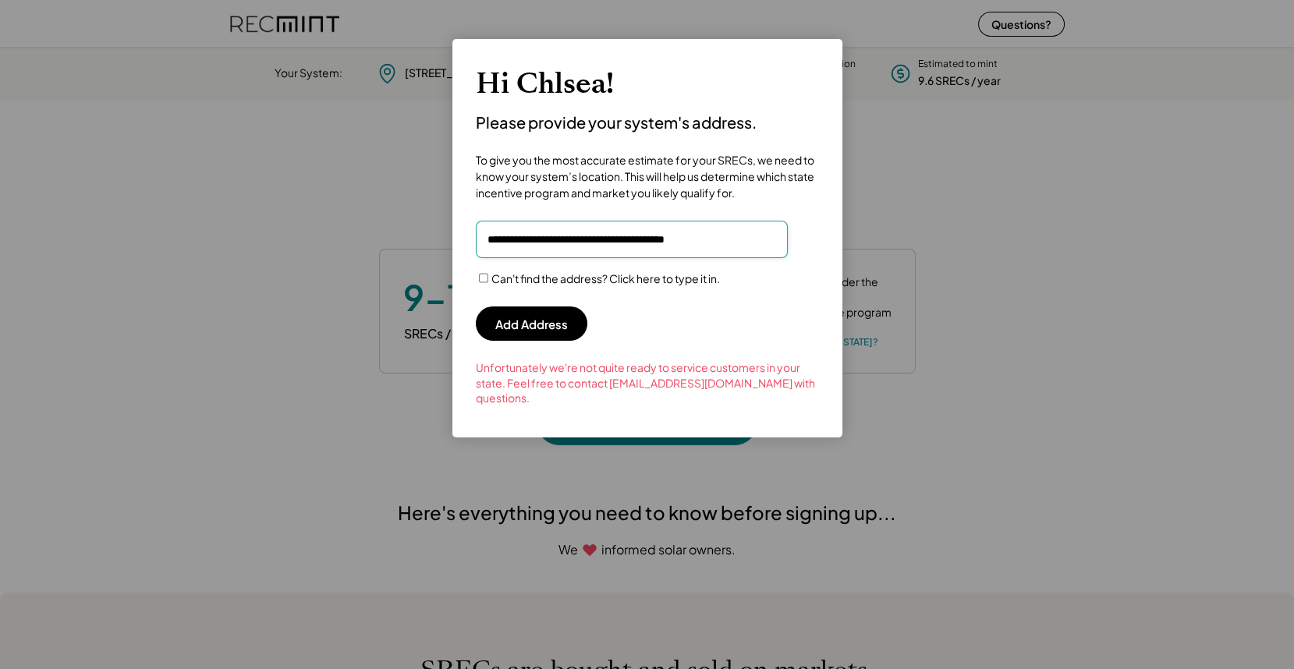
click at [677, 240] on input "input" at bounding box center [632, 239] width 312 height 37
type input "*"
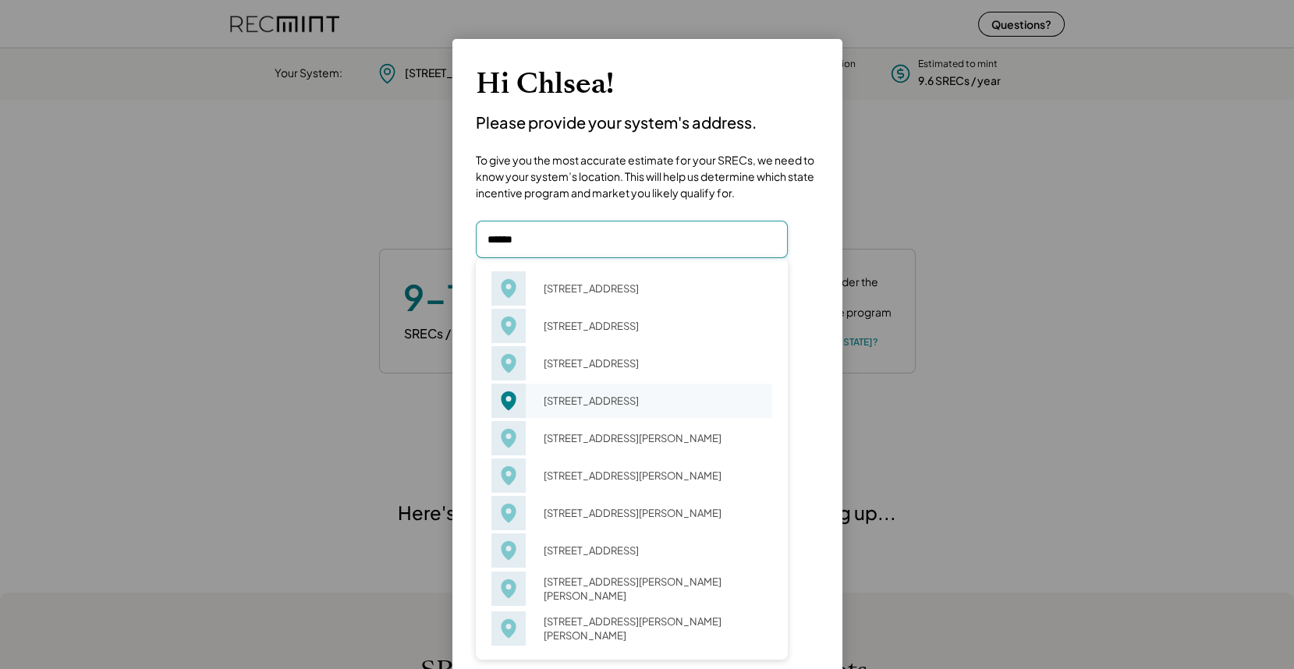
click at [618, 404] on div "319 Atando Ave Charlotte, NC 28206" at bounding box center [653, 401] width 239 height 22
type input "**********"
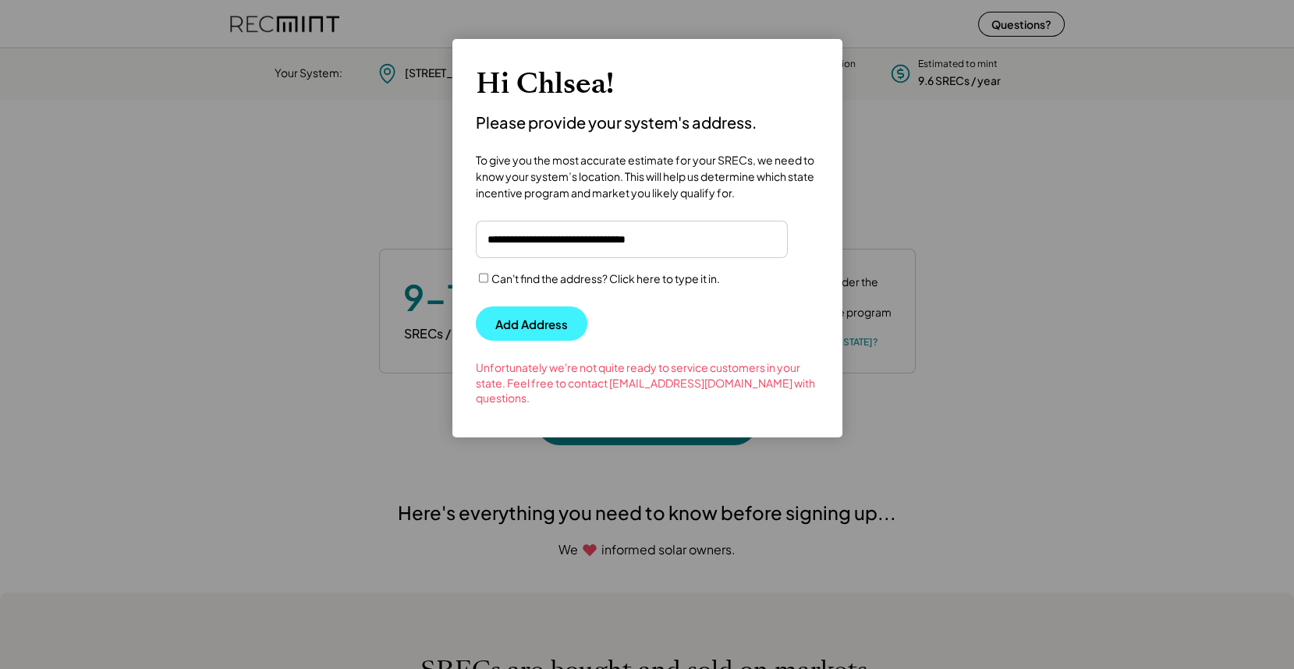
click at [528, 328] on button "Add Address" at bounding box center [532, 324] width 112 height 34
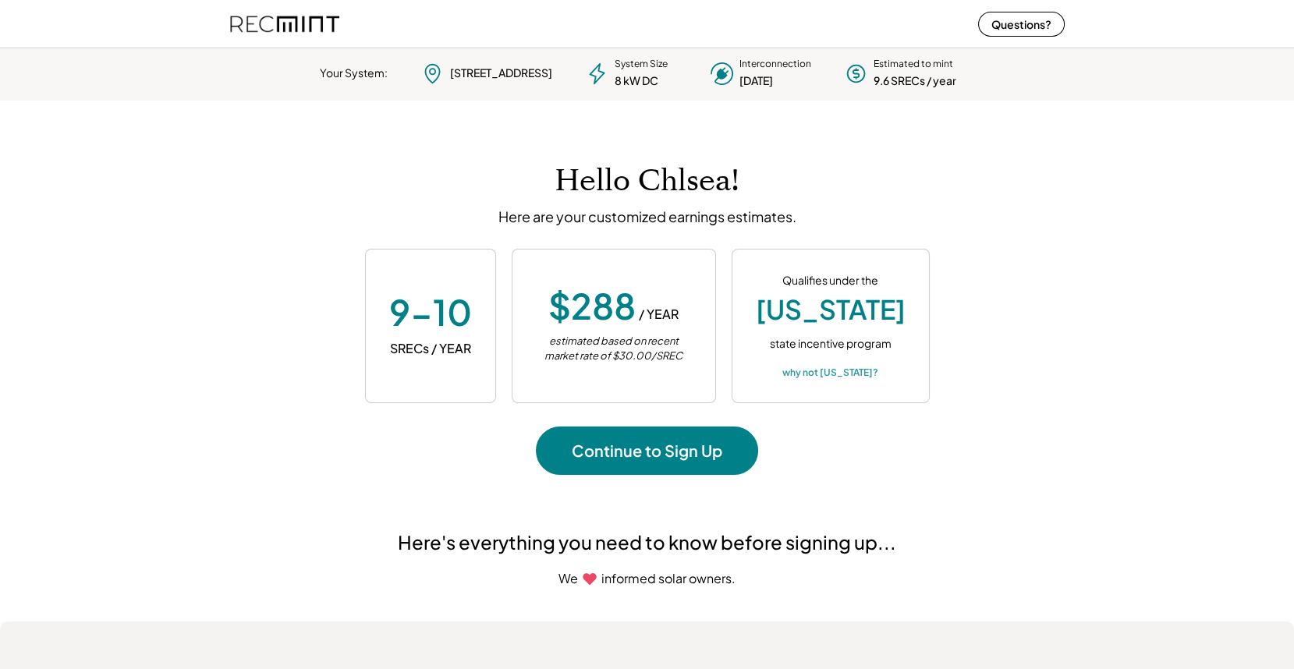
scroll to position [219, 435]
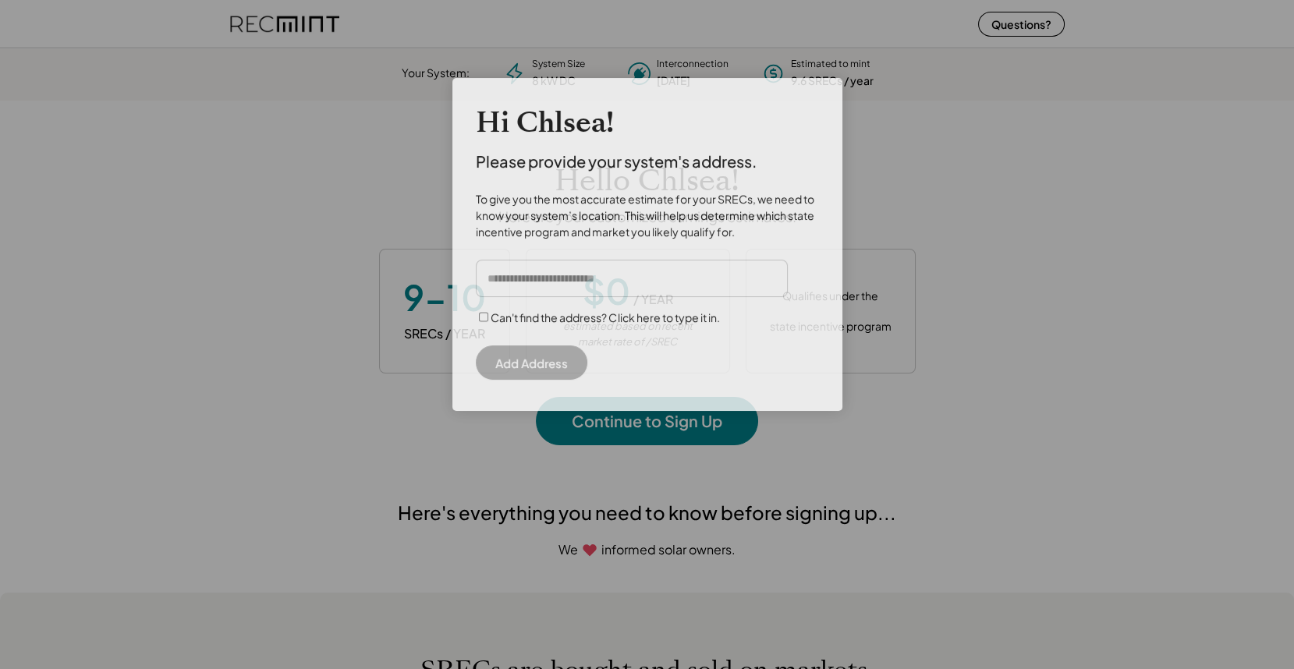
scroll to position [219, 435]
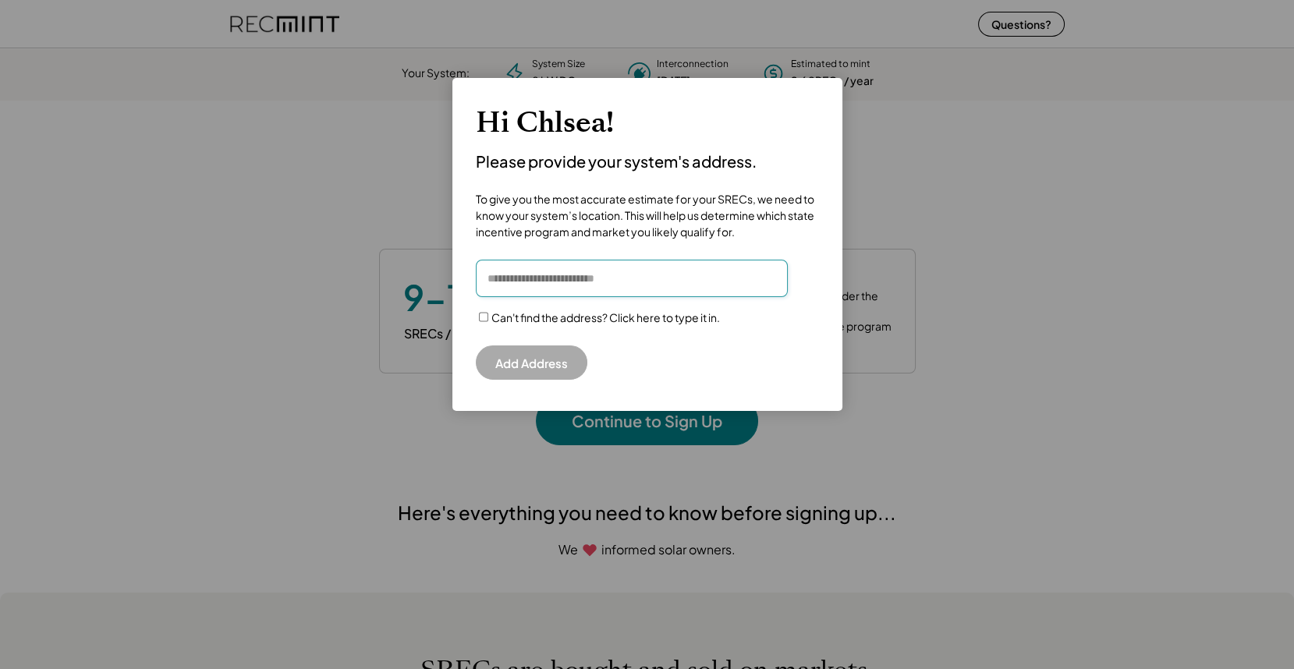
click at [552, 279] on input "input" at bounding box center [632, 278] width 312 height 37
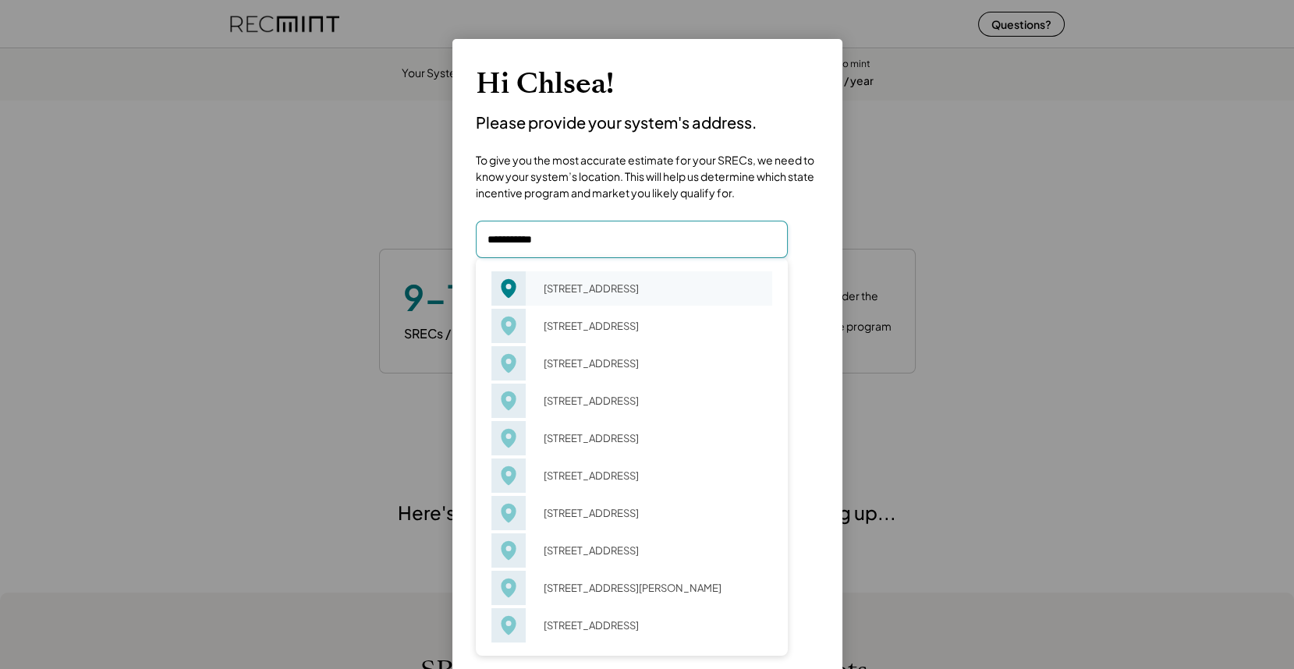
click at [610, 295] on div "[STREET_ADDRESS]" at bounding box center [653, 289] width 239 height 22
type input "**********"
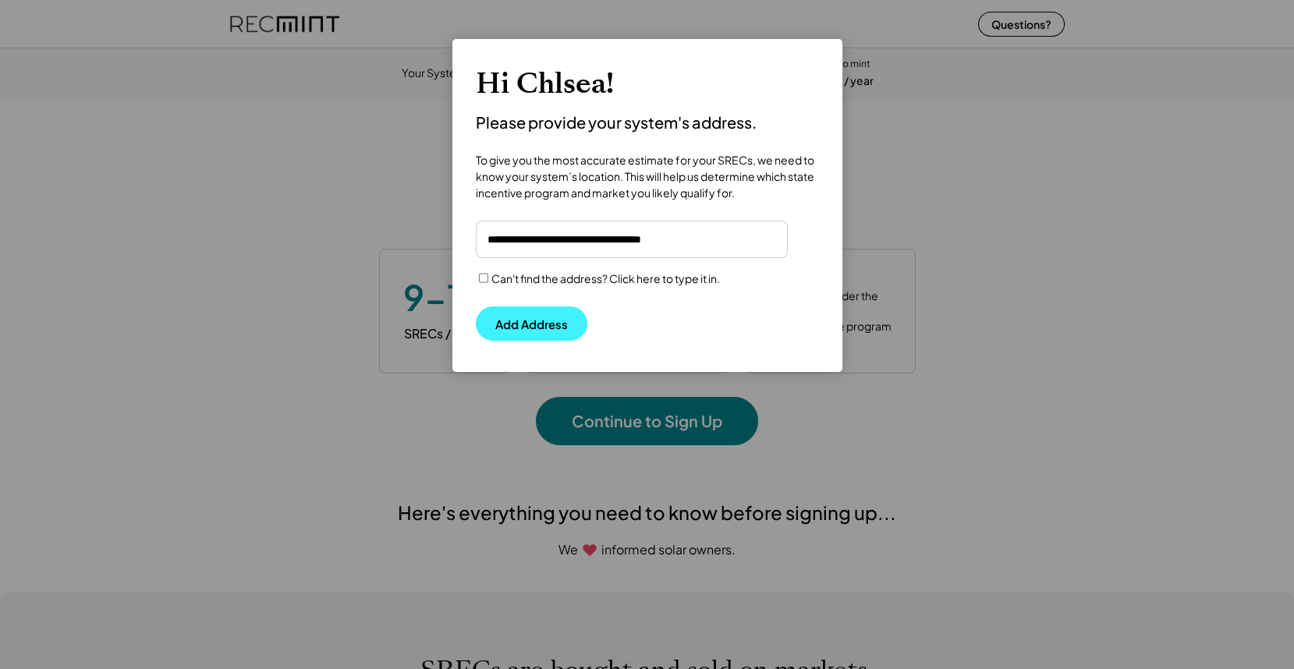
click at [546, 317] on button "Add Address" at bounding box center [532, 324] width 112 height 34
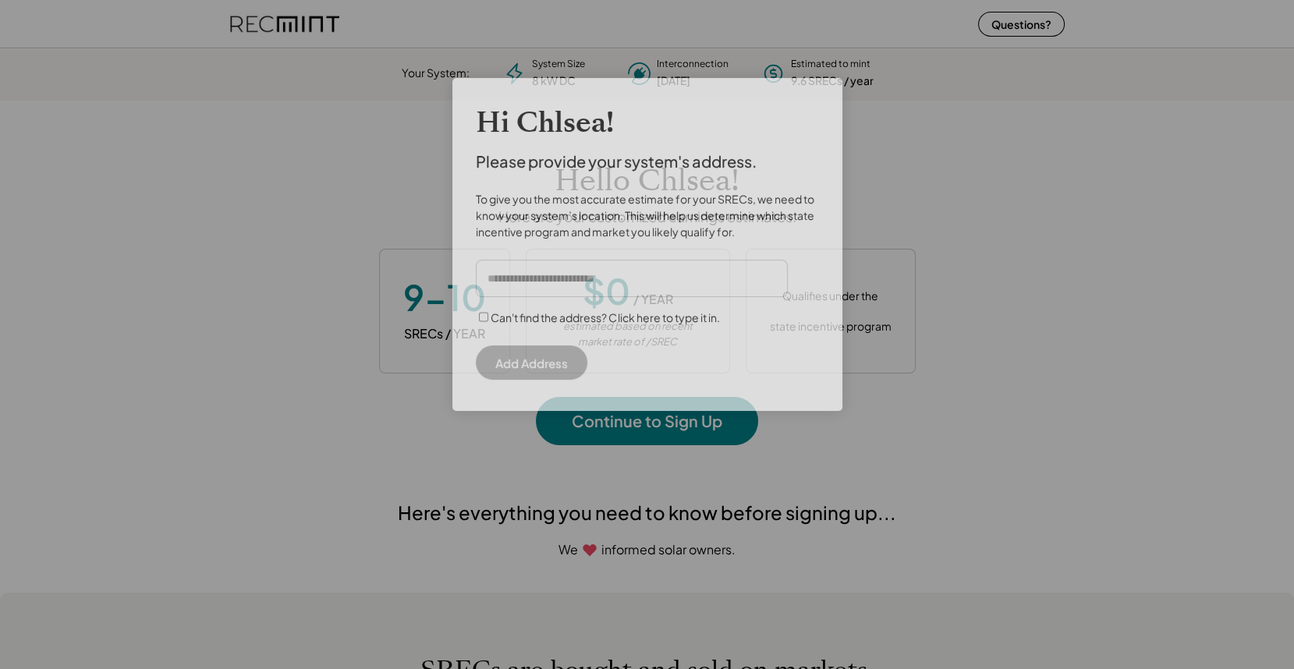
scroll to position [219, 435]
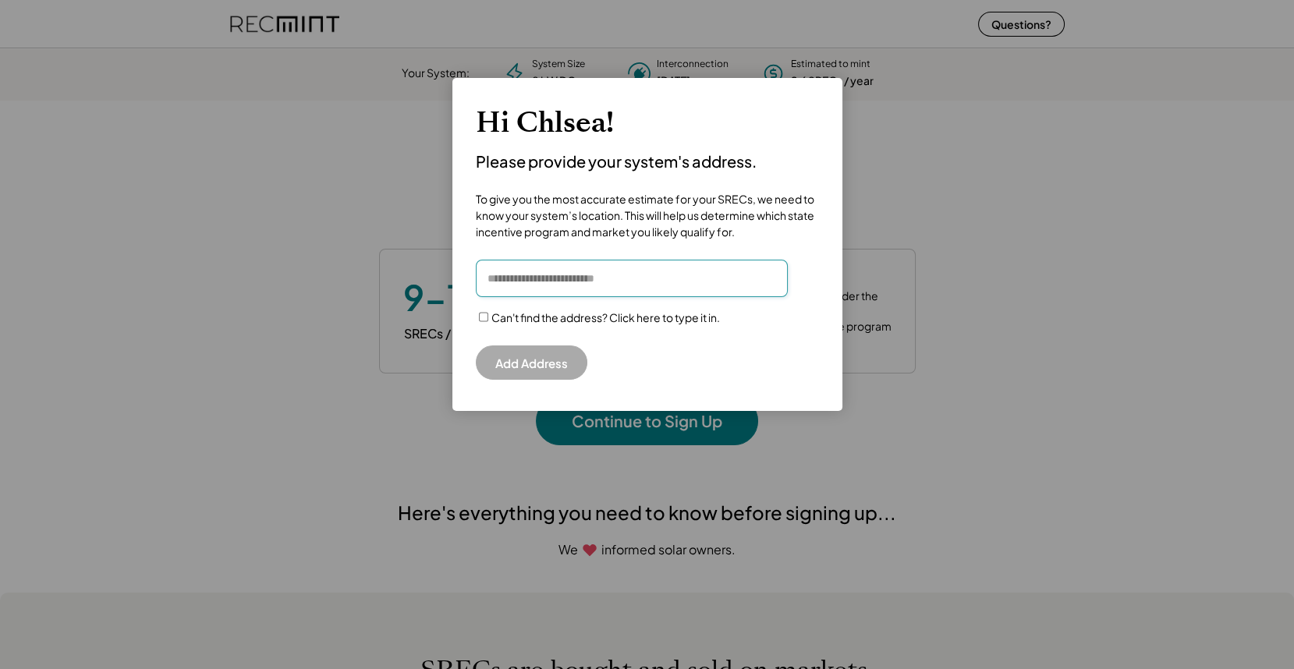
click at [577, 286] on input "input" at bounding box center [632, 278] width 312 height 37
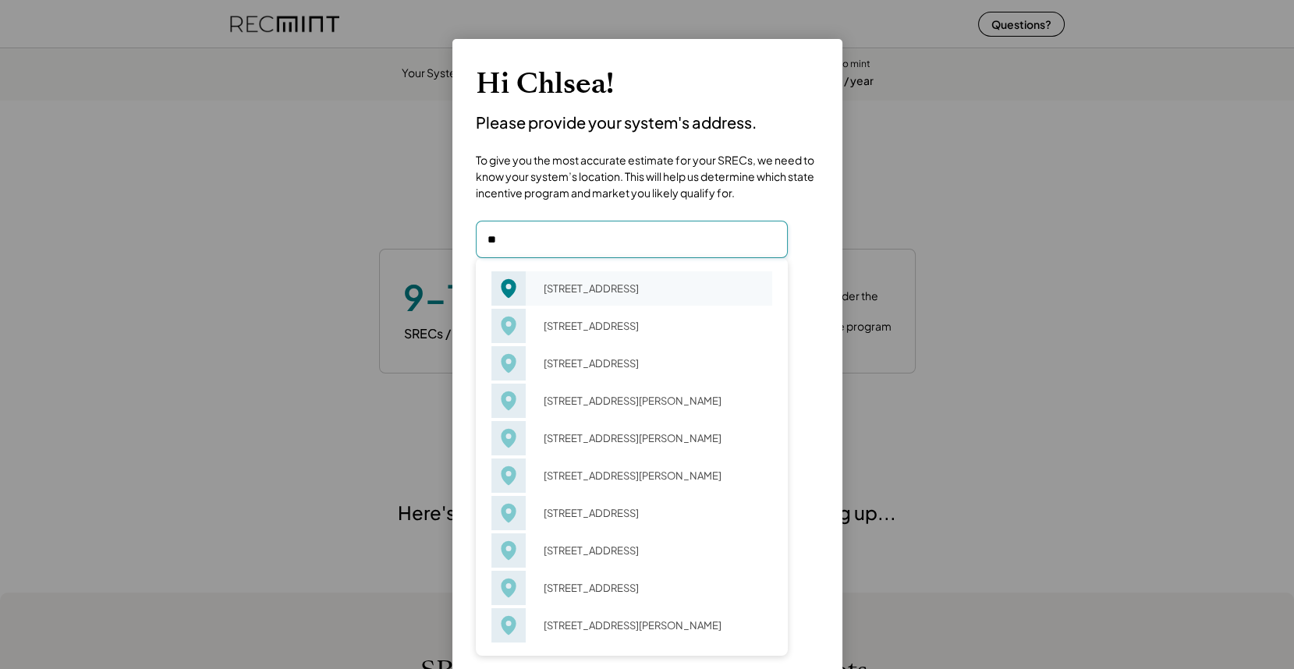
type input "*"
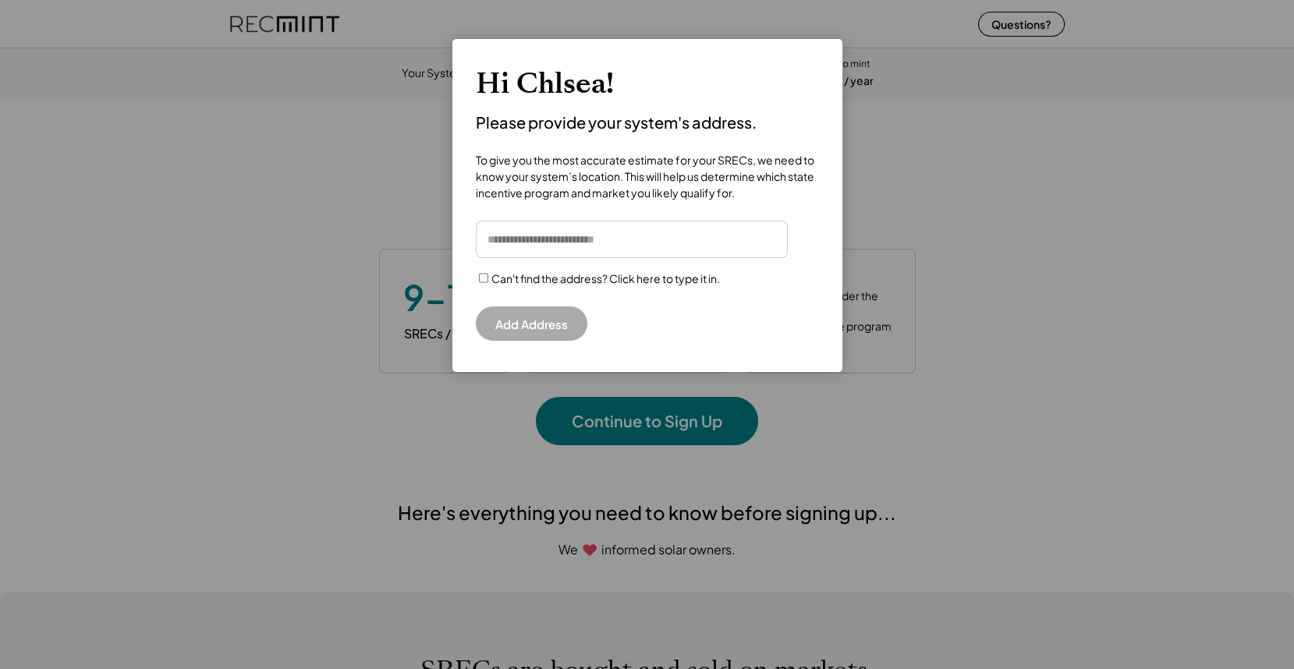
click at [516, 241] on input "input" at bounding box center [632, 239] width 312 height 37
paste input "**********"
click at [528, 296] on div "4 Apple Tree Ln Charlottesville, VA 22901 4 Arbor Crest Dr Charlottesville, VA …" at bounding box center [647, 281] width 343 height 120
click at [698, 243] on input "input" at bounding box center [632, 239] width 312 height 37
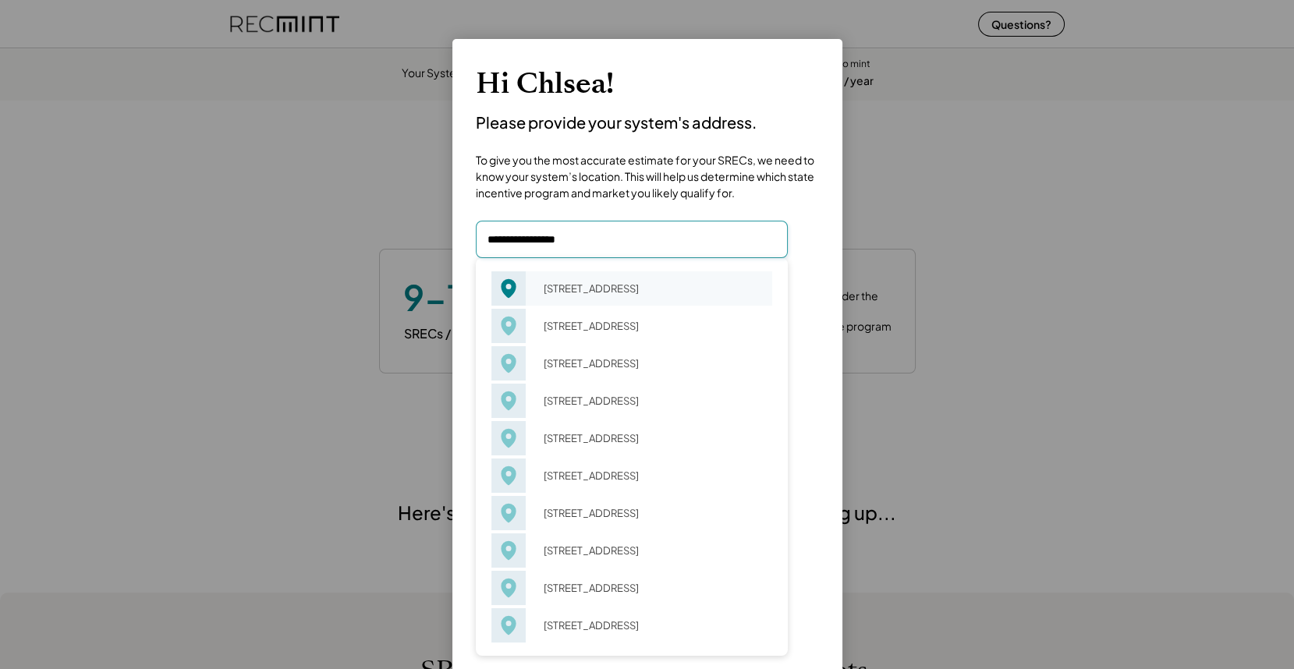
click at [622, 300] on div "4225 29th St Mount Rainier, MD 20712" at bounding box center [653, 289] width 239 height 22
type input "**********"
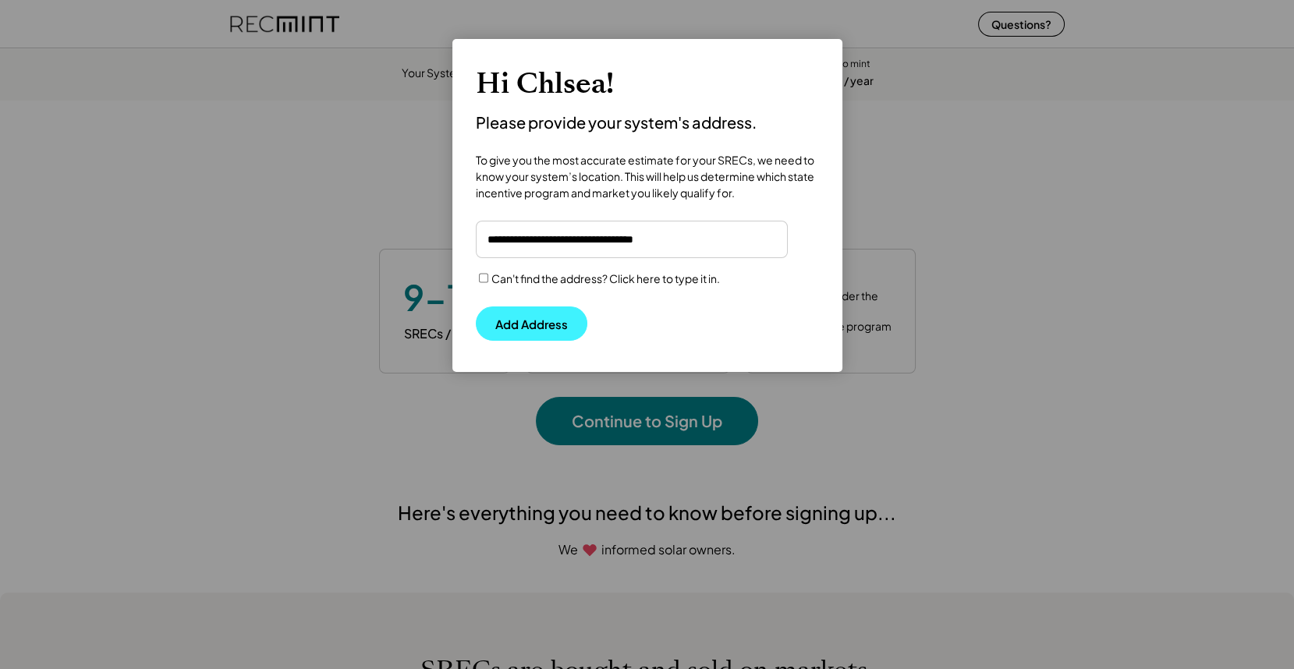
click at [512, 318] on button "Add Address" at bounding box center [532, 324] width 112 height 34
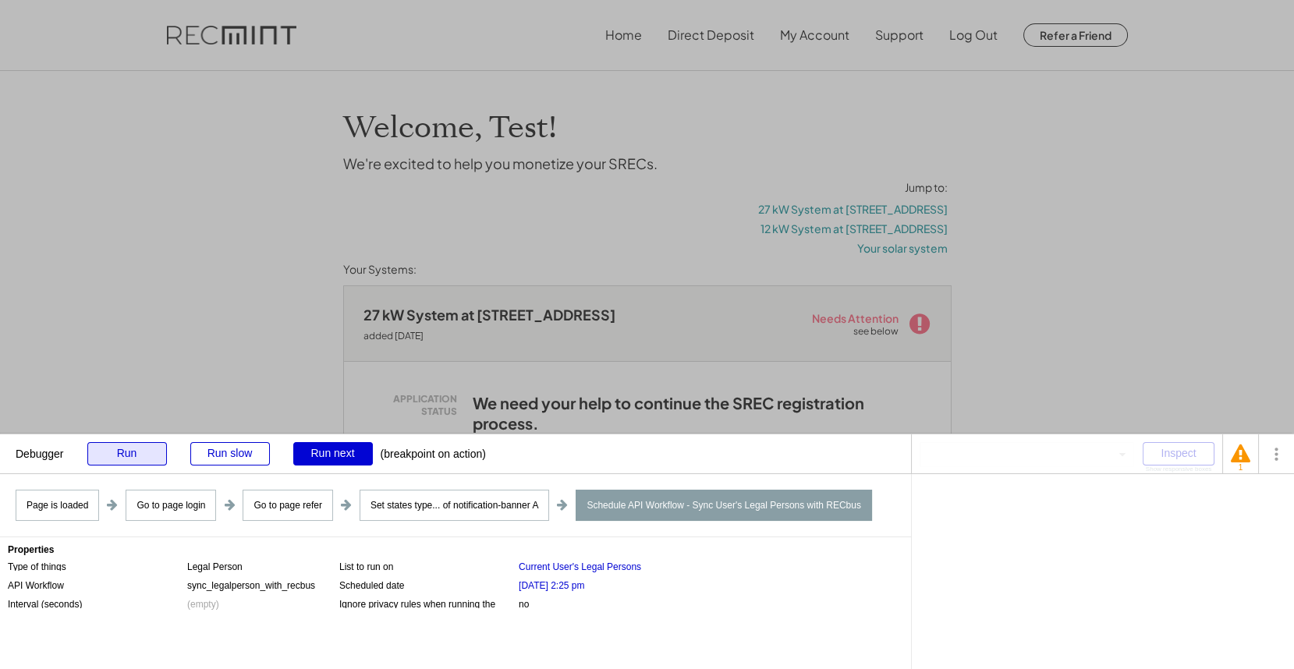
click at [119, 458] on div "Run" at bounding box center [127, 453] width 80 height 23
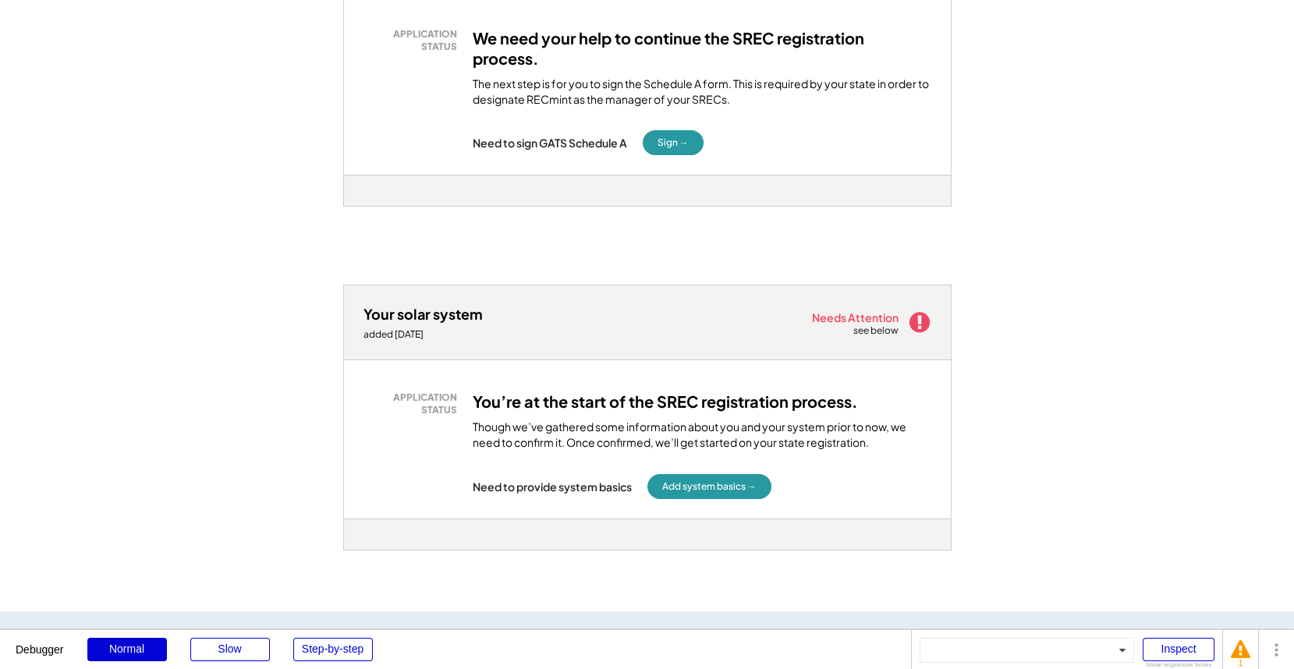
scroll to position [731, 0]
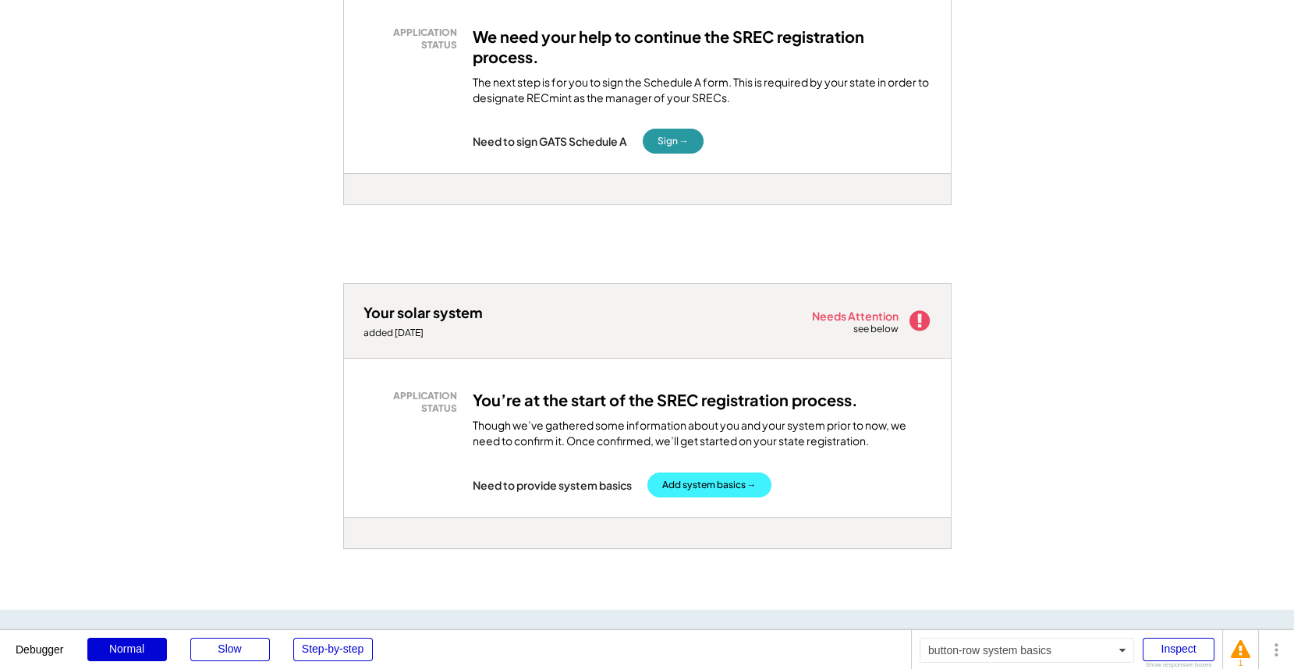
click at [706, 482] on button "Add system basics →" at bounding box center [710, 485] width 124 height 25
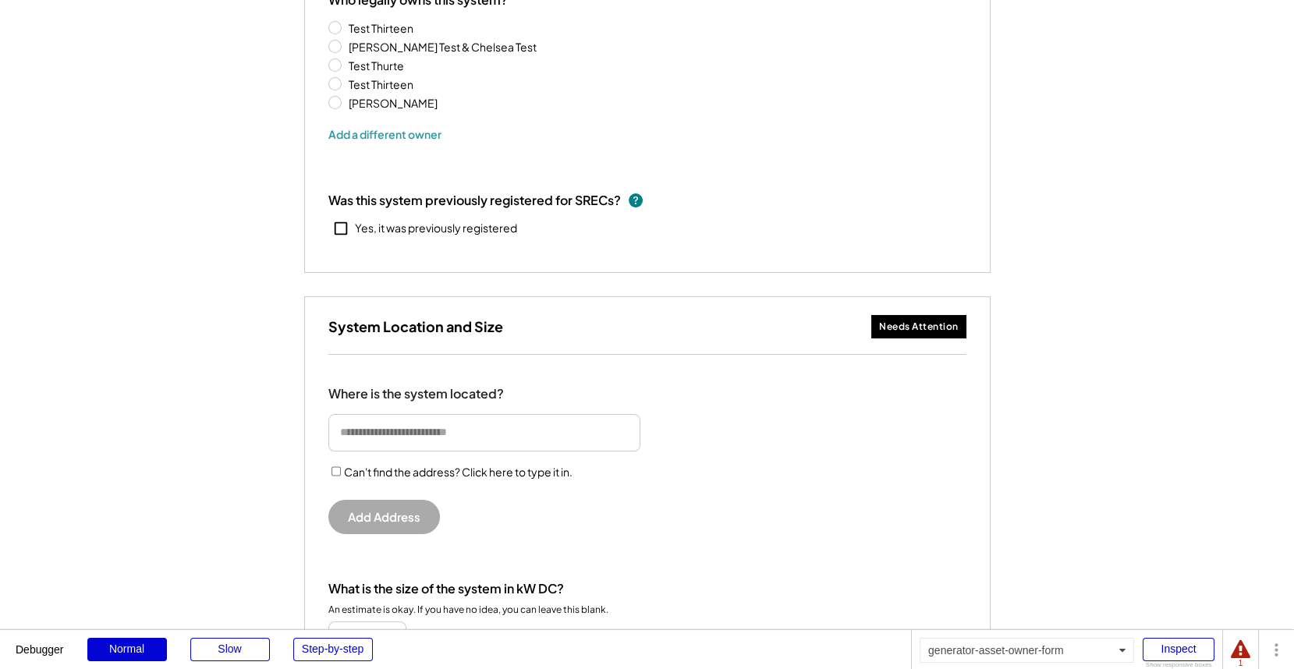
scroll to position [311, 0]
click at [392, 438] on input "input" at bounding box center [484, 431] width 312 height 37
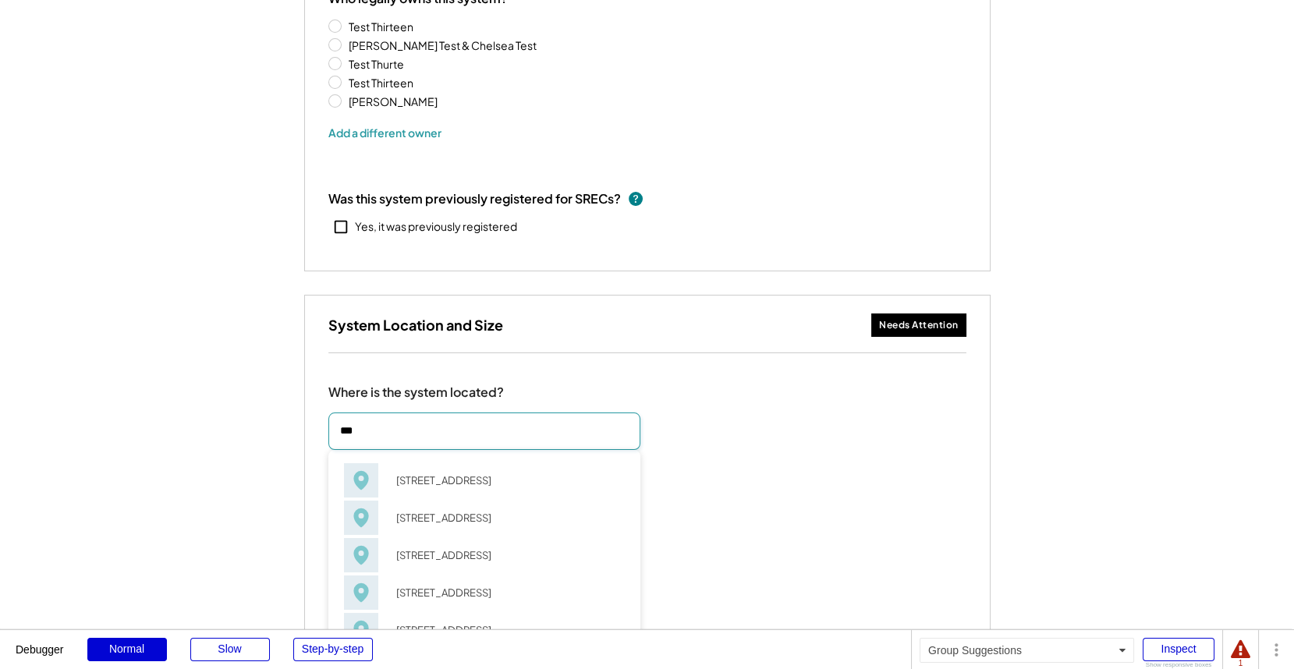
click at [414, 475] on div "[STREET_ADDRESS]" at bounding box center [505, 481] width 239 height 22
type input "**********"
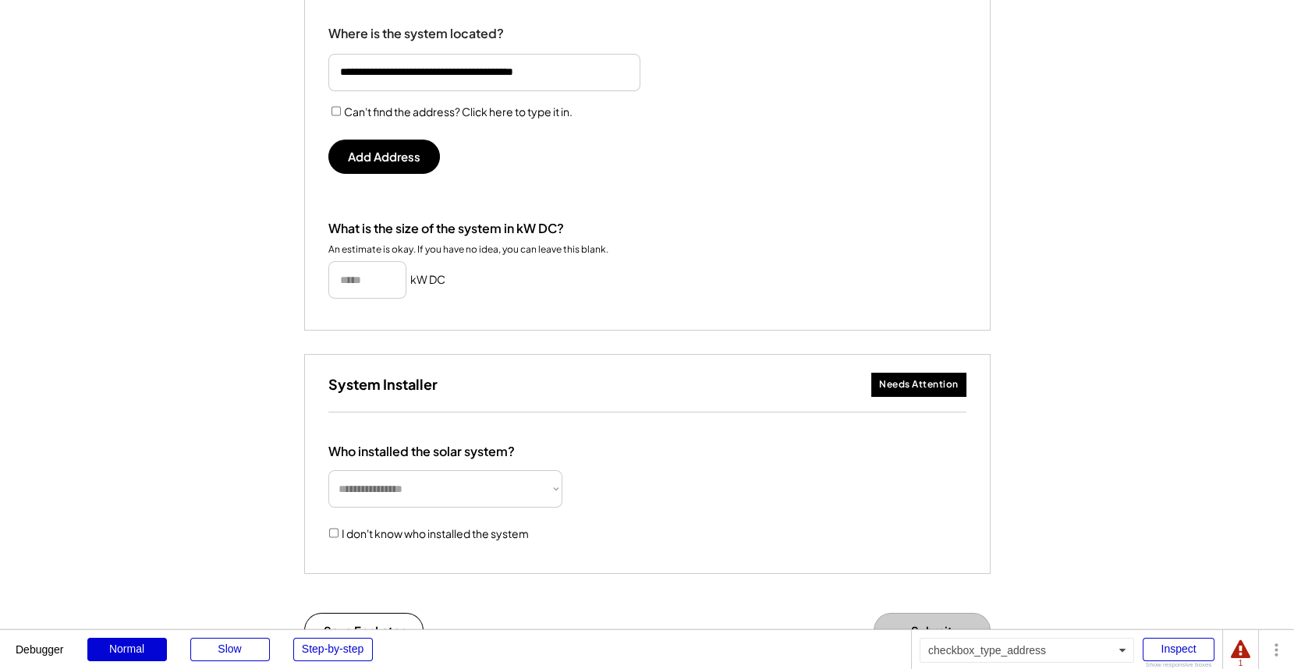
scroll to position [668, 0]
click at [387, 156] on button "Add Address" at bounding box center [384, 158] width 112 height 34
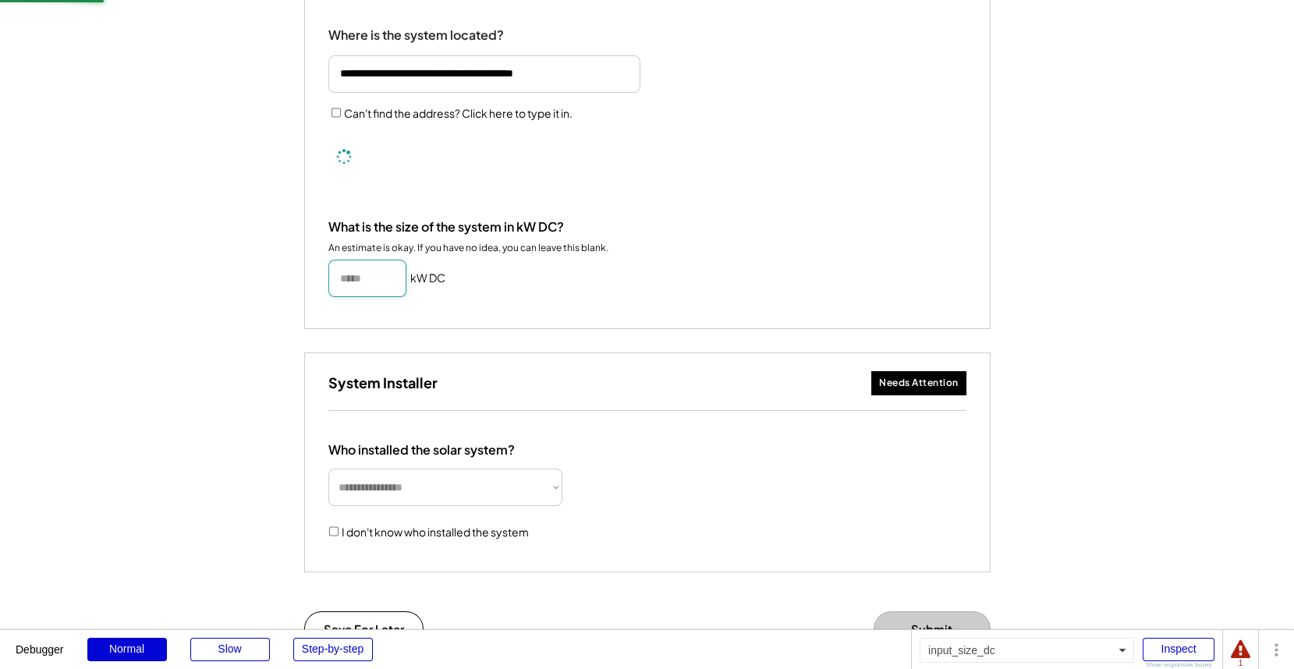
click at [359, 272] on input "input" at bounding box center [367, 278] width 78 height 37
type input "******"
click at [530, 288] on div "What is the size of the system in kW DC? An estimate is okay. If you have no id…" at bounding box center [647, 258] width 638 height 78
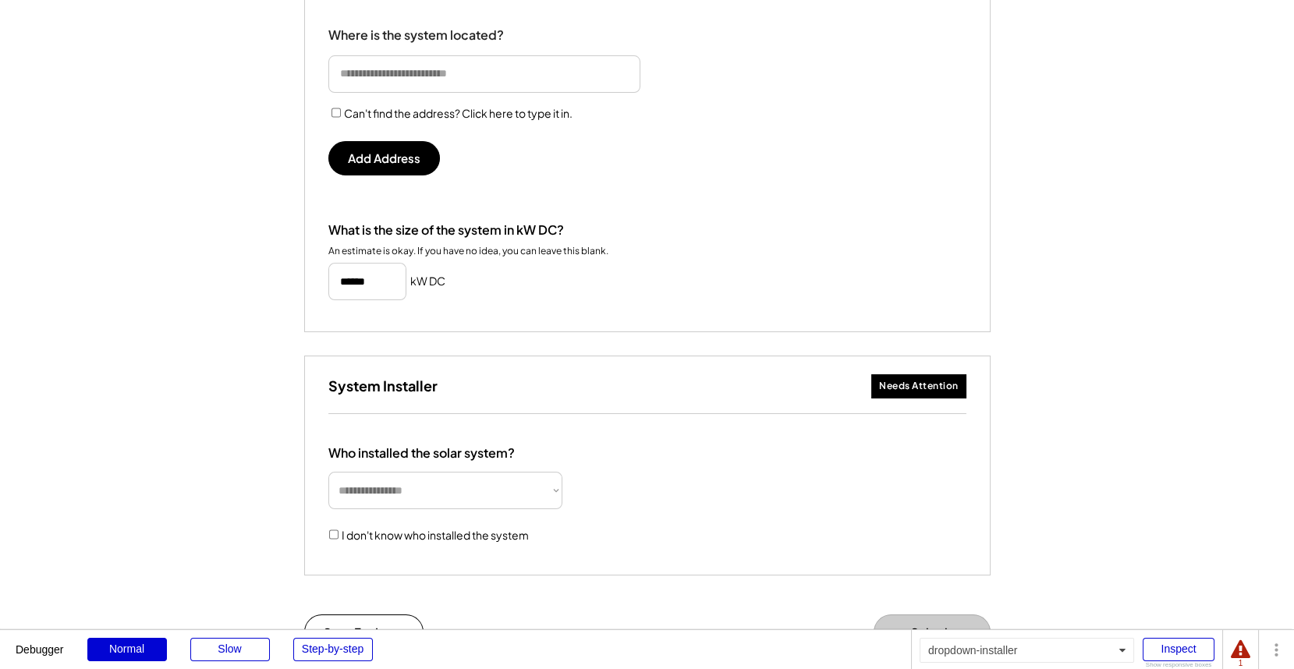
click at [405, 479] on select "**********" at bounding box center [445, 490] width 234 height 37
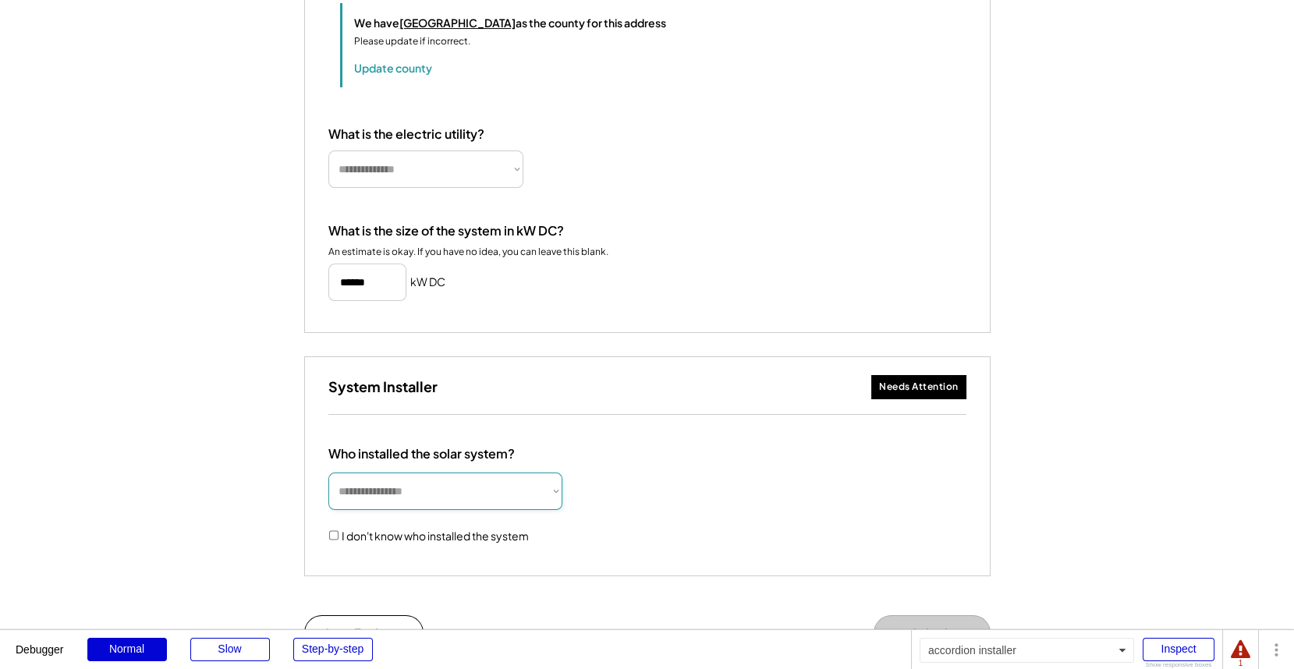
scroll to position [816, 0]
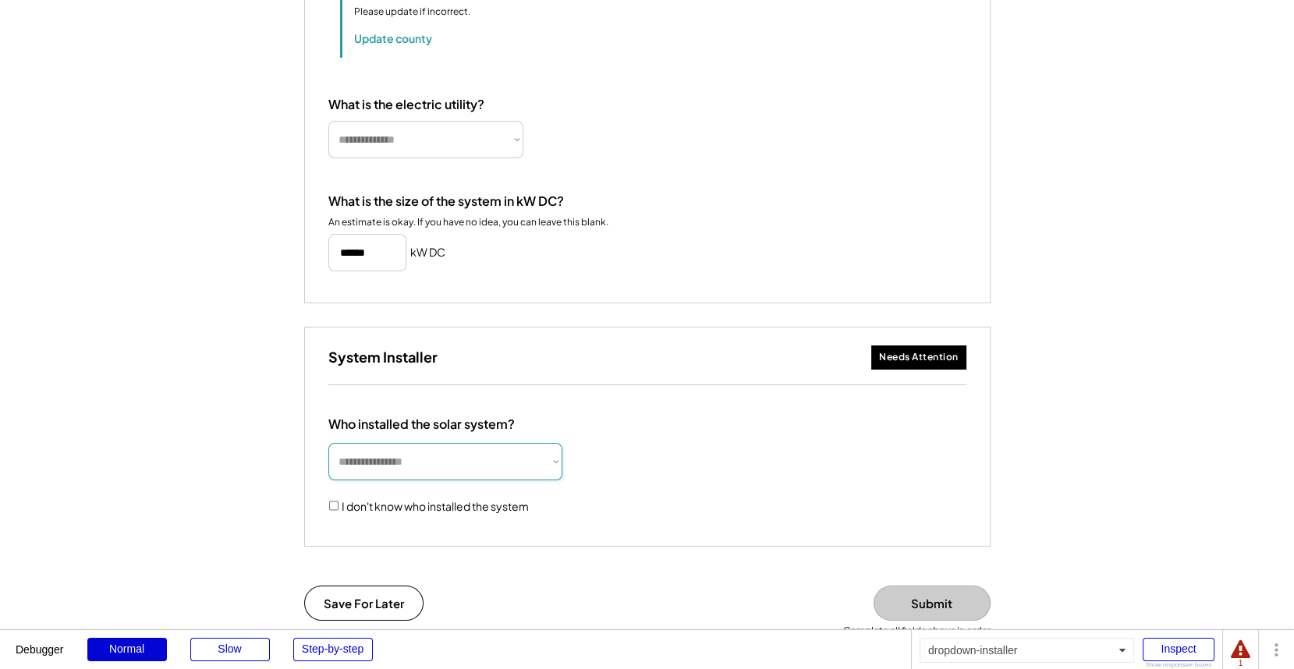
click at [396, 481] on select "**********" at bounding box center [445, 461] width 234 height 37
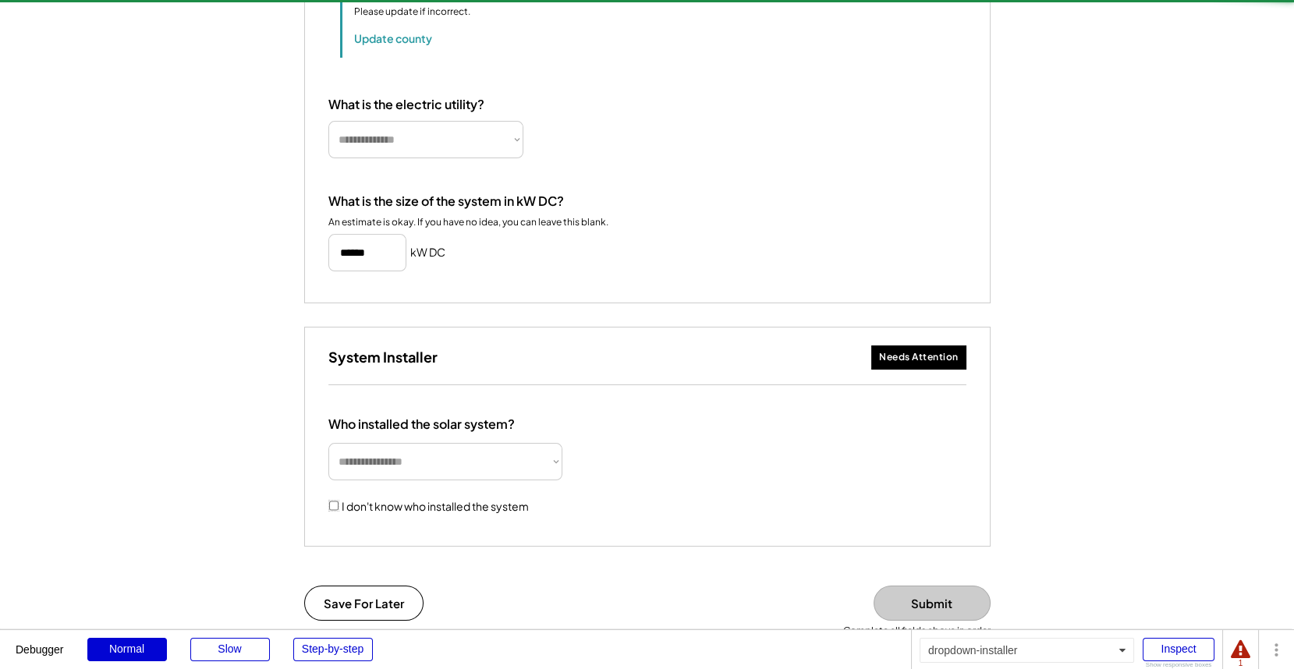
select select "**********"
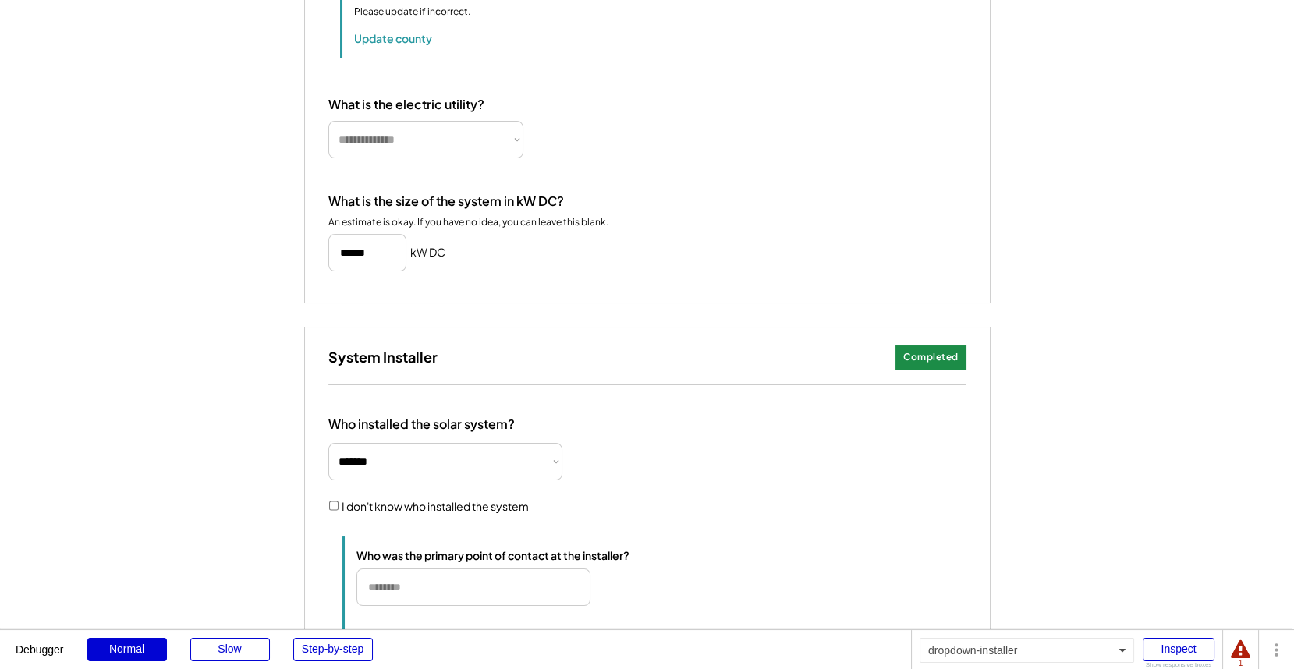
click at [445, 481] on select "**********" at bounding box center [445, 461] width 234 height 37
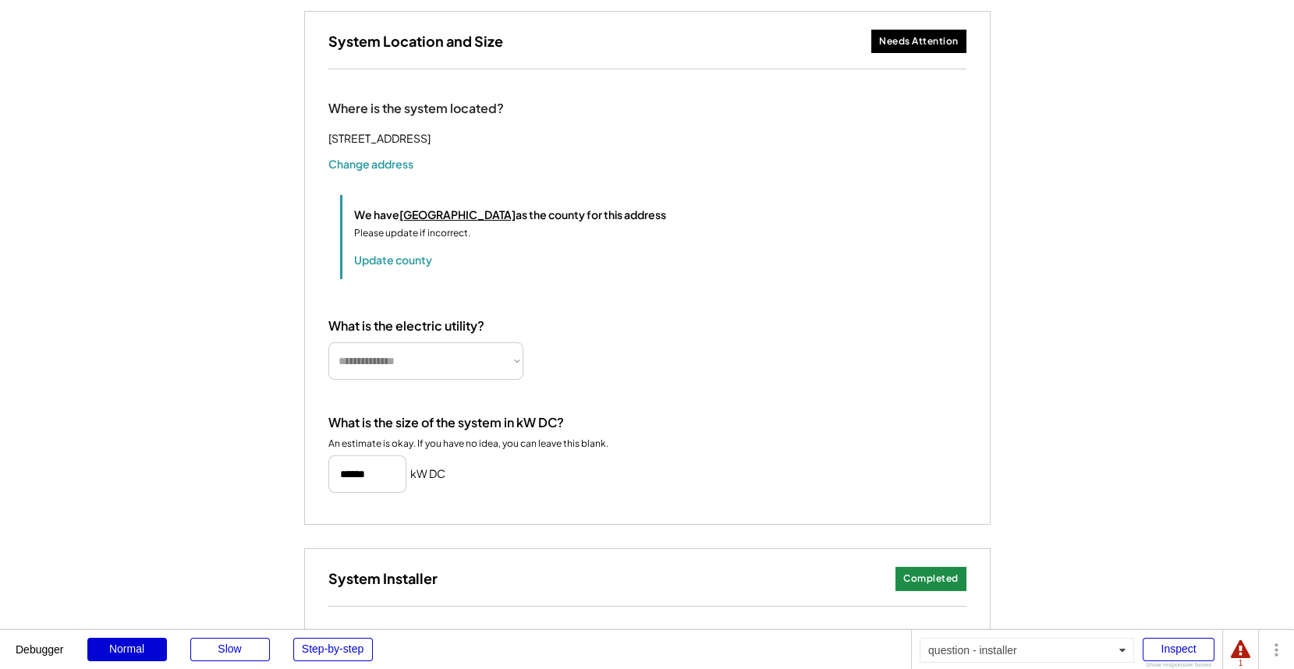
scroll to position [590, 0]
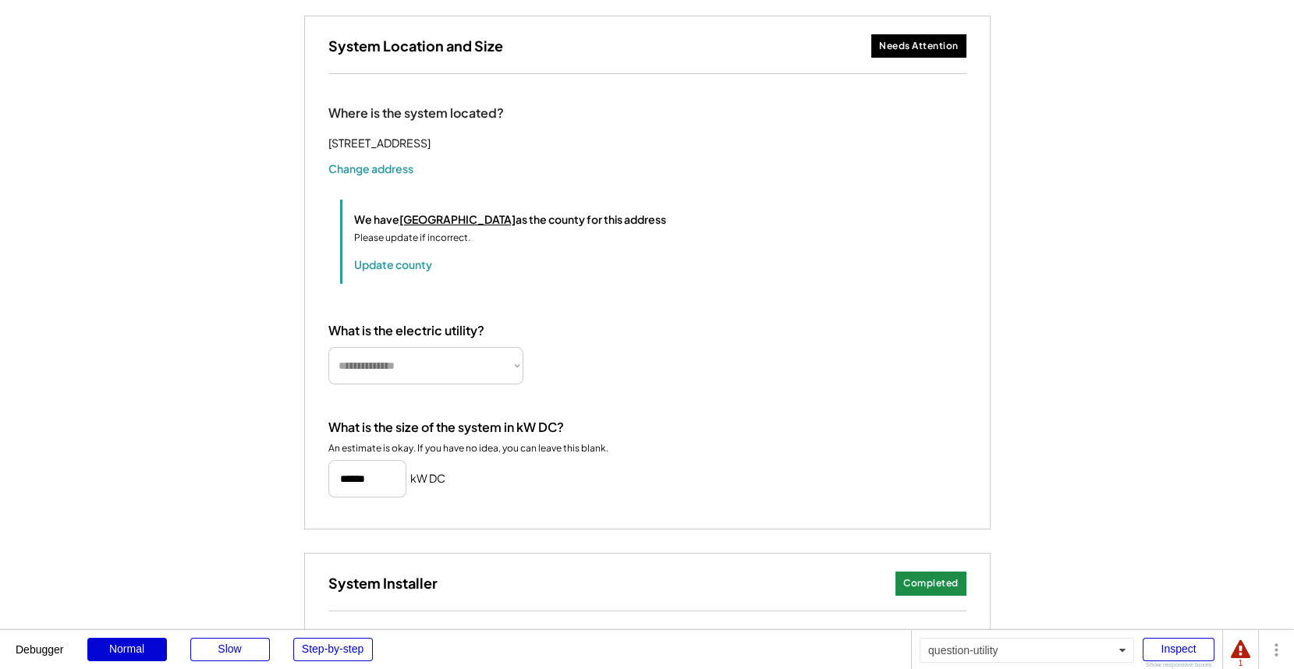
click at [401, 380] on select "**********" at bounding box center [425, 365] width 195 height 37
select select "**********"
click at [827, 441] on div "What is the size of the system in kW DC? An estimate is okay. If you have no id…" at bounding box center [647, 459] width 638 height 78
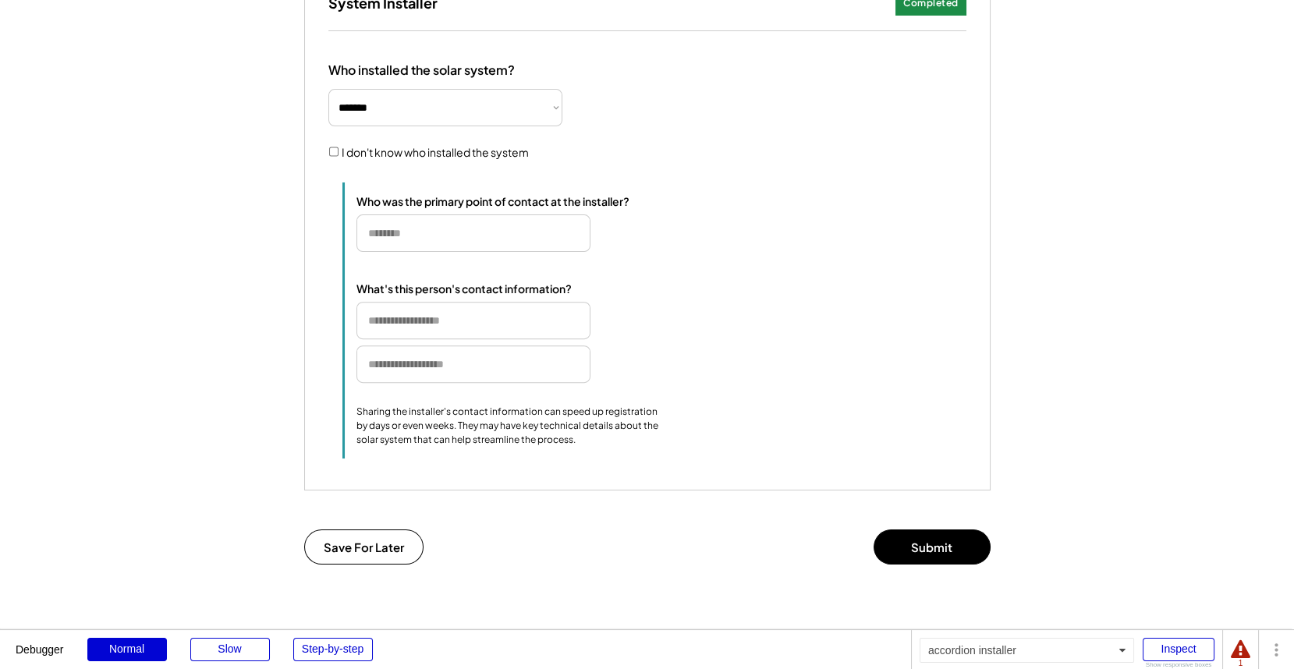
scroll to position [1182, 0]
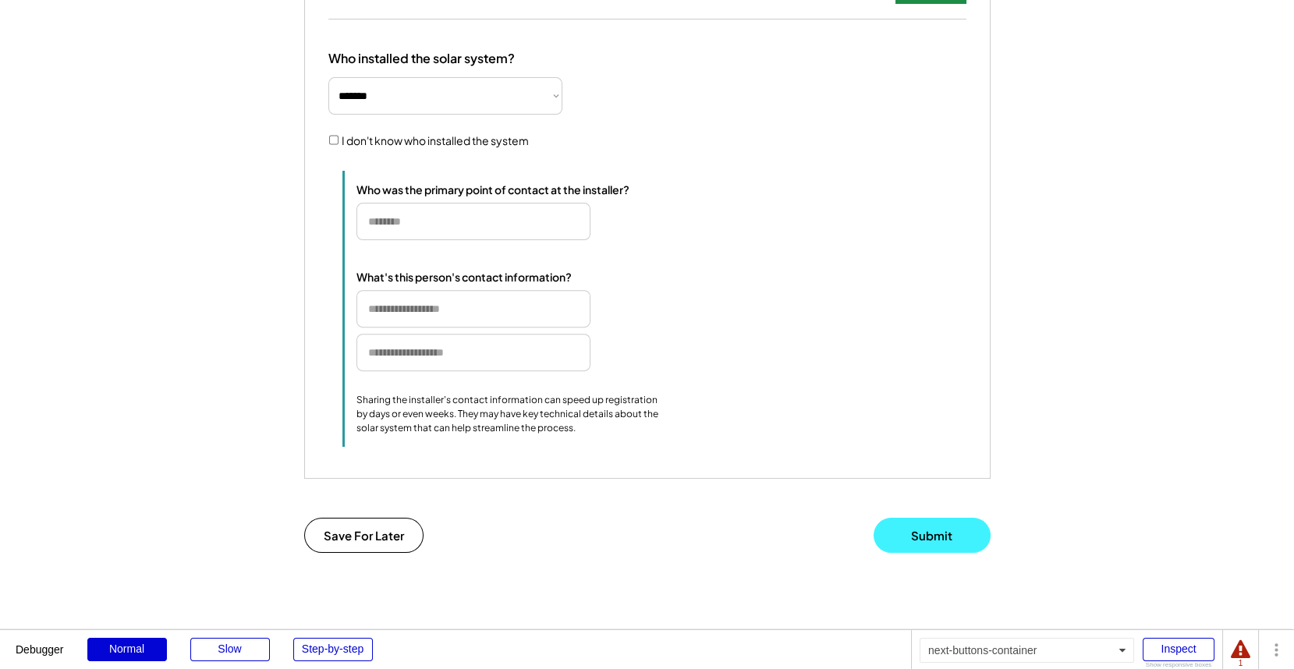
click at [921, 553] on button "Submit" at bounding box center [932, 535] width 117 height 35
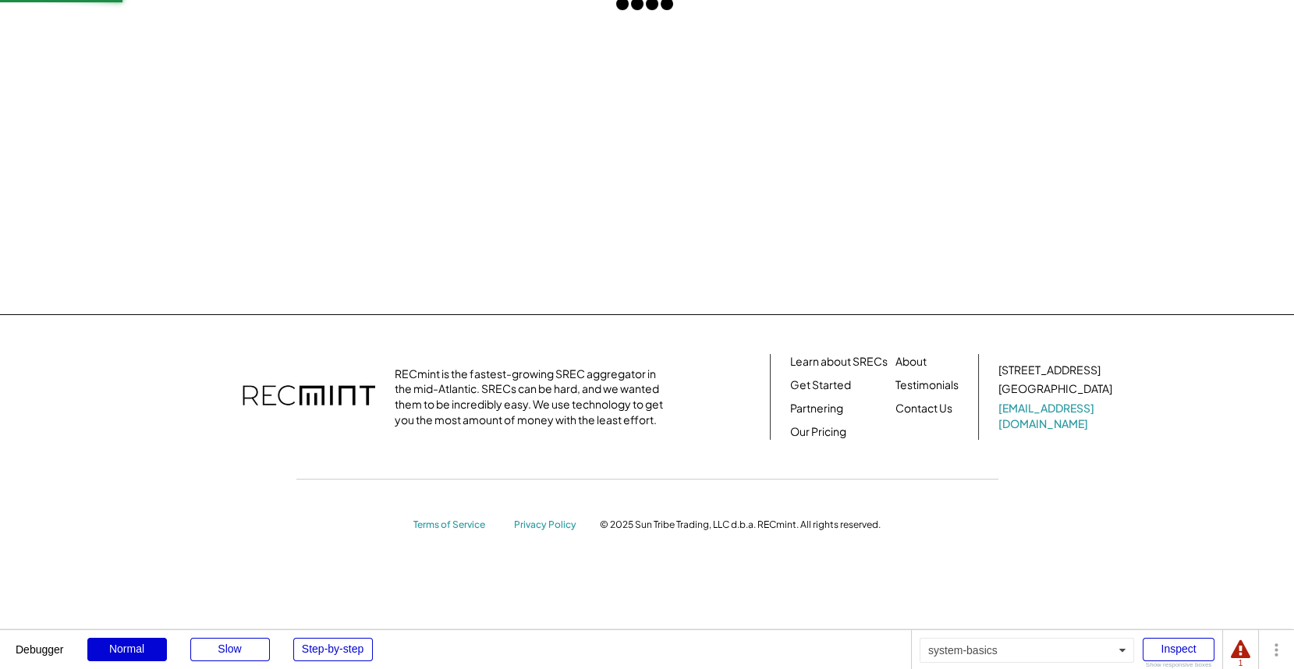
scroll to position [0, 0]
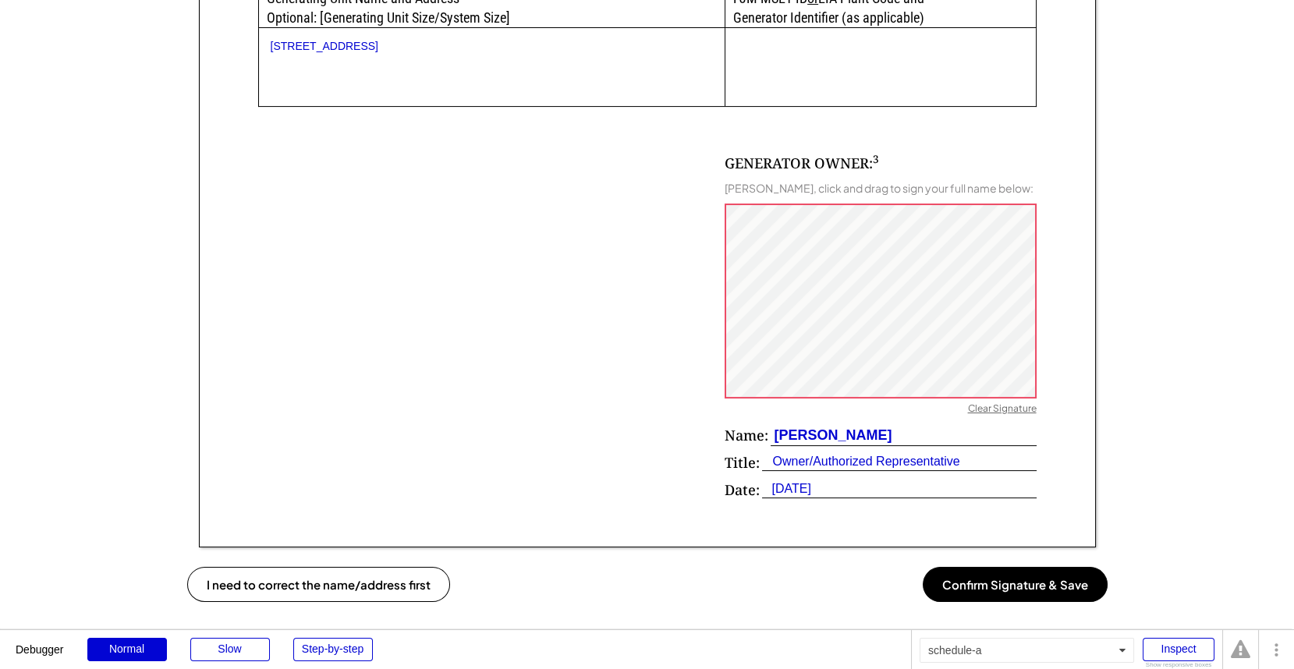
scroll to position [900, 0]
click at [1016, 590] on button "Confirm Signature & Save" at bounding box center [1015, 583] width 185 height 35
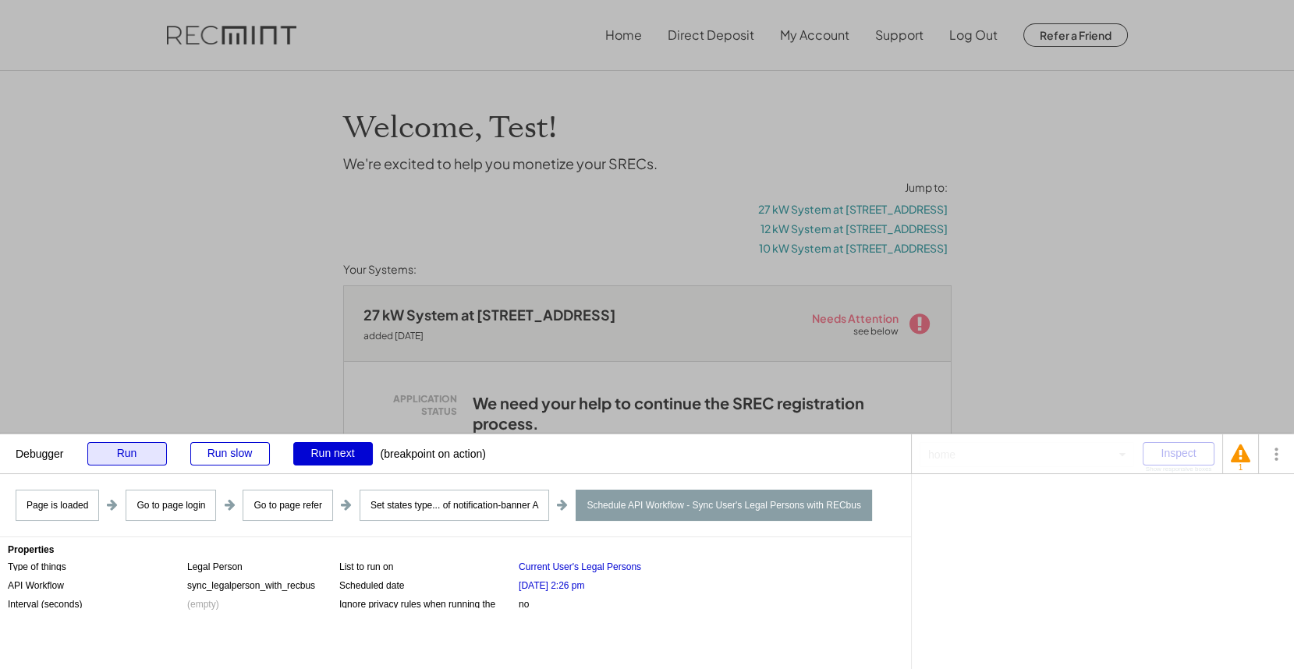
click at [151, 460] on div "Run" at bounding box center [127, 453] width 80 height 23
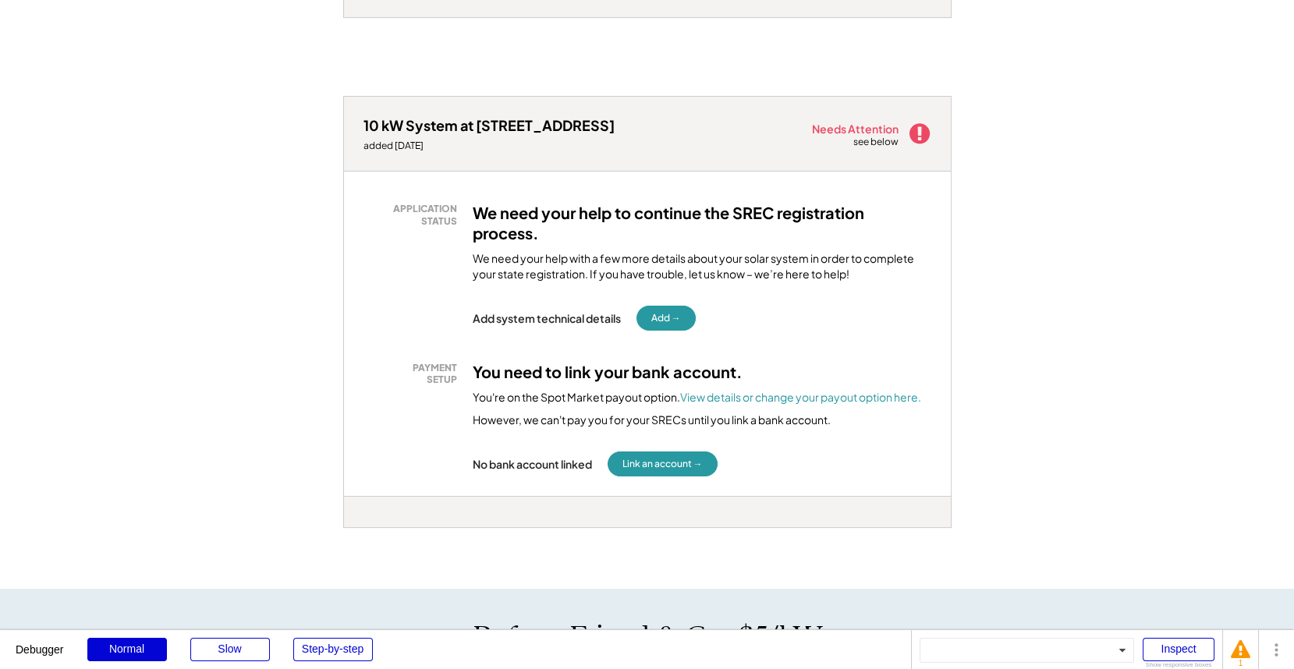
scroll to position [919, 0]
click at [825, 390] on font "View details or change your payout option here." at bounding box center [800, 396] width 241 height 14
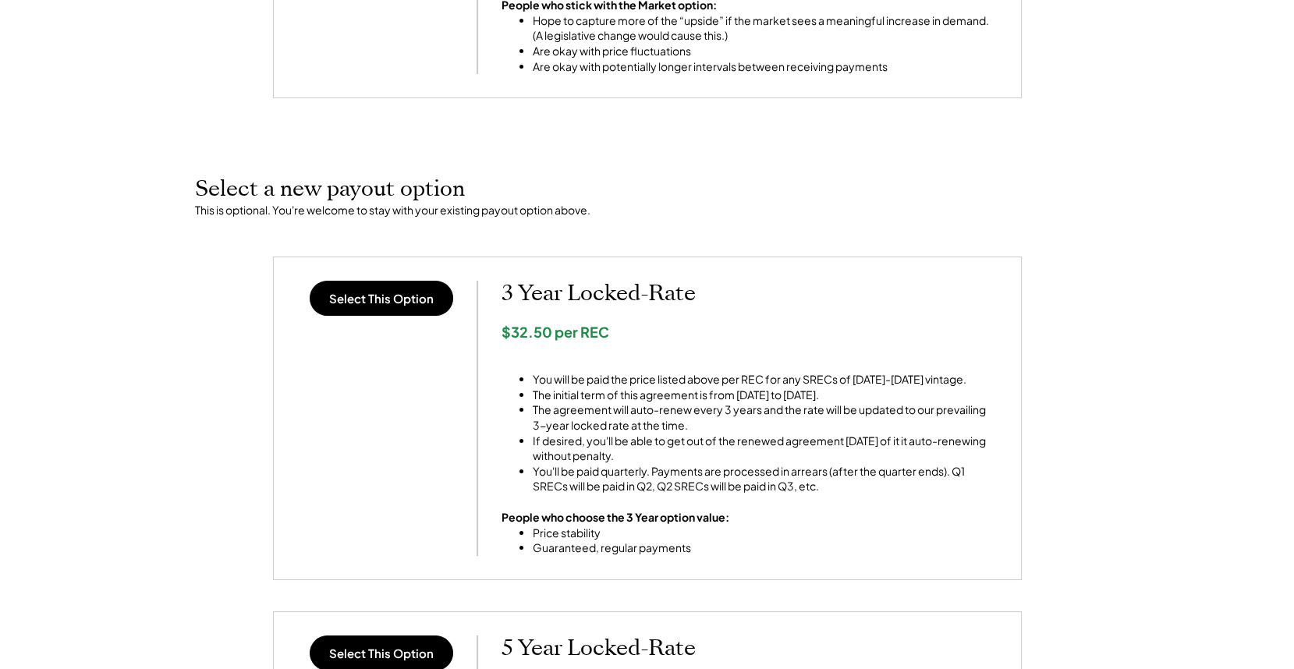
scroll to position [453, 0]
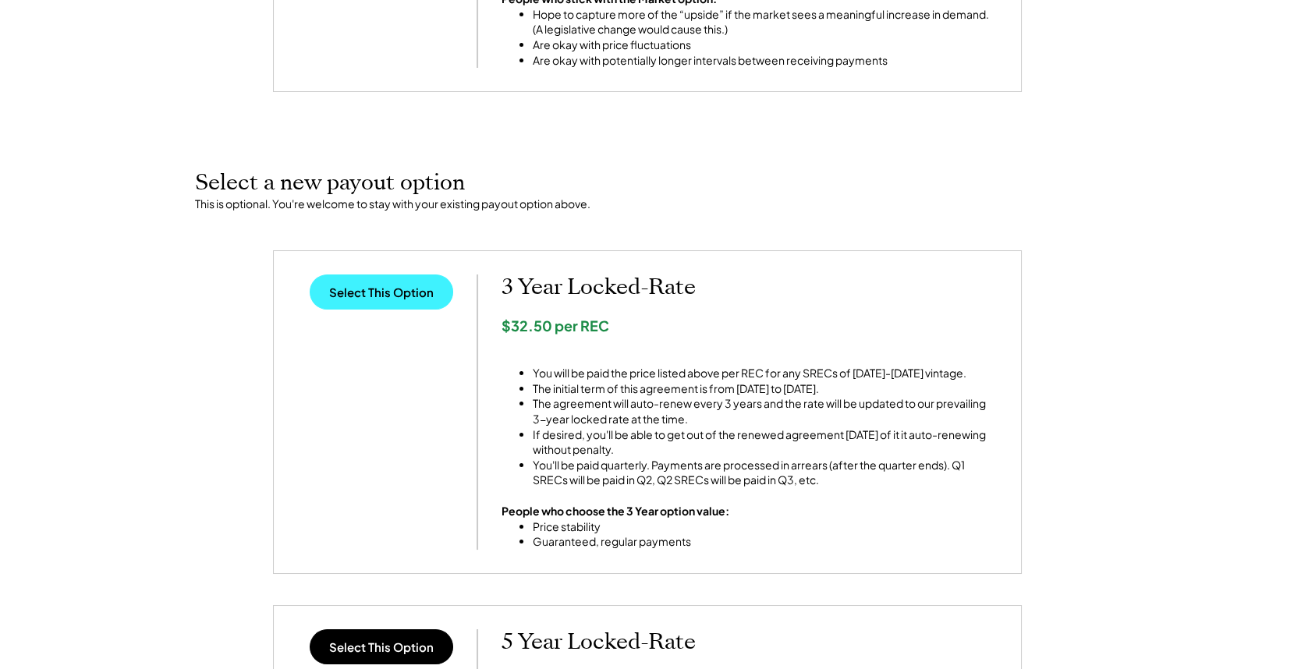
click at [391, 299] on button "Select This Option" at bounding box center [382, 292] width 144 height 35
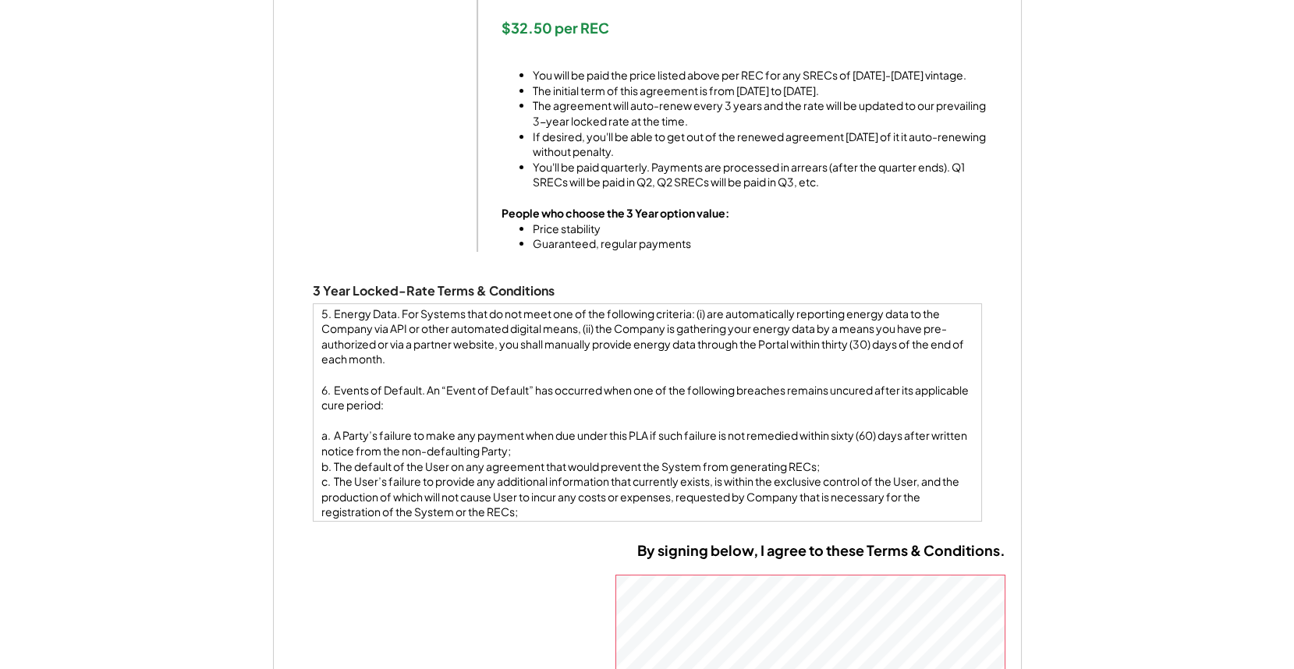
scroll to position [1410, 0]
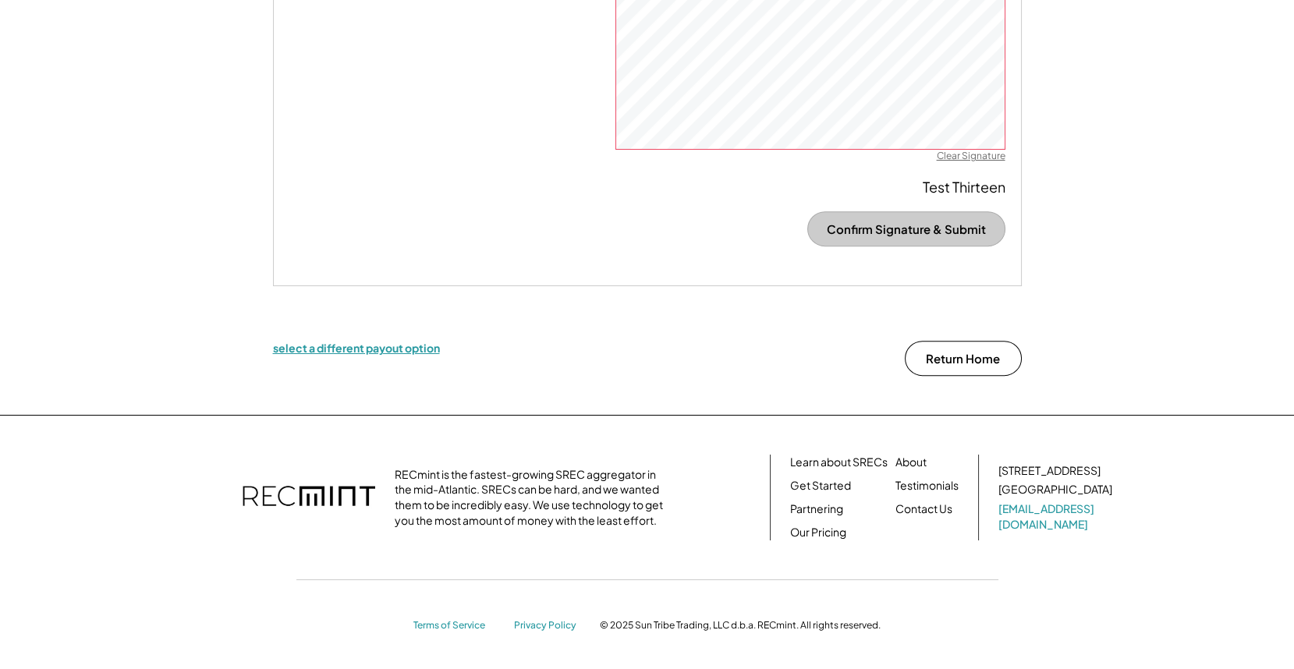
click at [381, 348] on div "select a different payout option" at bounding box center [356, 348] width 167 height 14
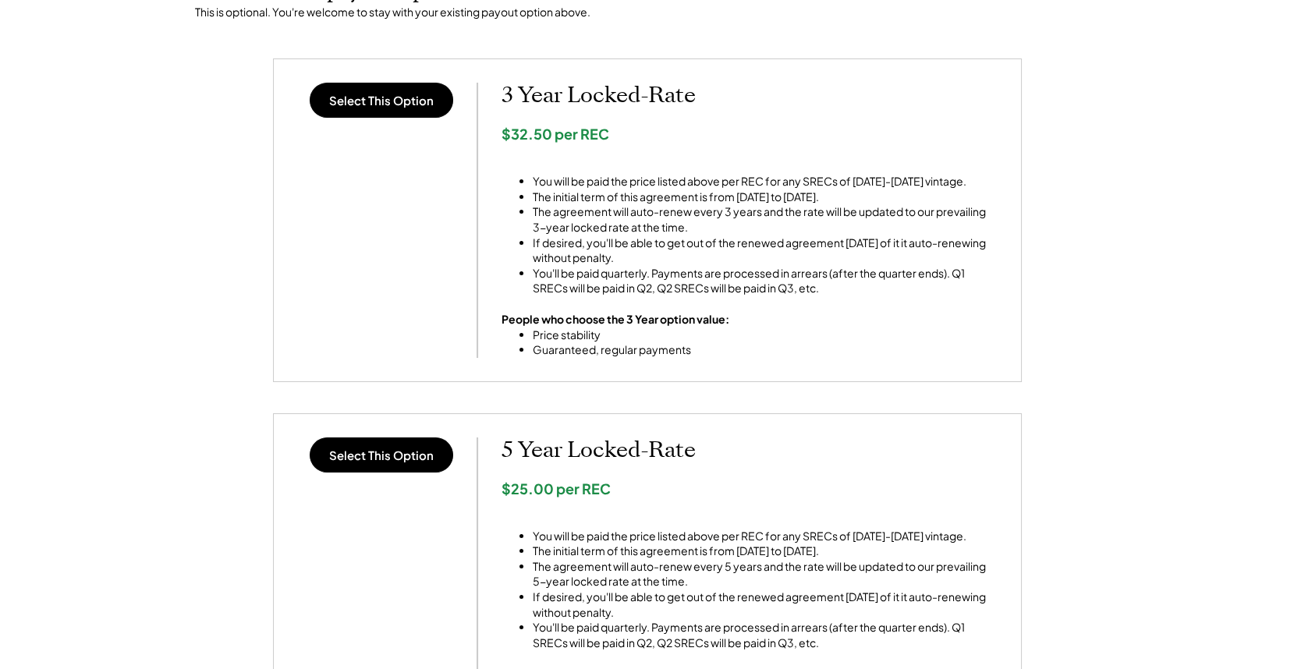
scroll to position [680, 0]
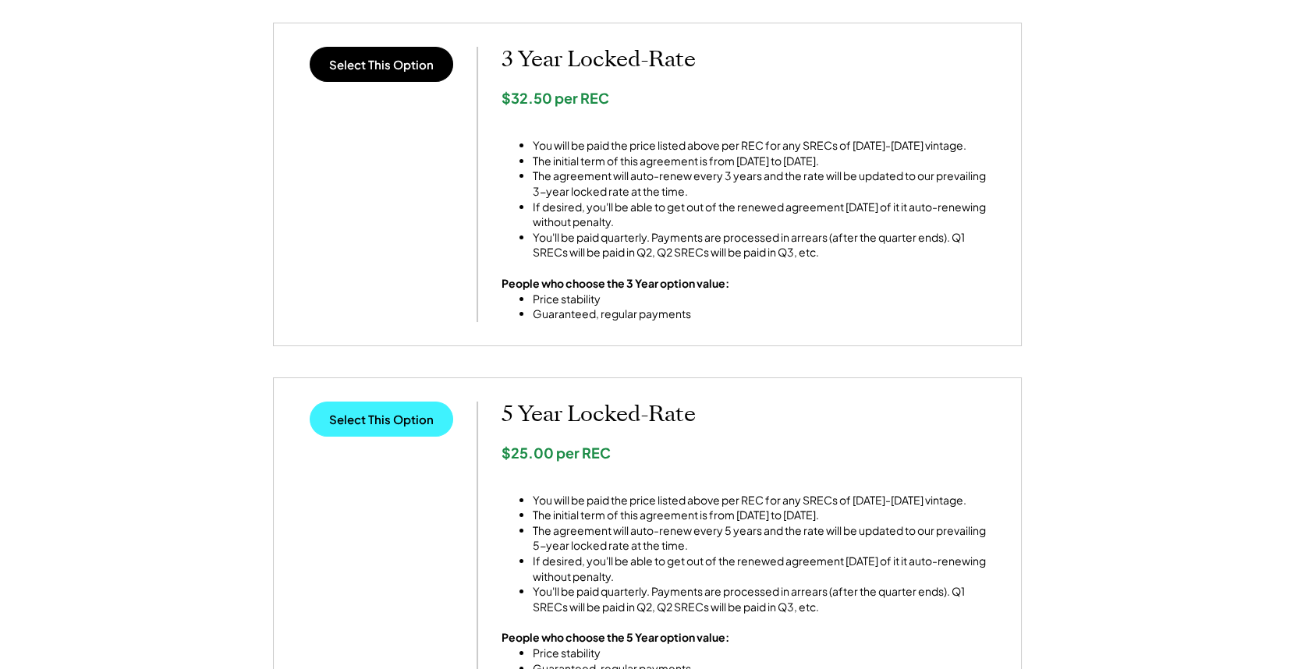
click at [406, 419] on button "Select This Option" at bounding box center [382, 419] width 144 height 35
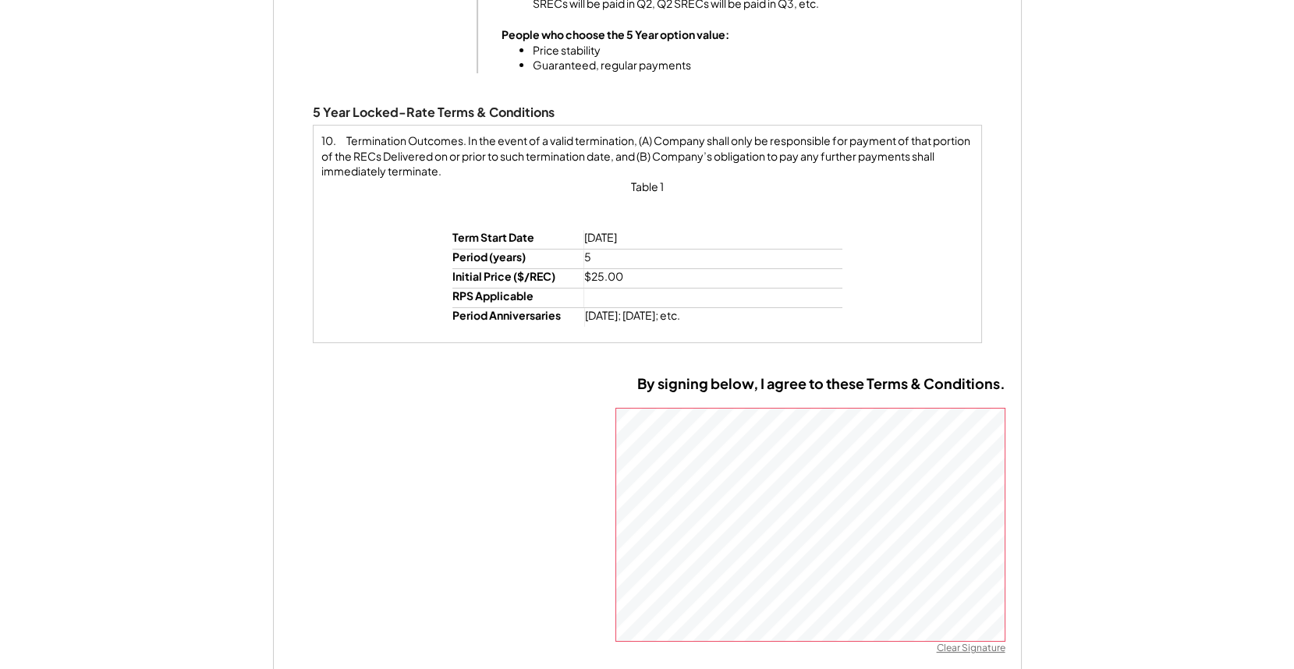
scroll to position [1422, 0]
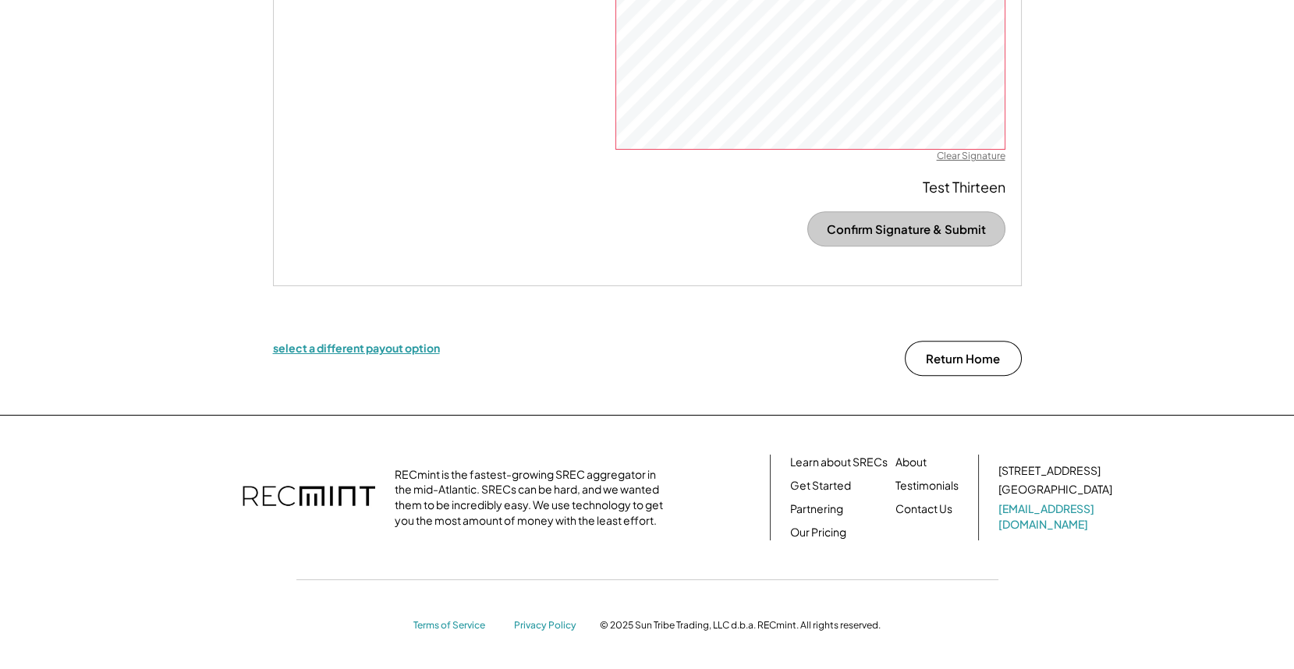
click at [374, 341] on div "select a different payout option" at bounding box center [356, 348] width 167 height 14
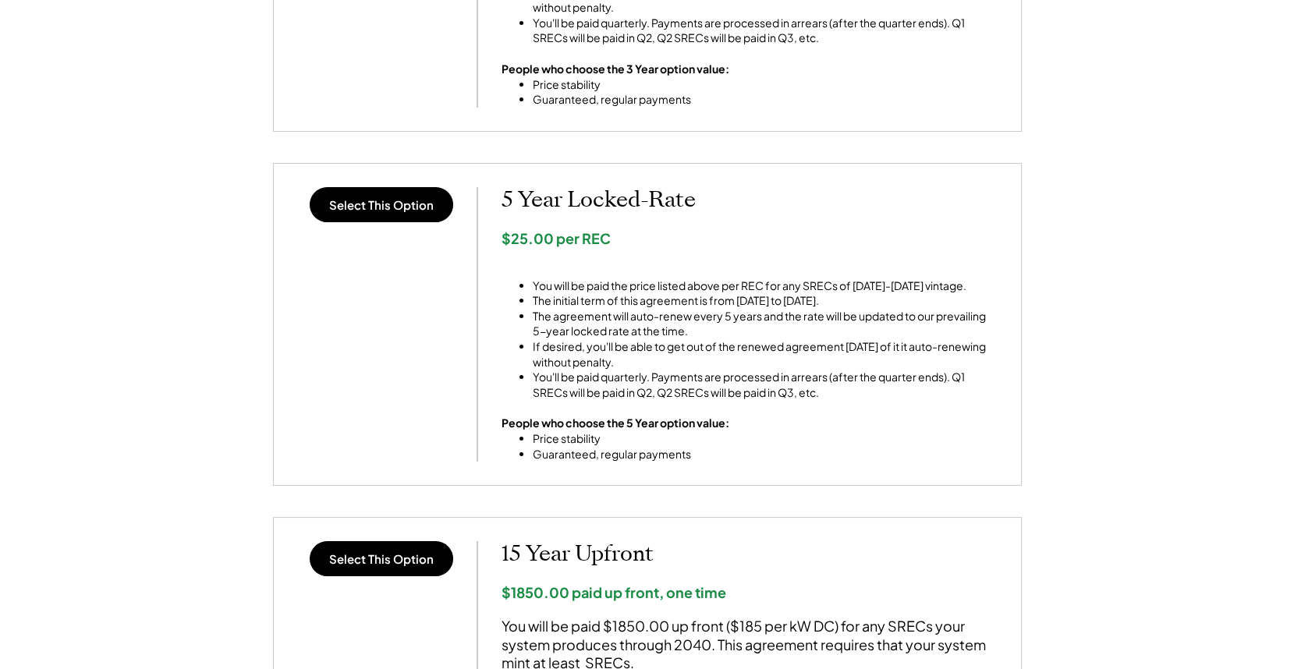
scroll to position [345, 0]
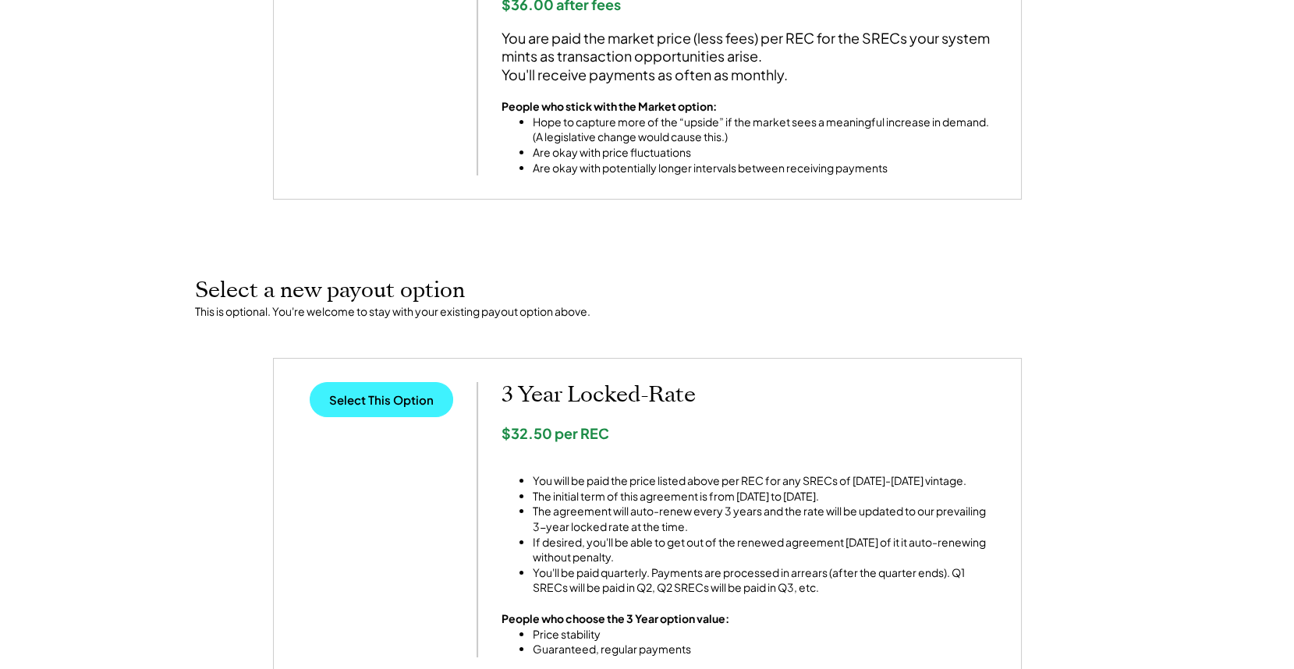
click at [394, 395] on button "Select This Option" at bounding box center [382, 399] width 144 height 35
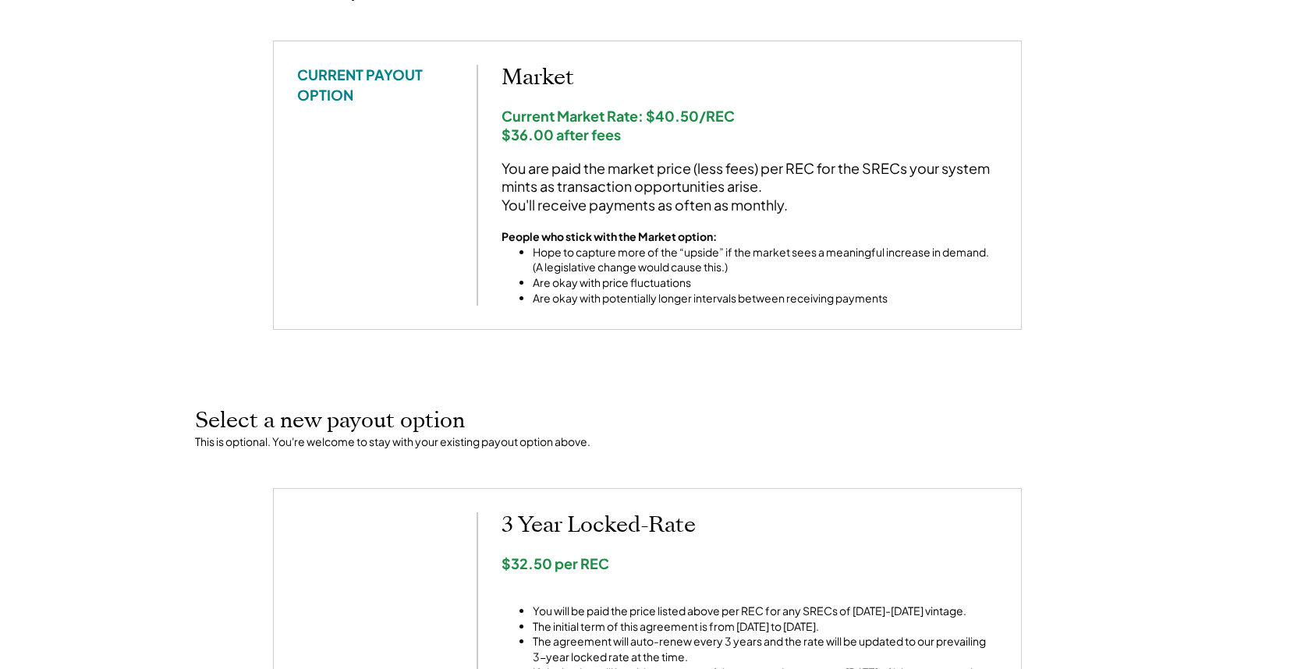
scroll to position [0, 0]
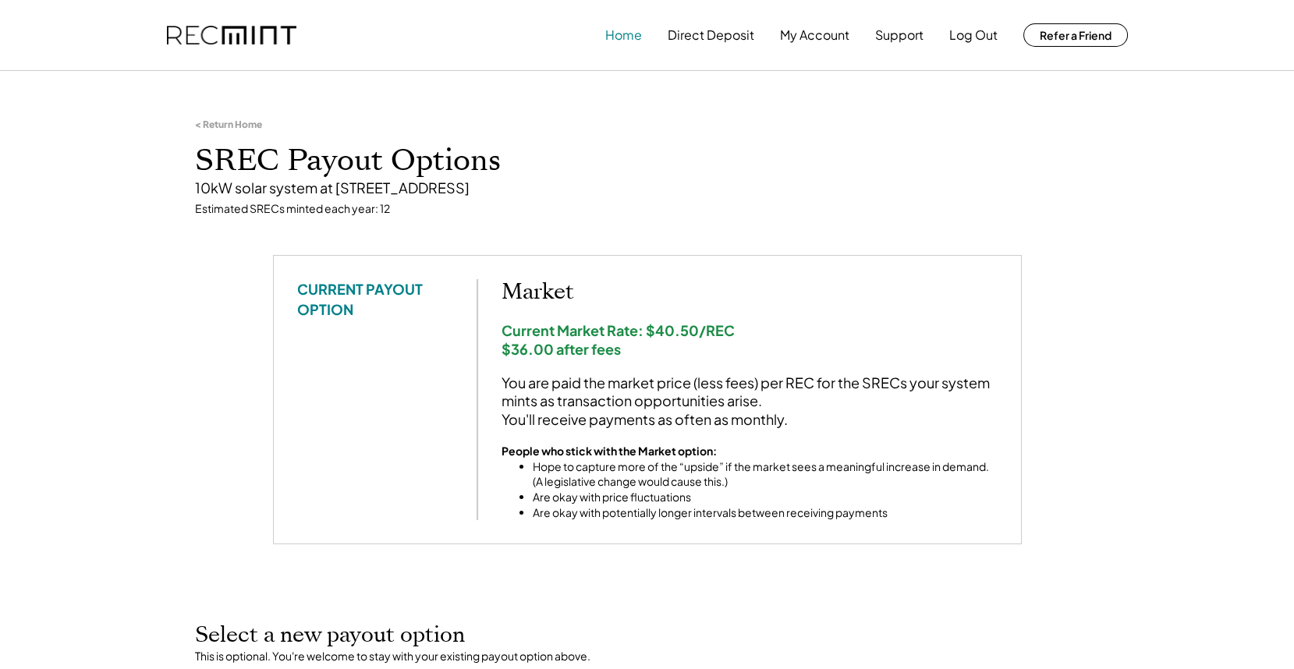
click at [635, 43] on button "Home" at bounding box center [623, 35] width 37 height 31
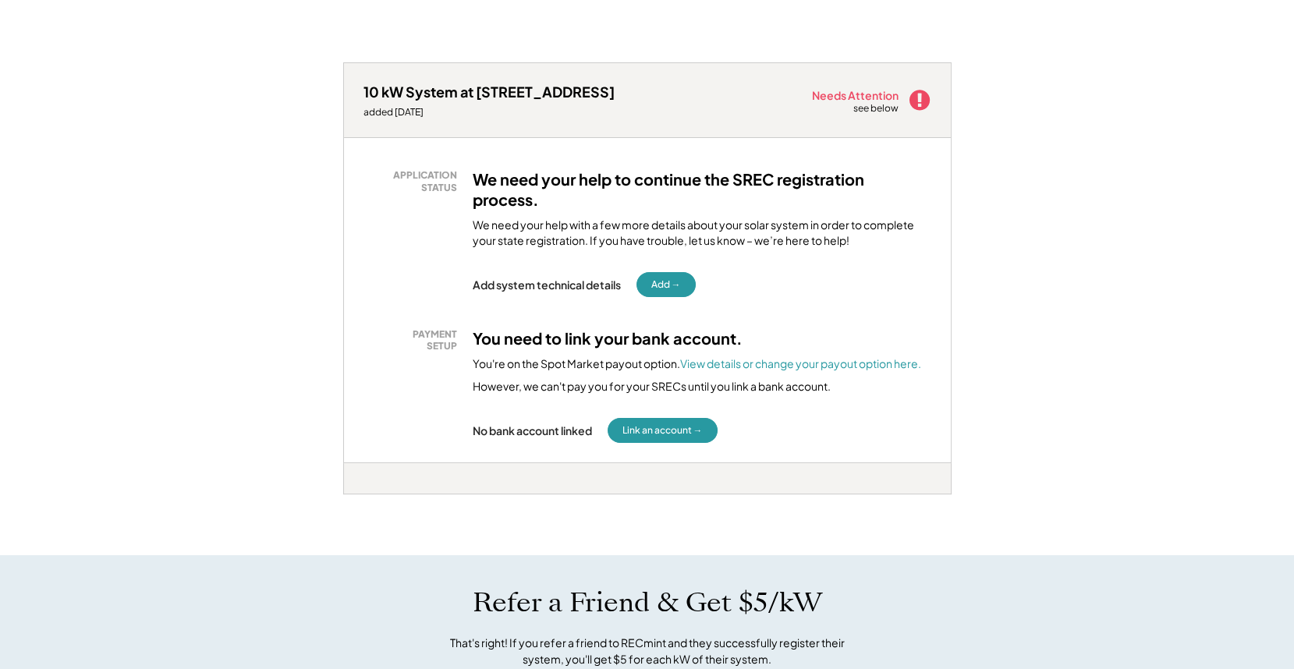
scroll to position [958, 0]
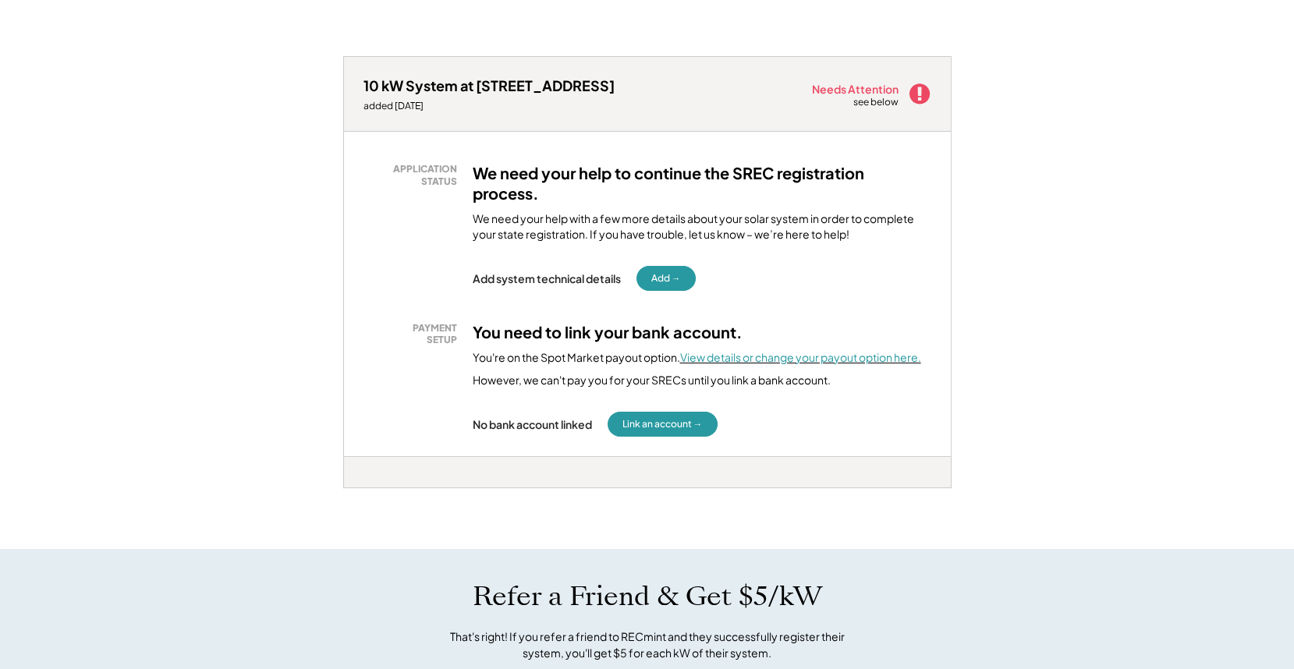
click at [769, 351] on font "View details or change your payout option here." at bounding box center [800, 357] width 241 height 14
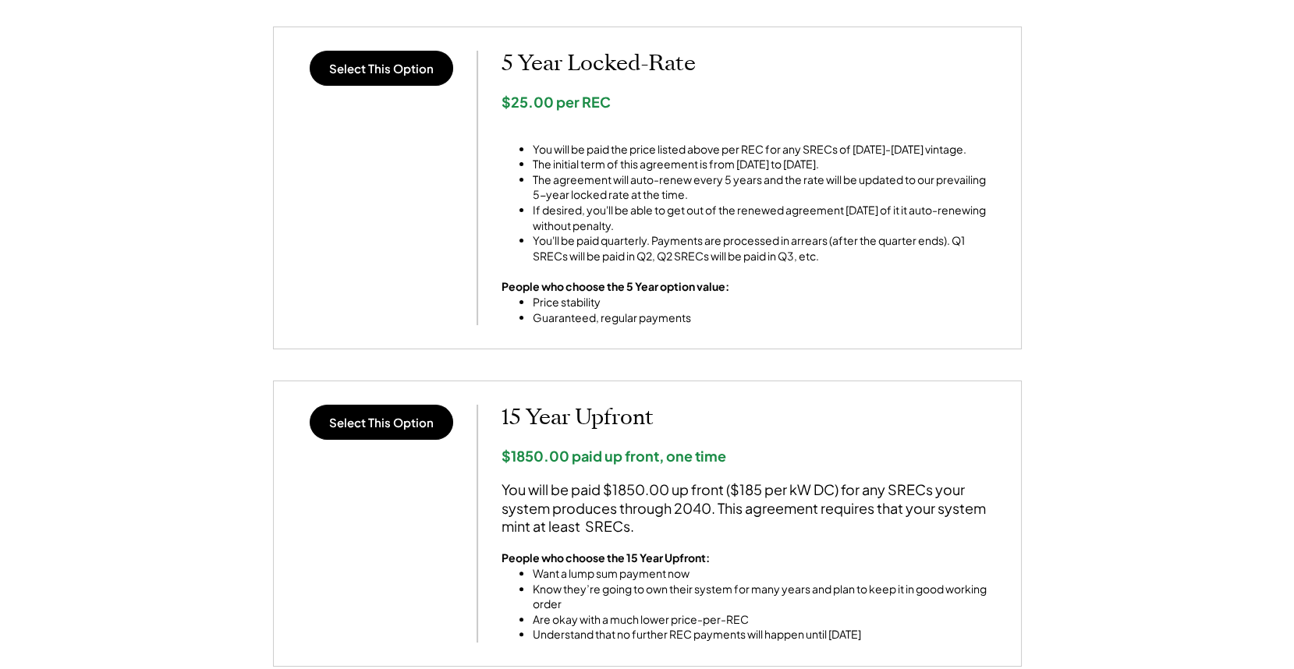
scroll to position [1035, 0]
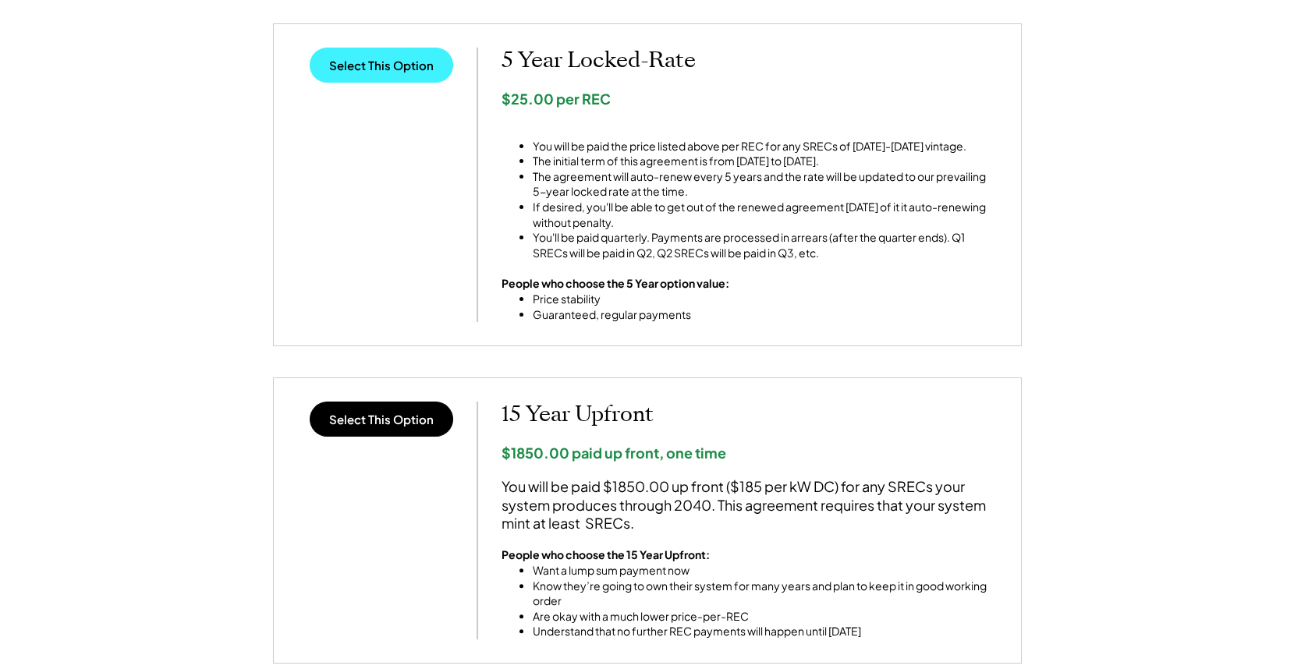
click at [406, 70] on button "Select This Option" at bounding box center [382, 65] width 144 height 35
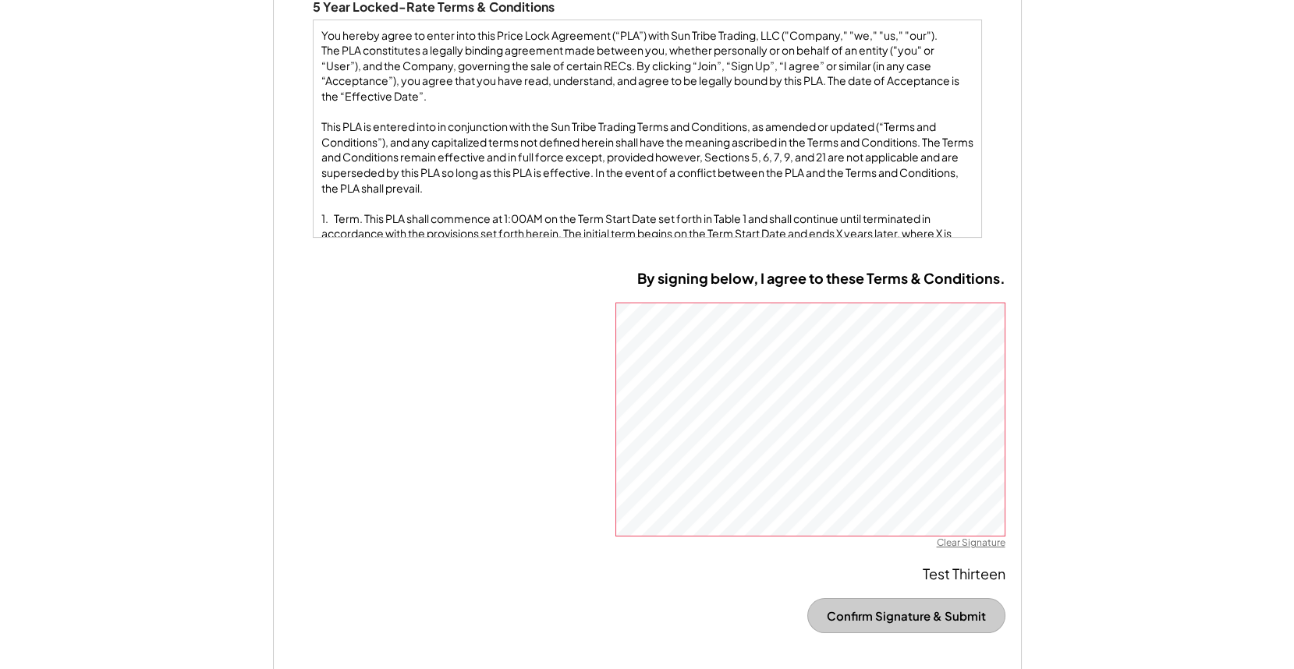
scroll to position [1320, 0]
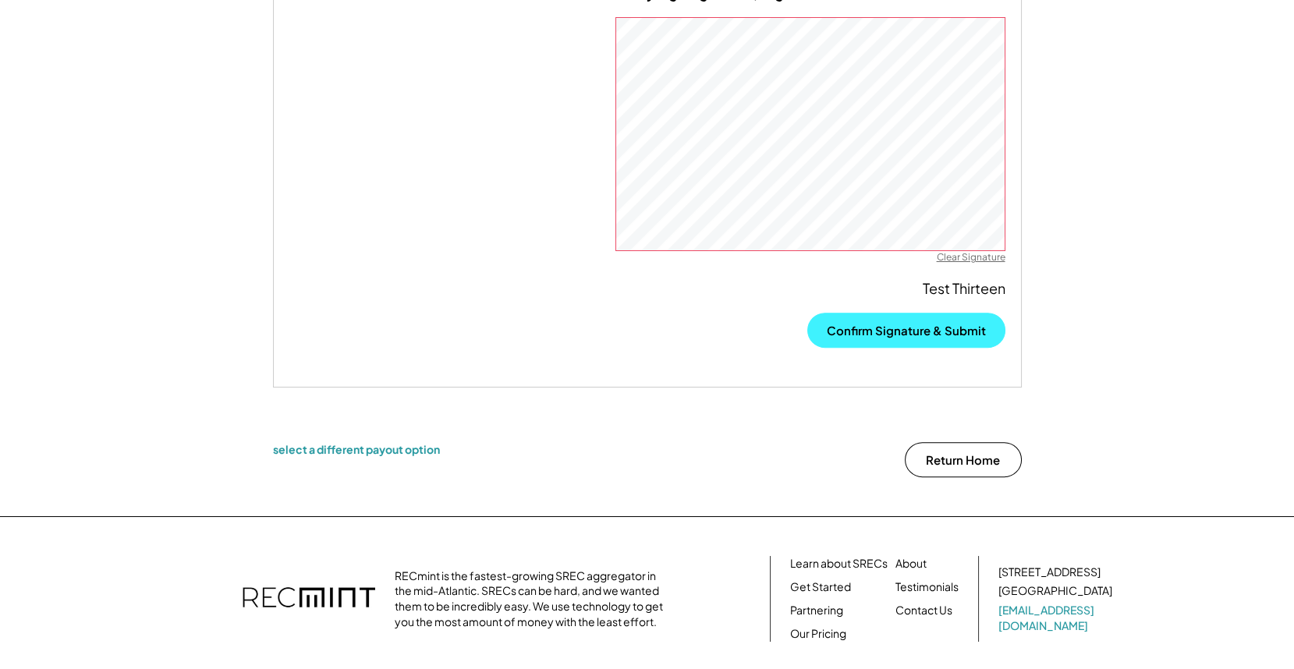
click at [903, 326] on button "Confirm Signature & Submit" at bounding box center [906, 330] width 198 height 35
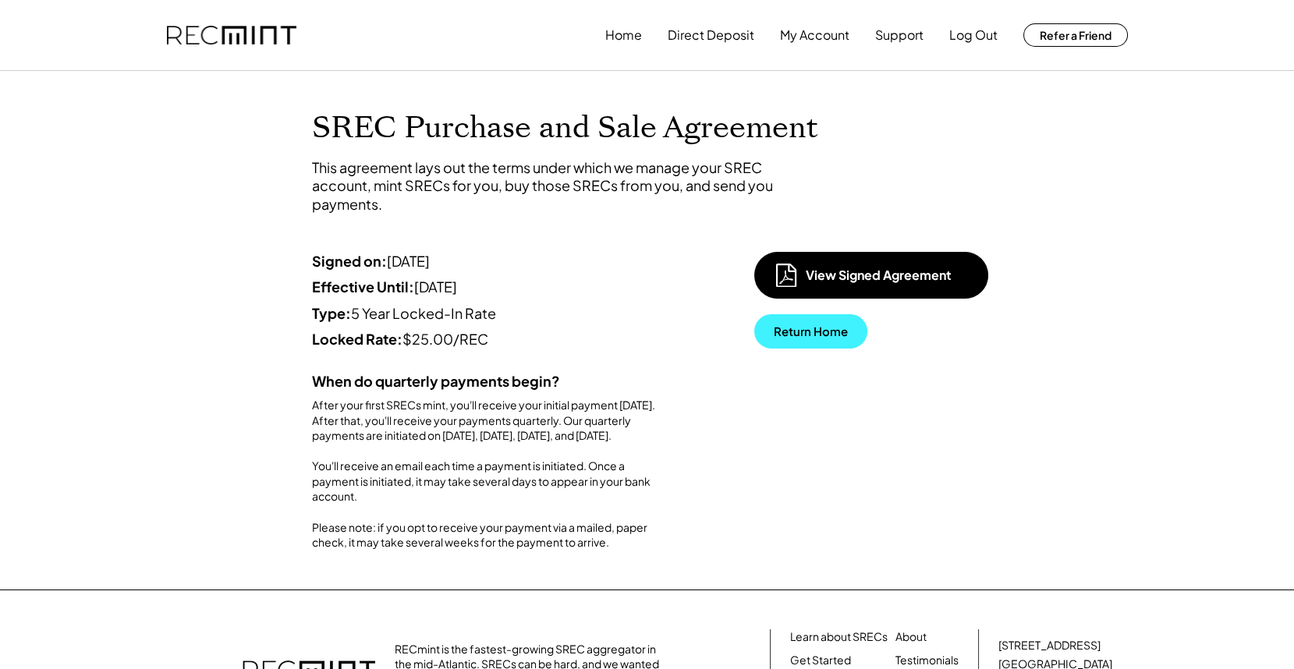
click at [811, 328] on button "Return Home" at bounding box center [810, 331] width 113 height 34
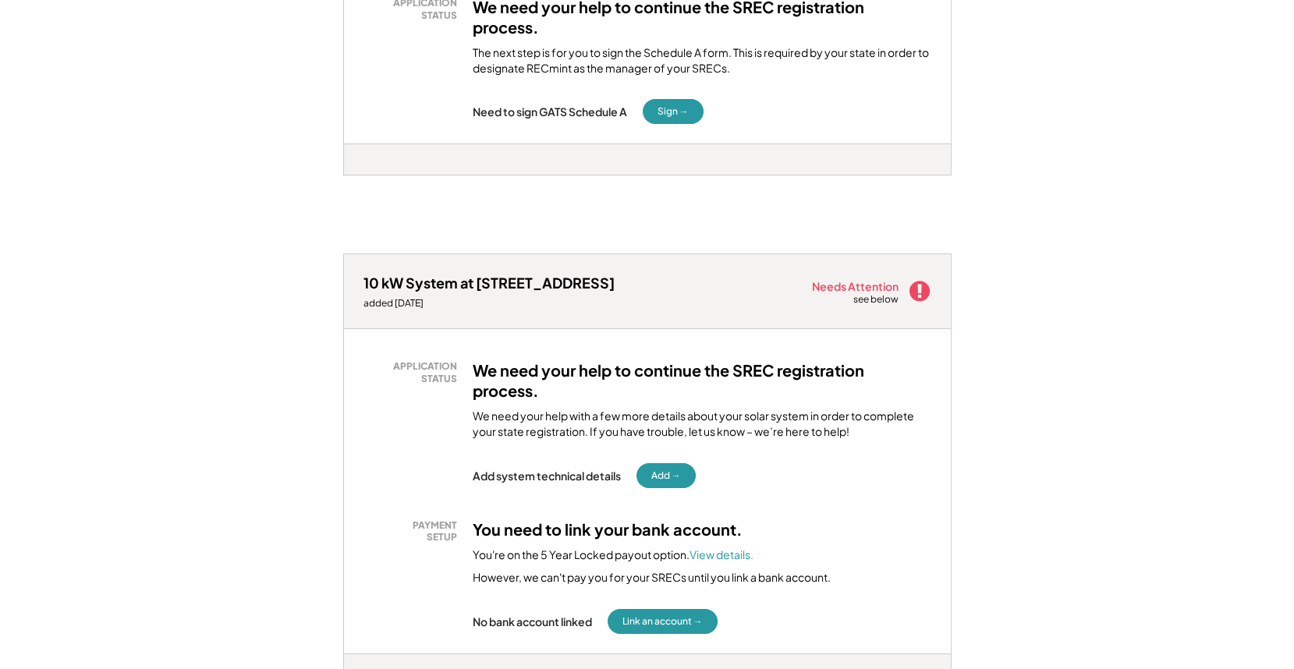
scroll to position [790, 0]
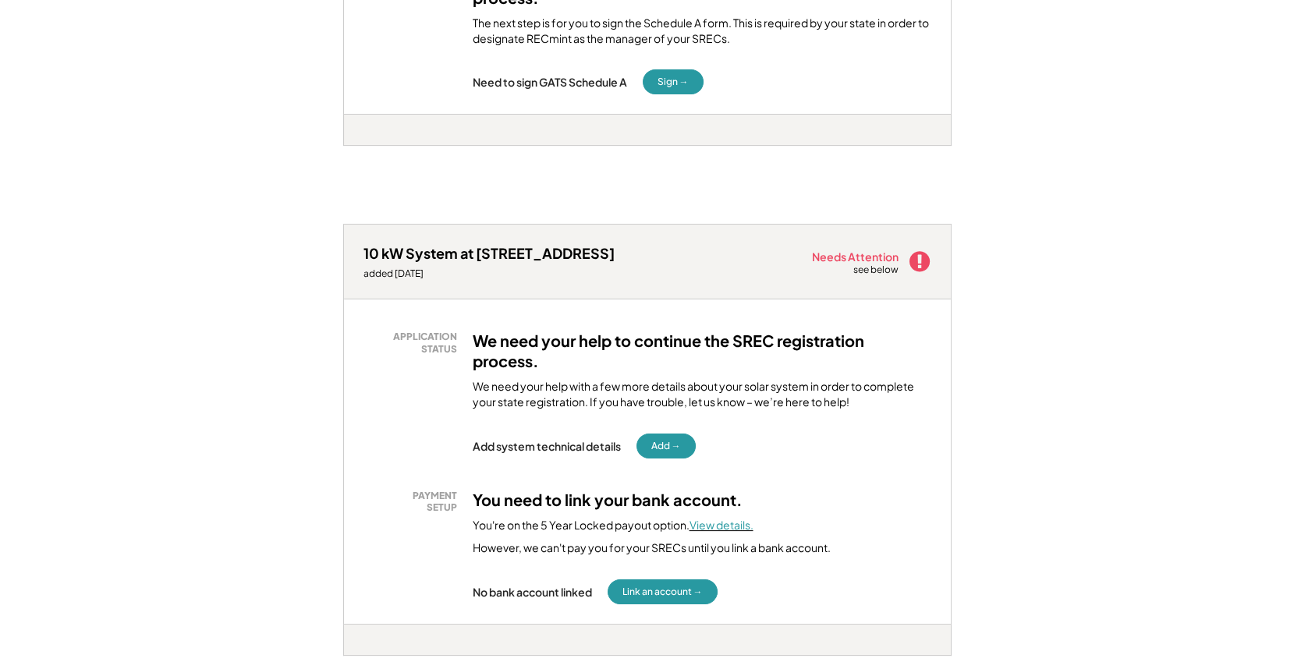
click at [726, 521] on font "View details." at bounding box center [722, 525] width 64 height 14
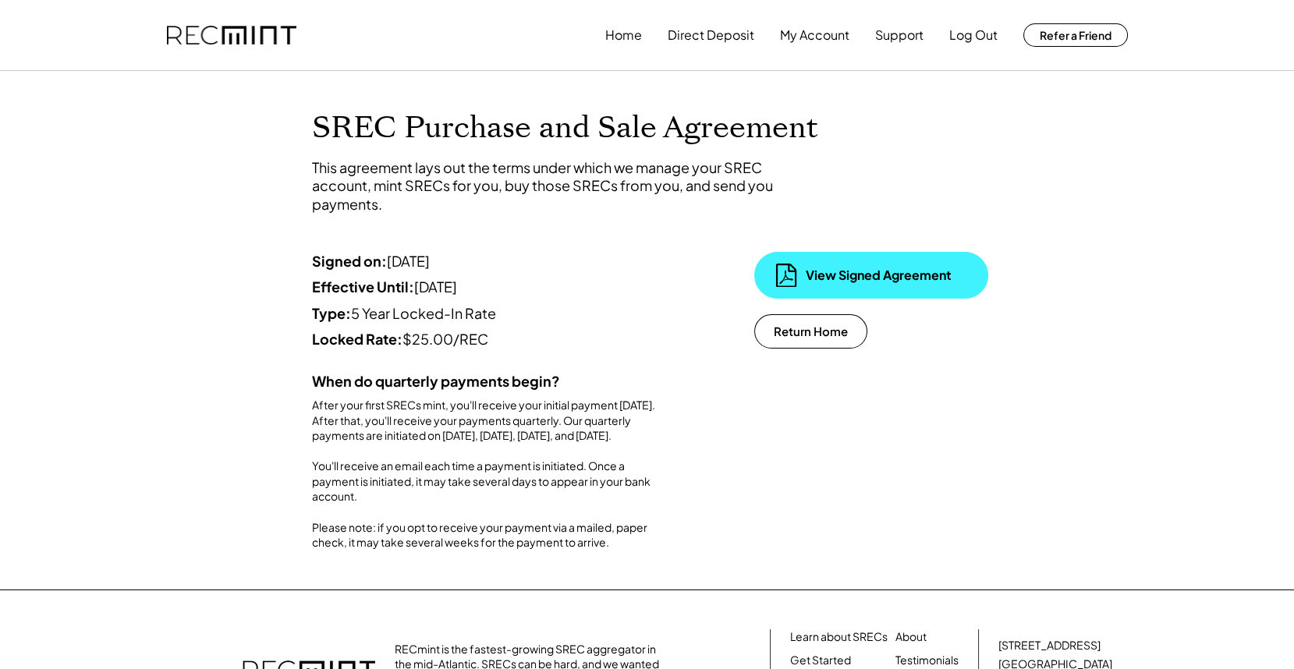
click at [875, 273] on div "View Signed Agreement" at bounding box center [884, 275] width 156 height 17
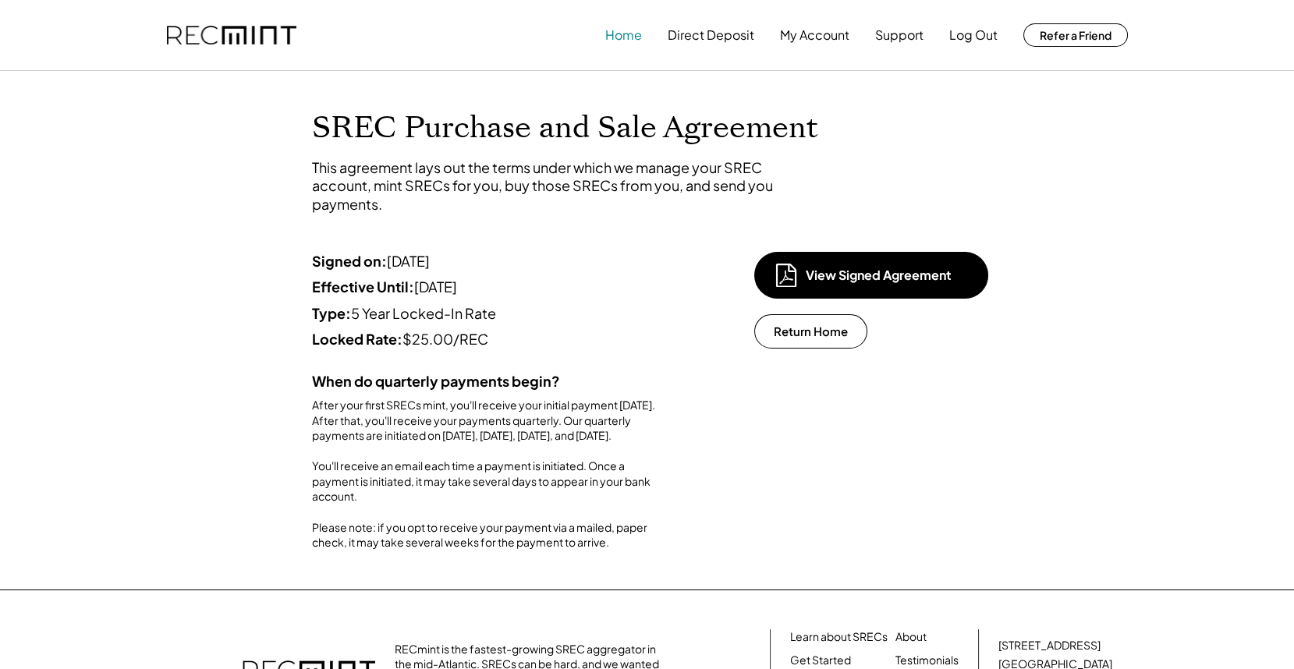
click at [623, 39] on button "Home" at bounding box center [623, 35] width 37 height 31
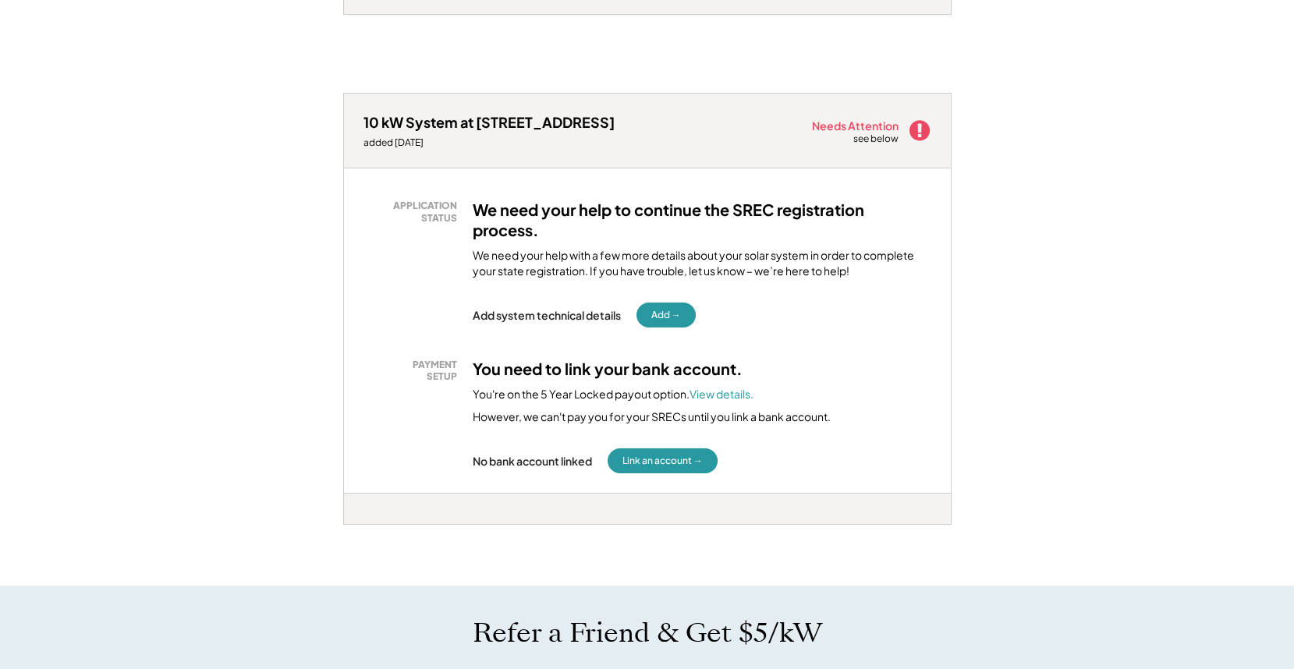
scroll to position [878, 0]
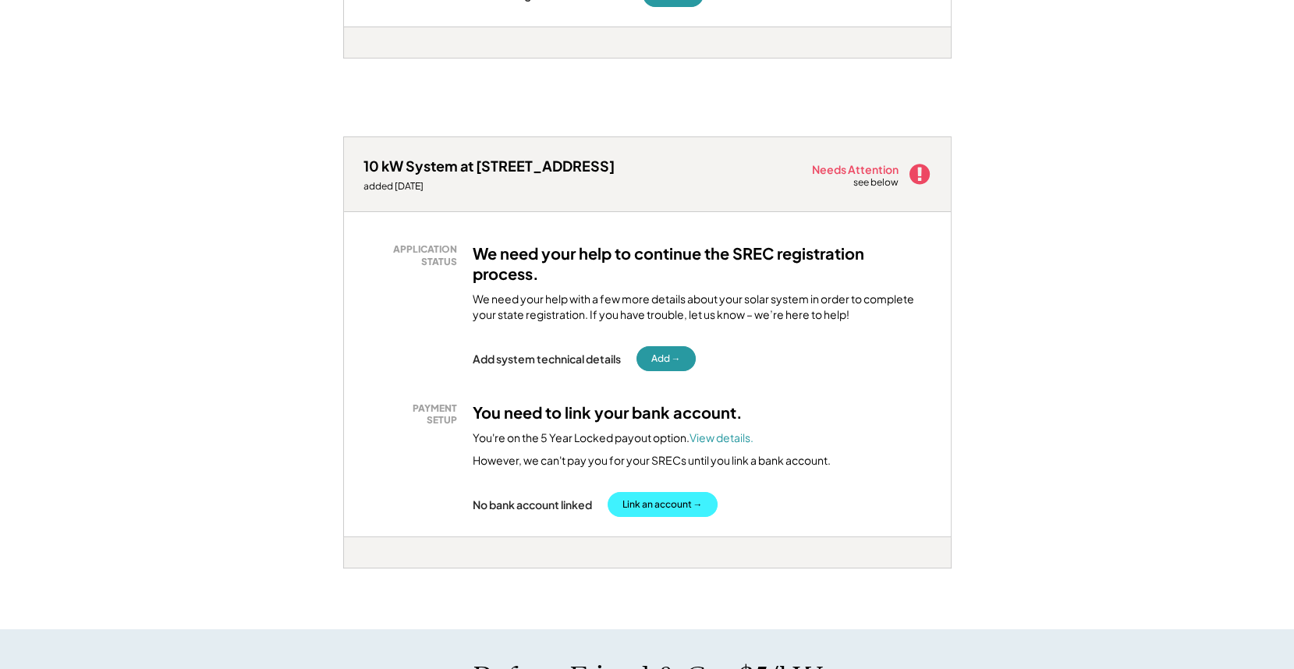
click at [683, 497] on button "Link an account →" at bounding box center [663, 504] width 110 height 25
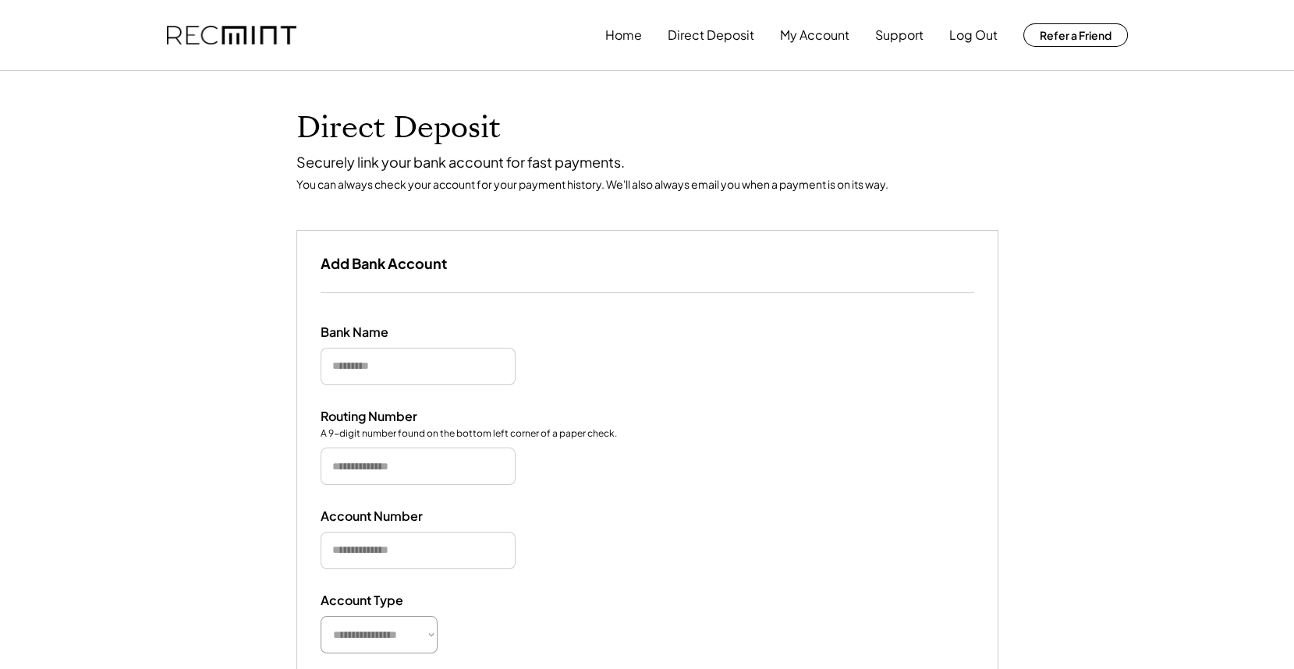
click at [385, 364] on input "input" at bounding box center [418, 366] width 195 height 37
type input "*********"
click at [357, 548] on input "input" at bounding box center [418, 550] width 195 height 37
type input "**********"
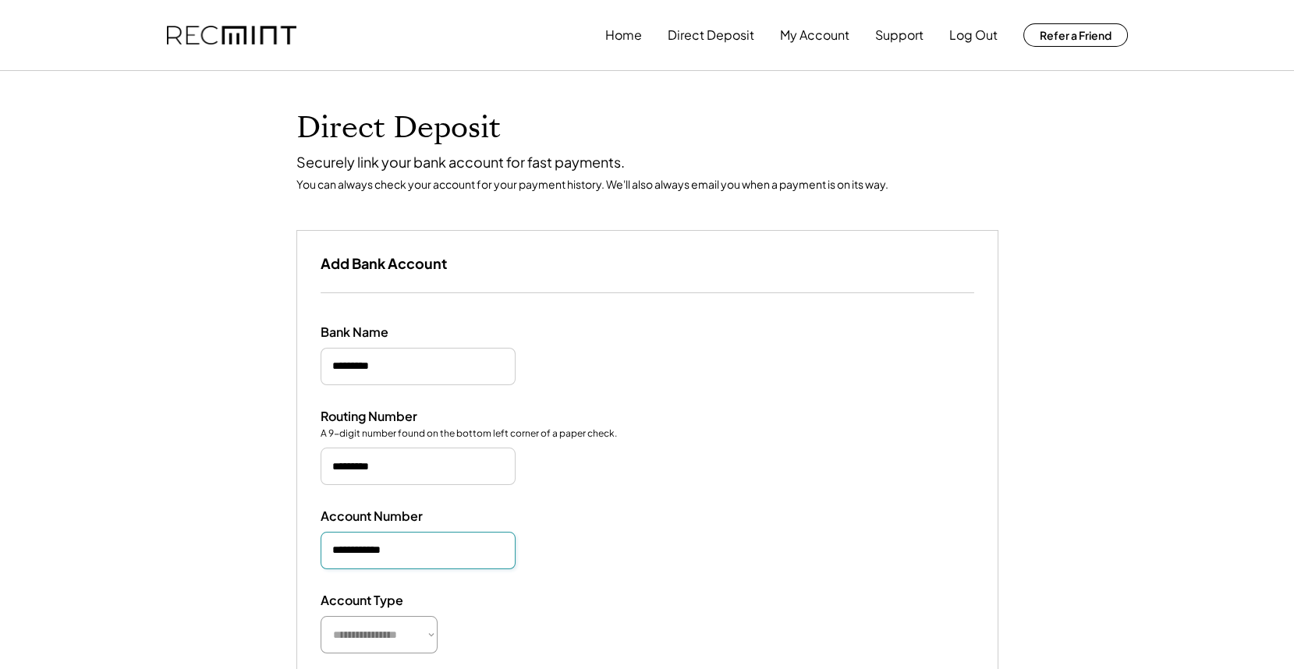
click at [371, 641] on select "**********" at bounding box center [379, 634] width 117 height 37
select select "*********"
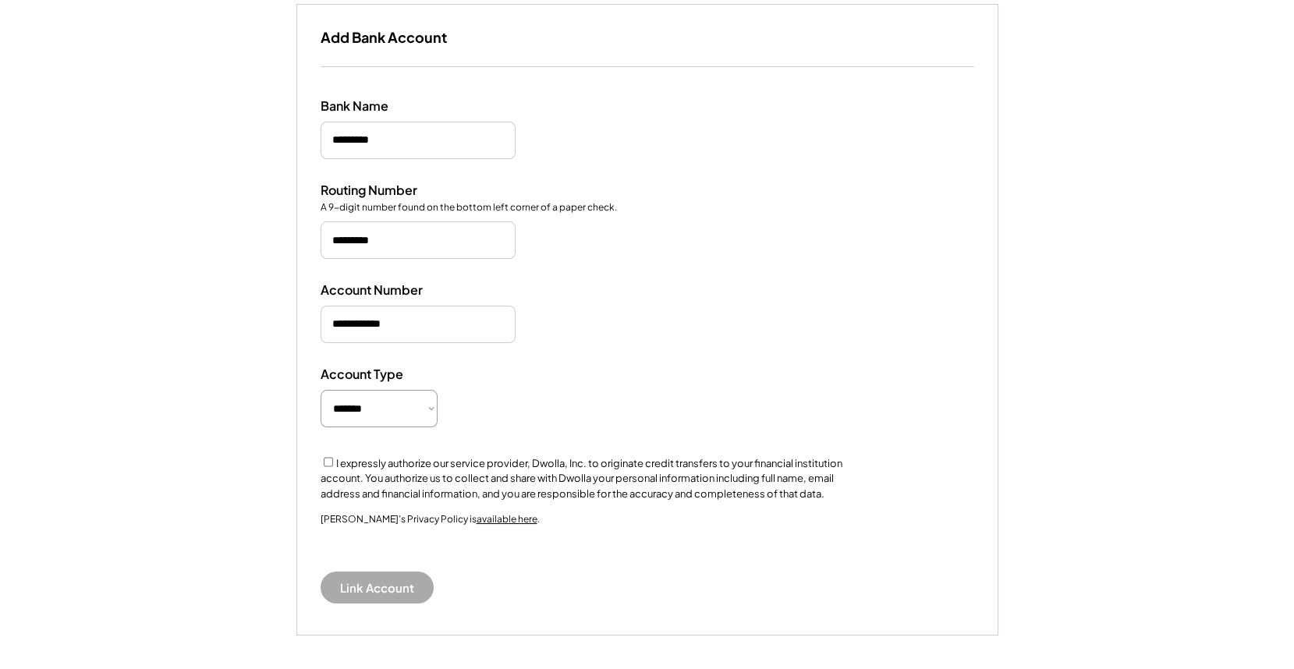
scroll to position [242, 0]
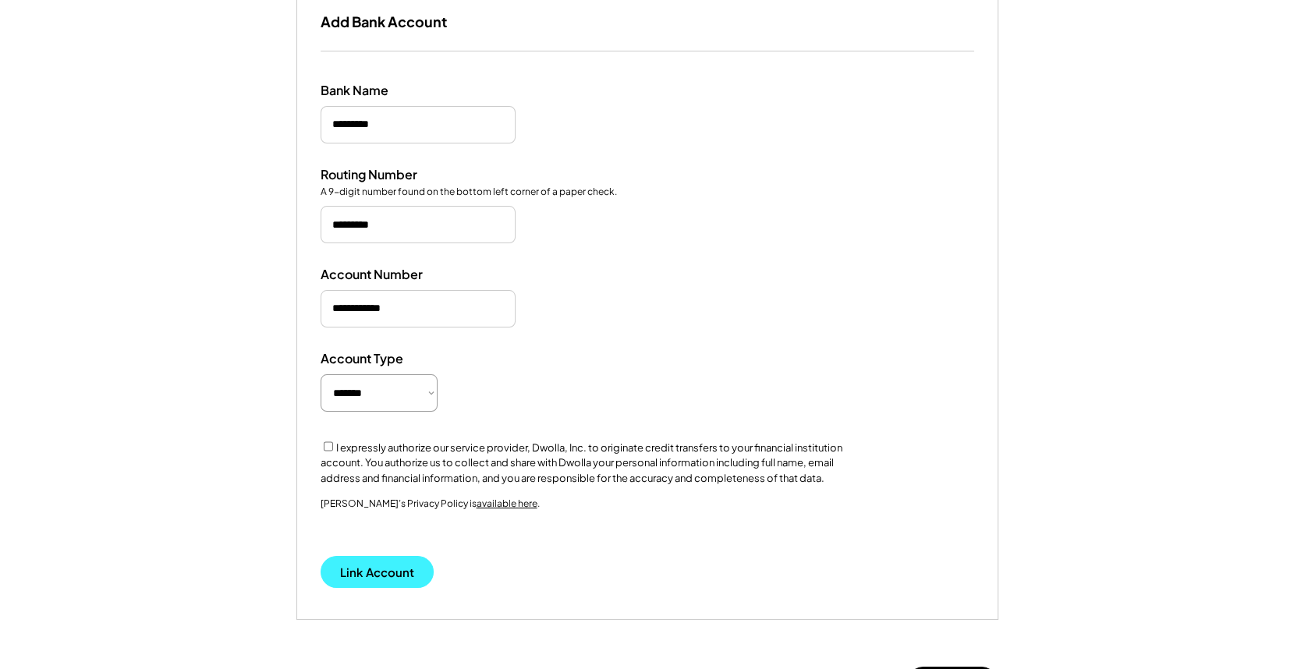
click at [371, 572] on button "Link Account" at bounding box center [377, 572] width 113 height 32
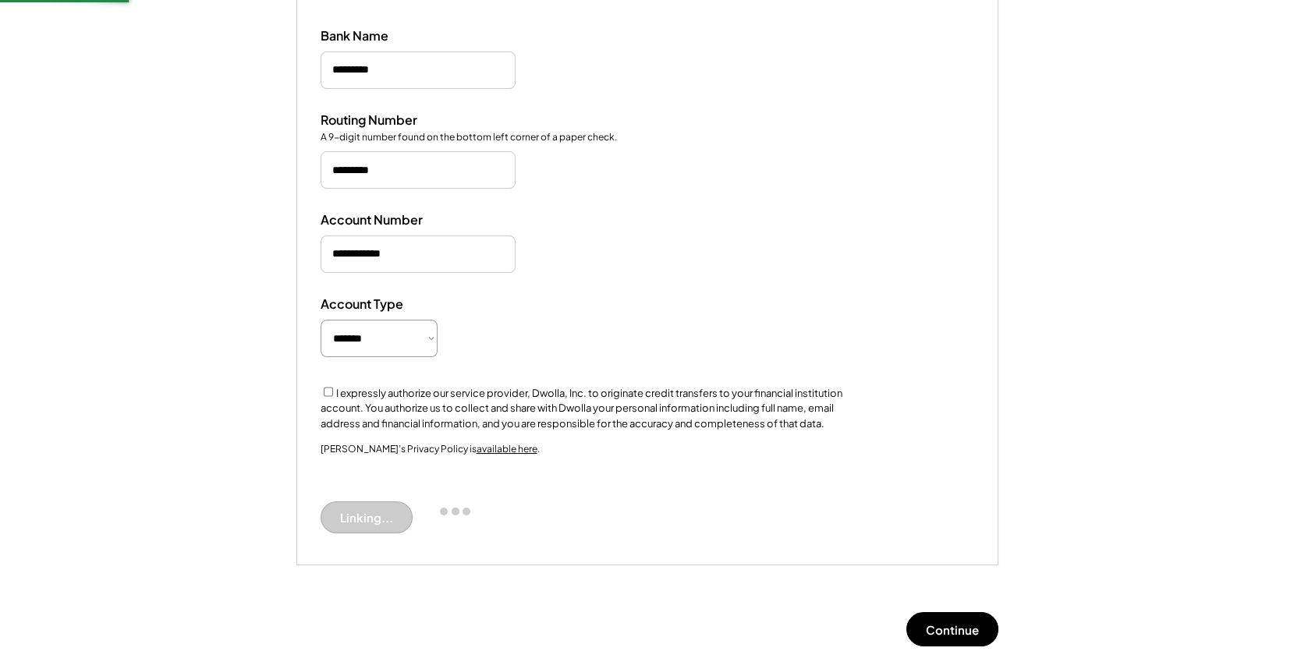
scroll to position [298, 0]
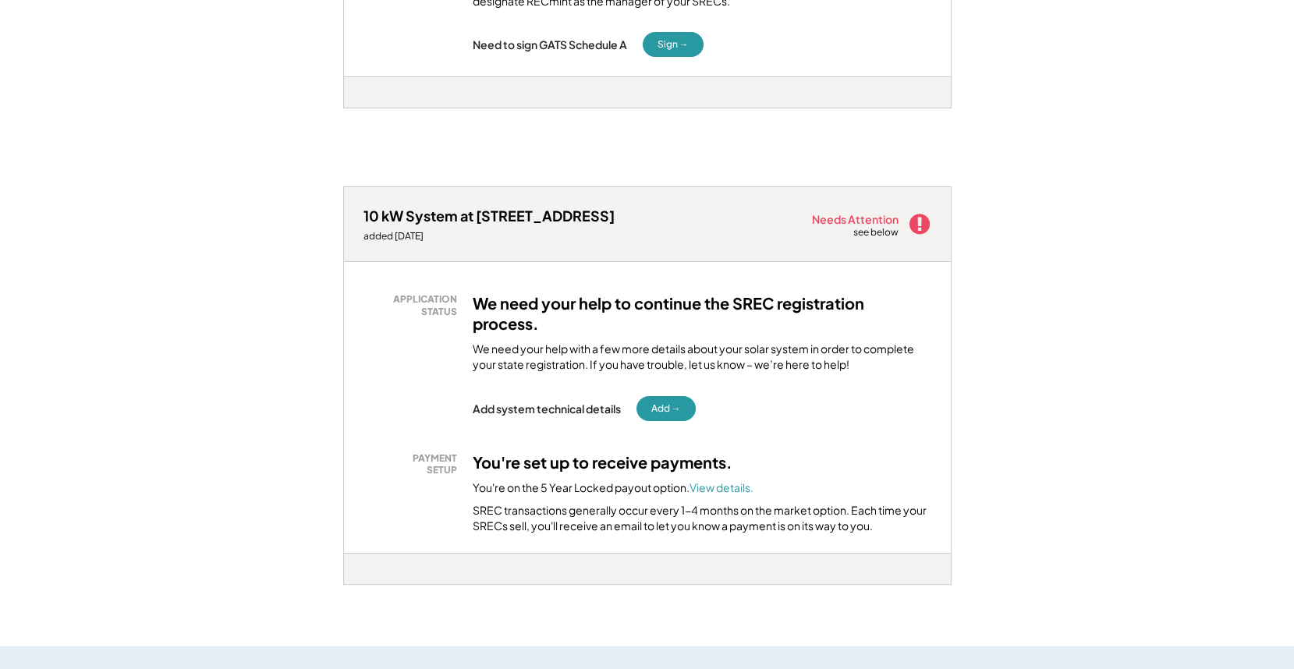
scroll to position [829, 0]
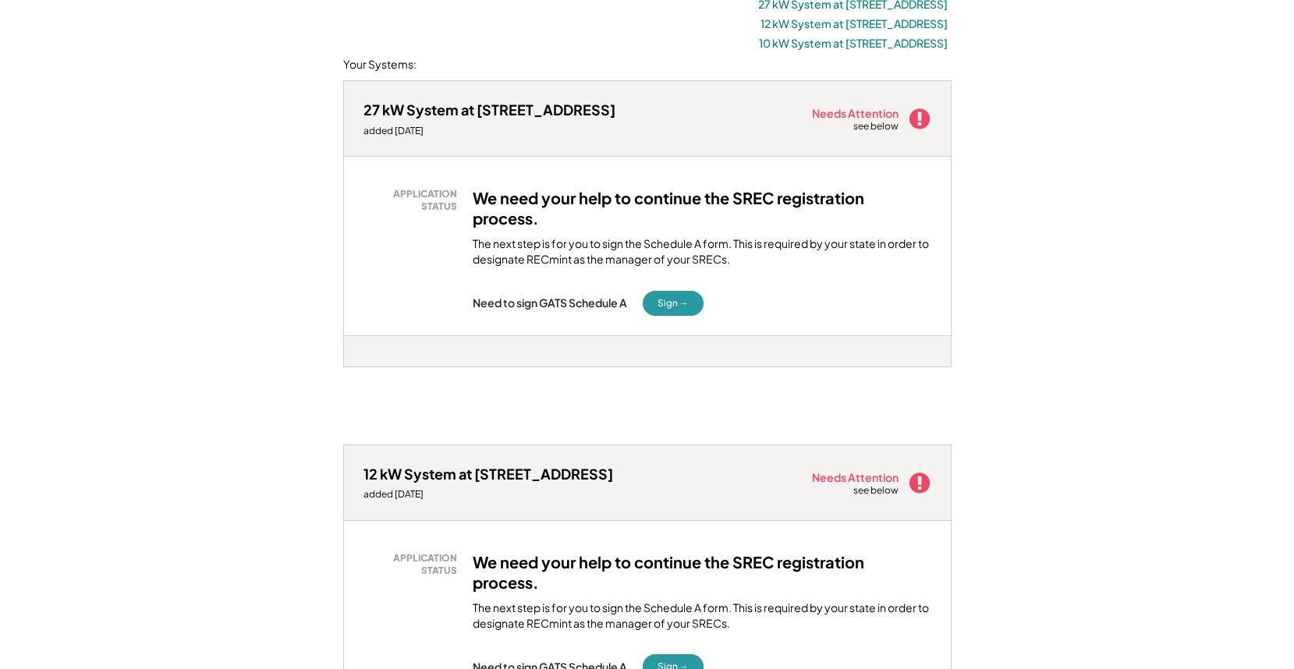
scroll to position [0, 0]
